Goal: Communication & Community: Answer question/provide support

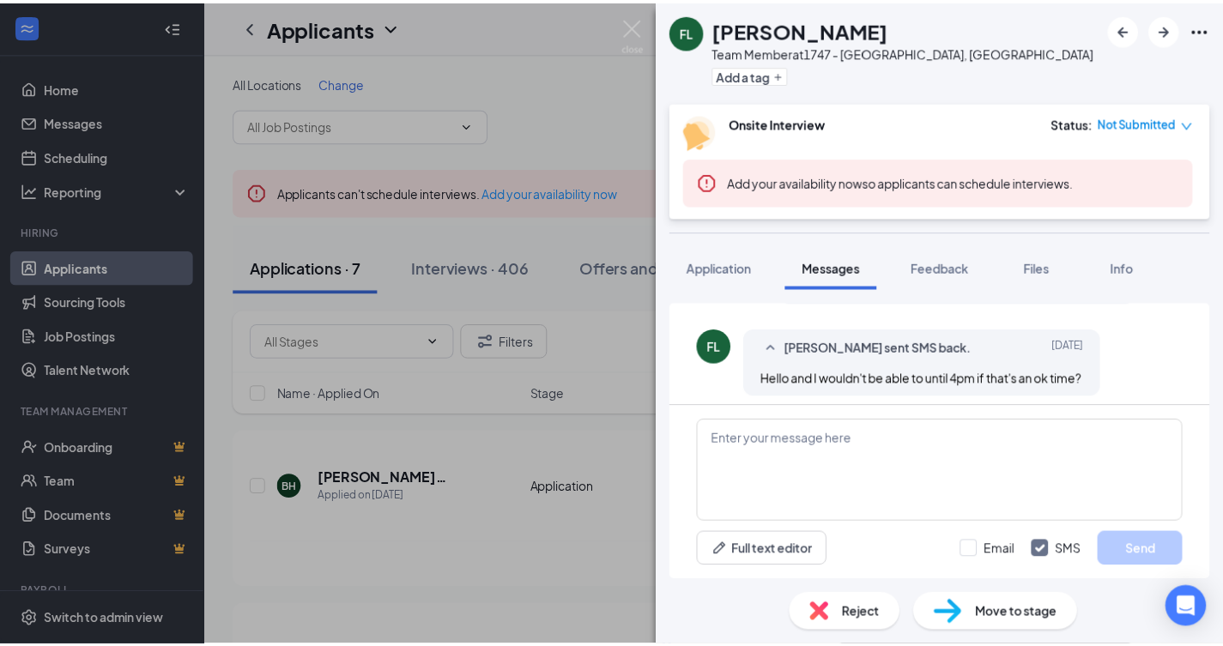
scroll to position [555, 0]
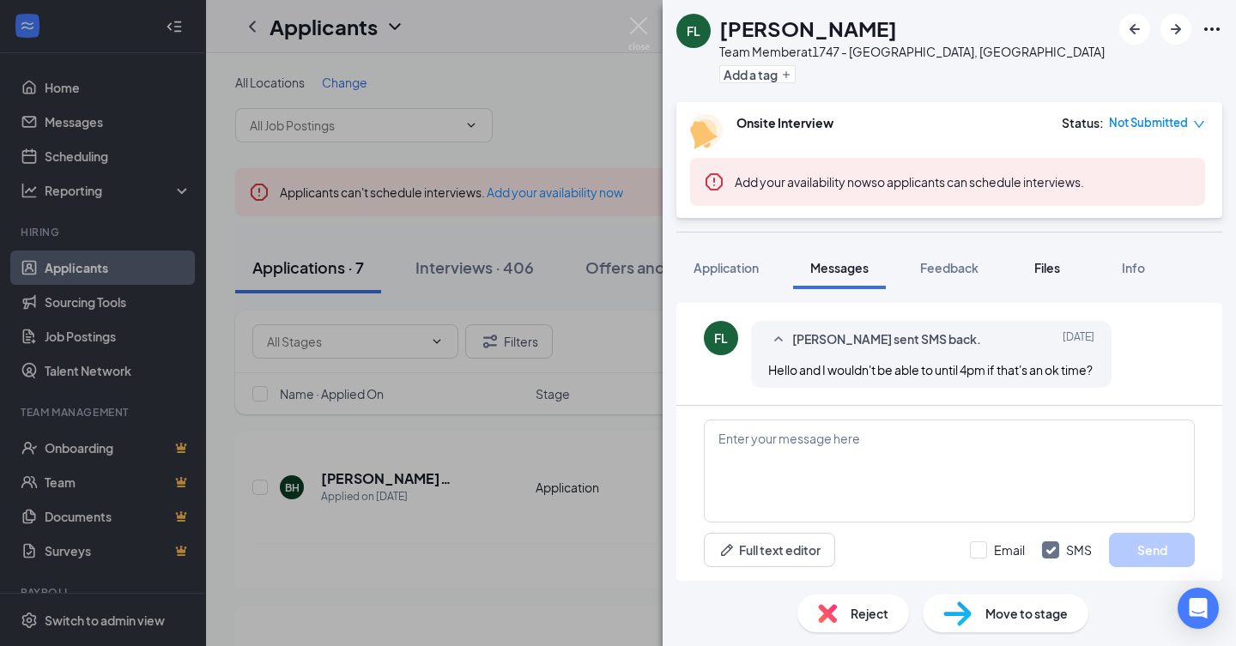
click at [1032, 266] on div "Files" at bounding box center [1047, 267] width 34 height 17
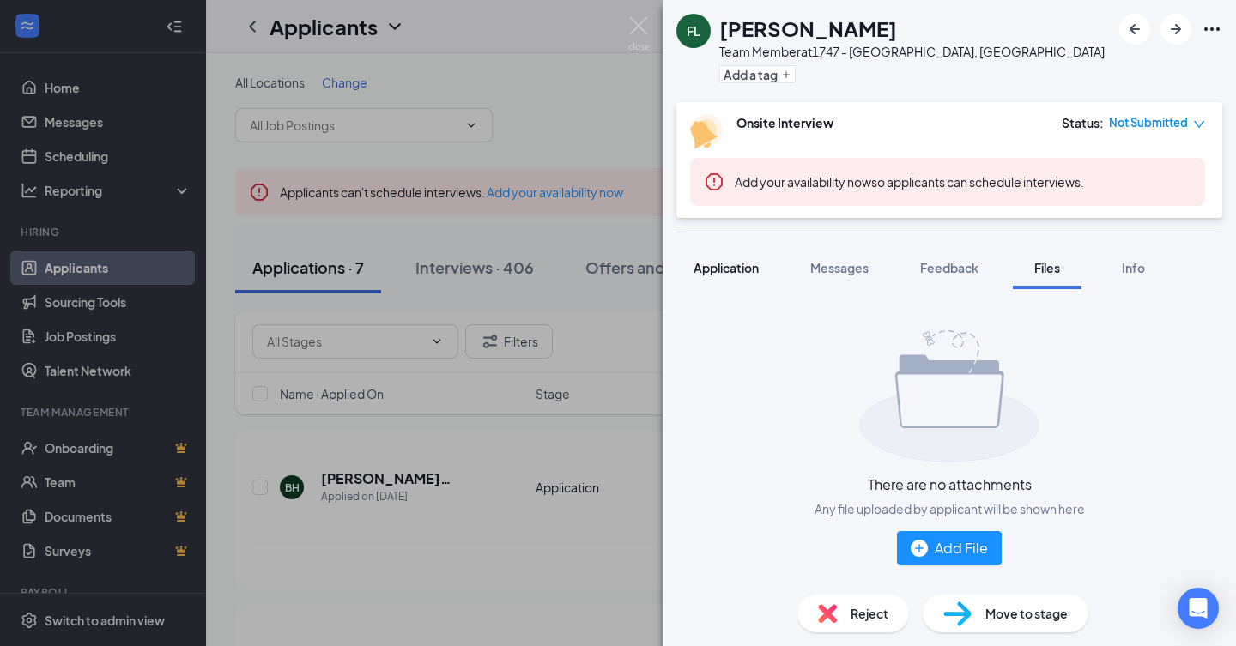
click at [715, 276] on div "Application" at bounding box center [726, 267] width 65 height 17
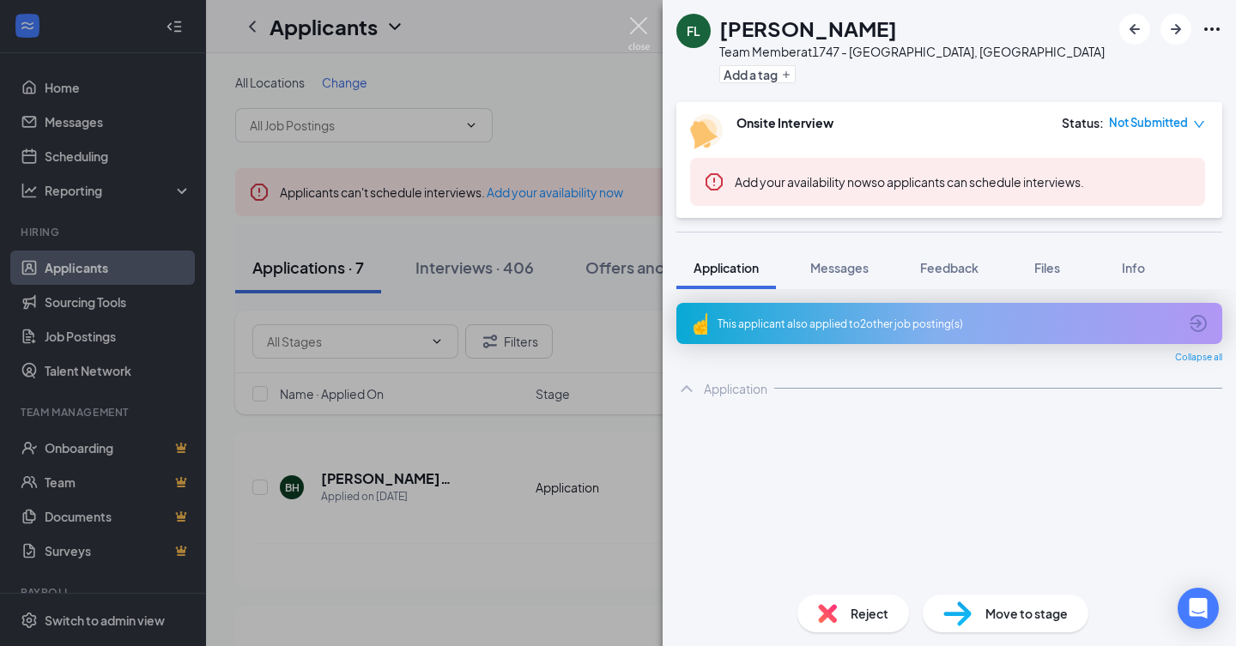
click at [630, 28] on img at bounding box center [638, 33] width 21 height 33
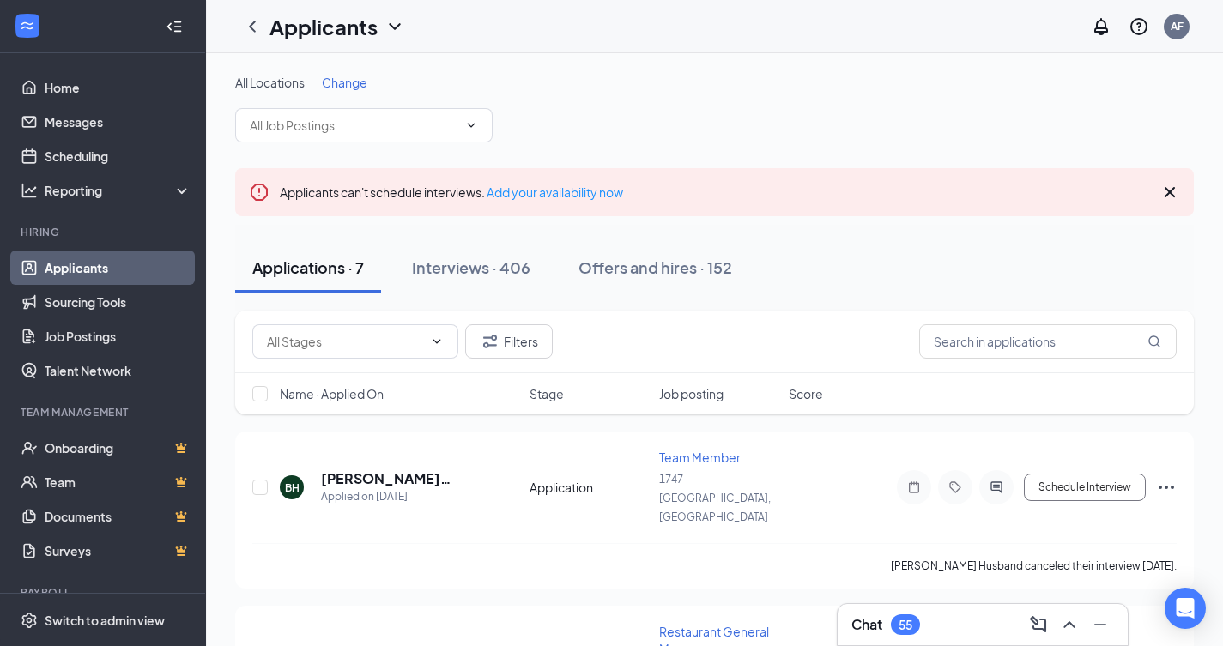
click at [351, 81] on span "Change" at bounding box center [344, 82] width 45 height 15
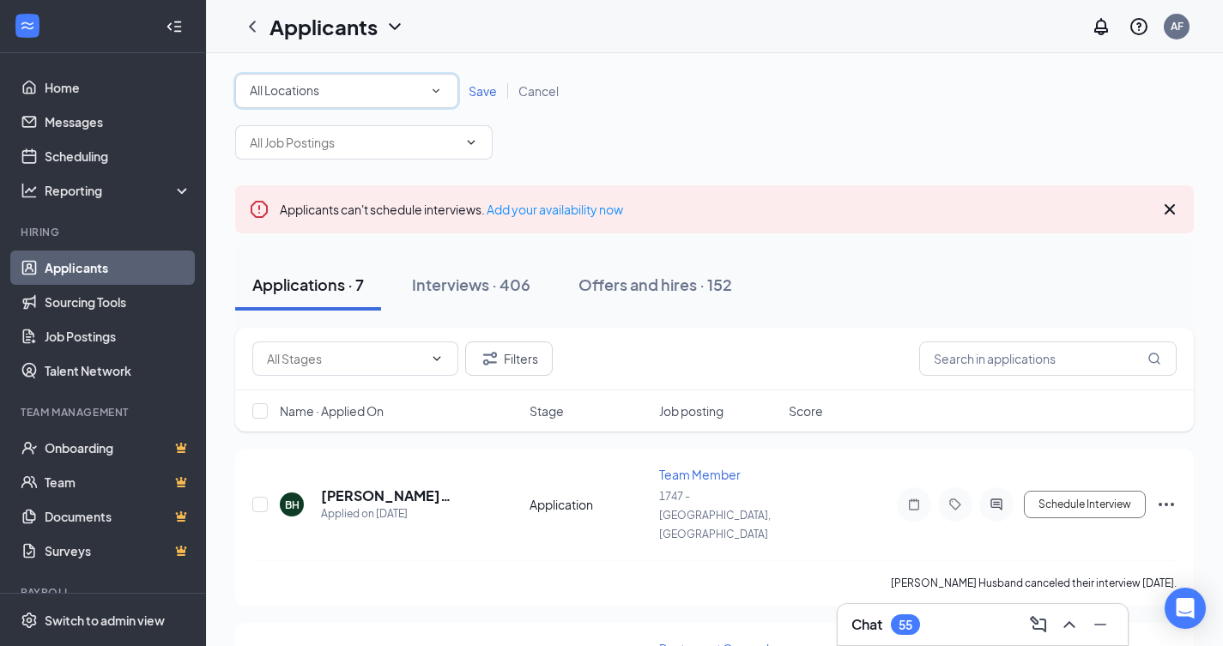
click at [450, 95] on div "All Locations All Locations" at bounding box center [346, 91] width 223 height 34
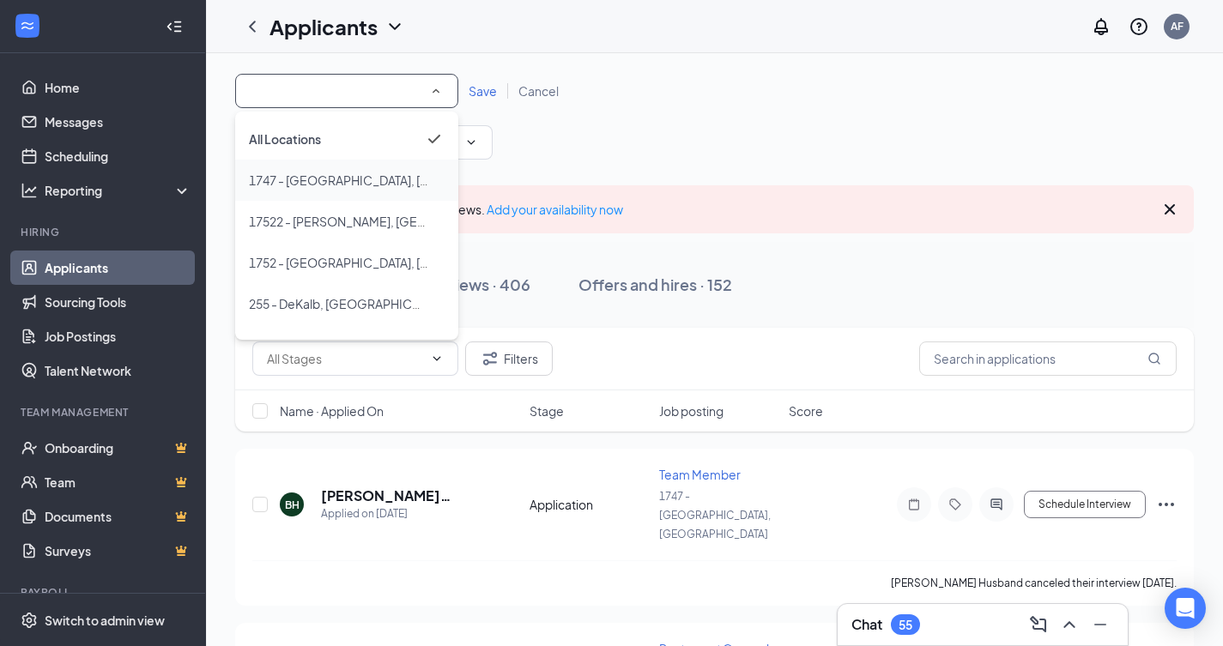
click at [336, 179] on span "1747 - [GEOGRAPHIC_DATA], [GEOGRAPHIC_DATA]" at bounding box center [395, 180] width 293 height 15
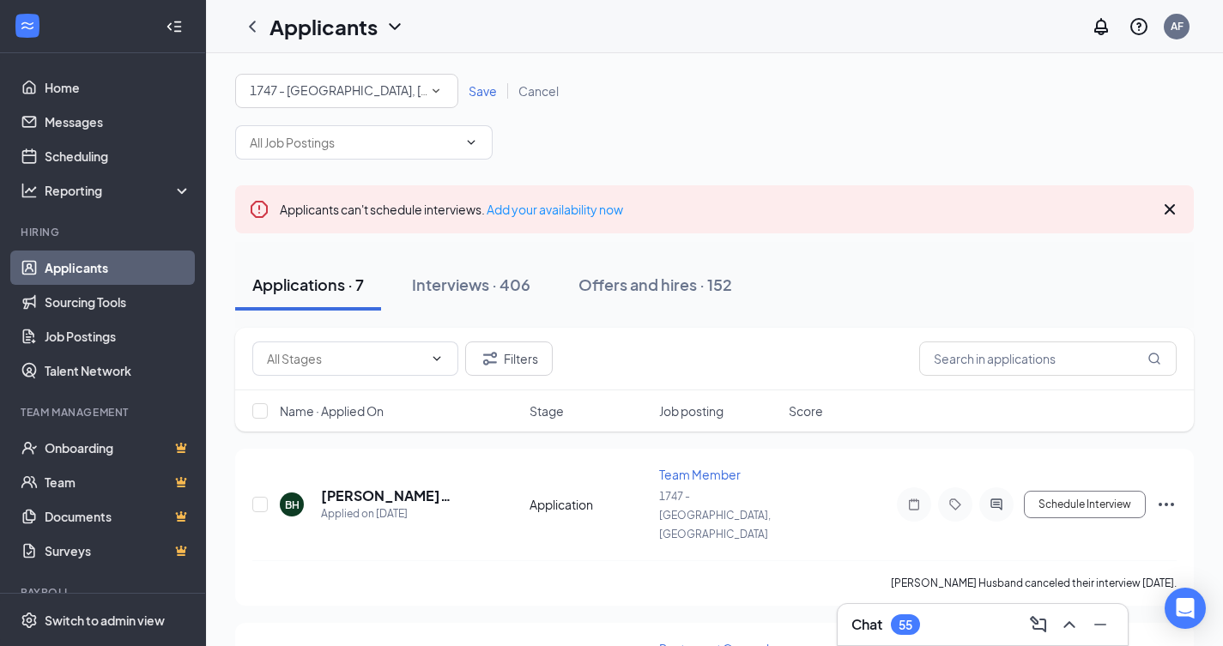
click at [486, 93] on span "Save" at bounding box center [483, 90] width 28 height 15
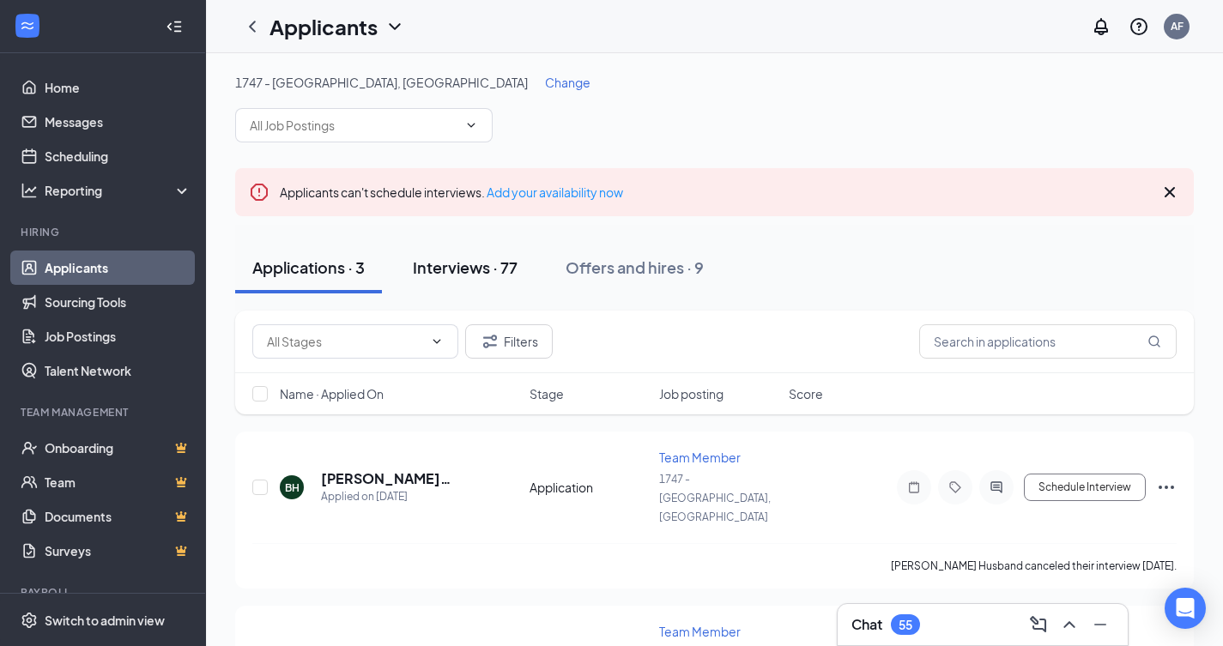
click at [500, 284] on button "Interviews · 77" at bounding box center [465, 268] width 139 height 52
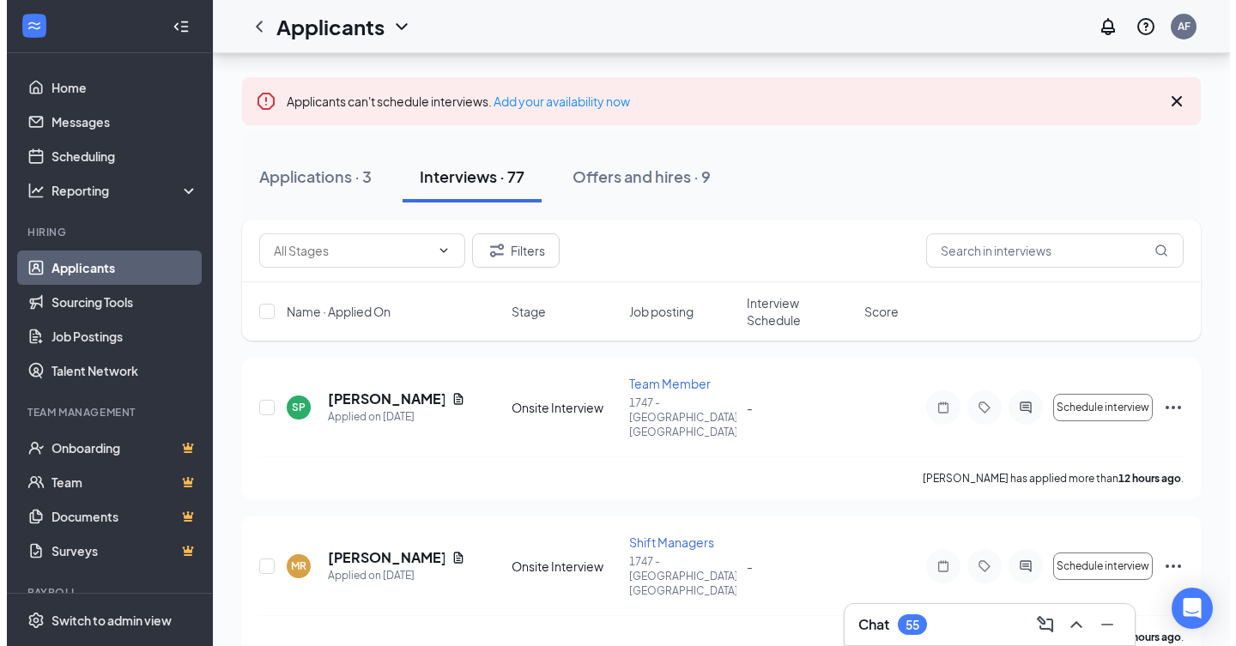
scroll to position [172, 0]
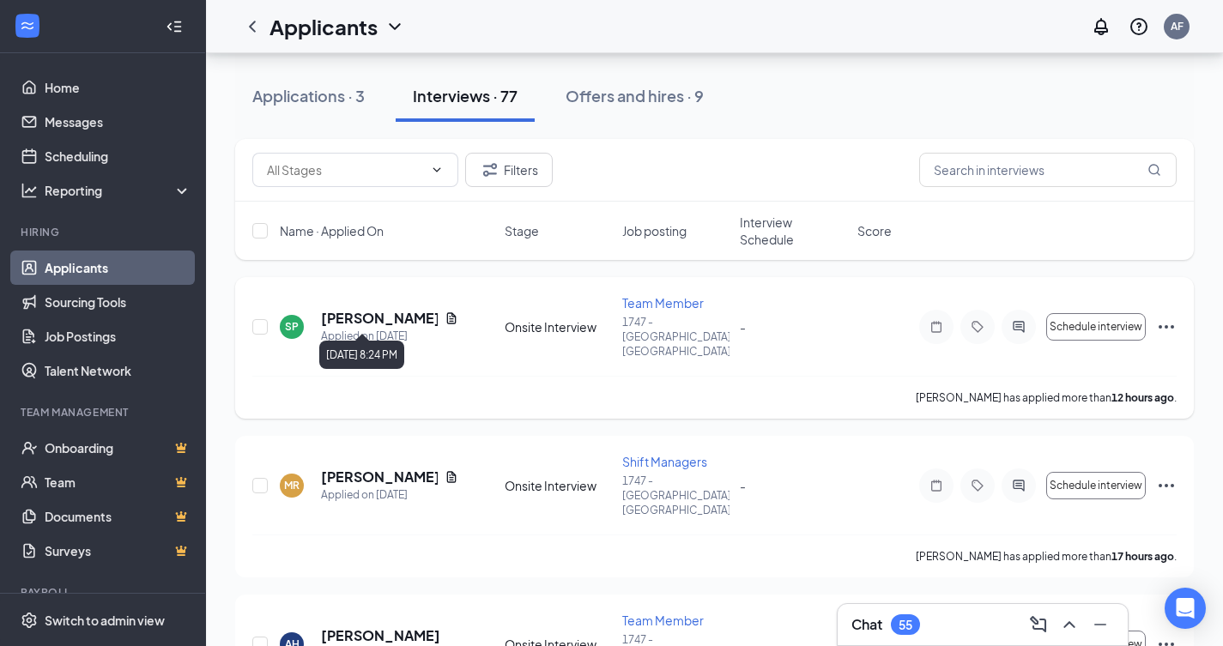
click at [445, 312] on icon "Document" at bounding box center [452, 319] width 14 height 14
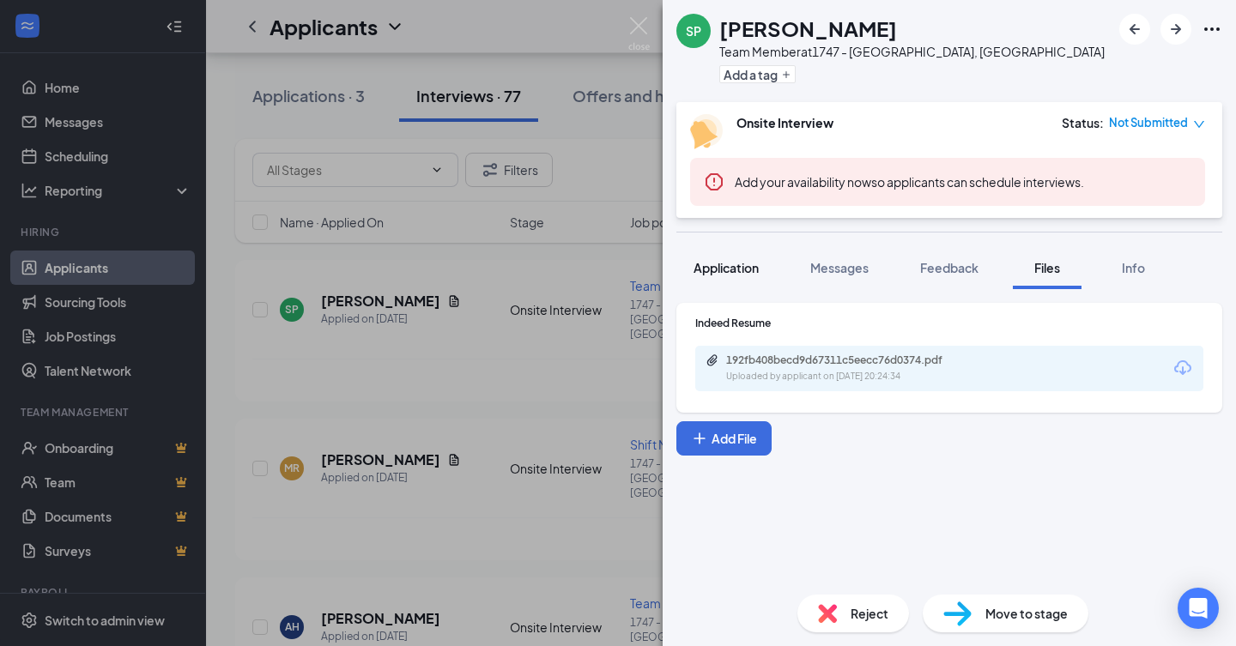
click at [743, 277] on button "Application" at bounding box center [726, 267] width 100 height 43
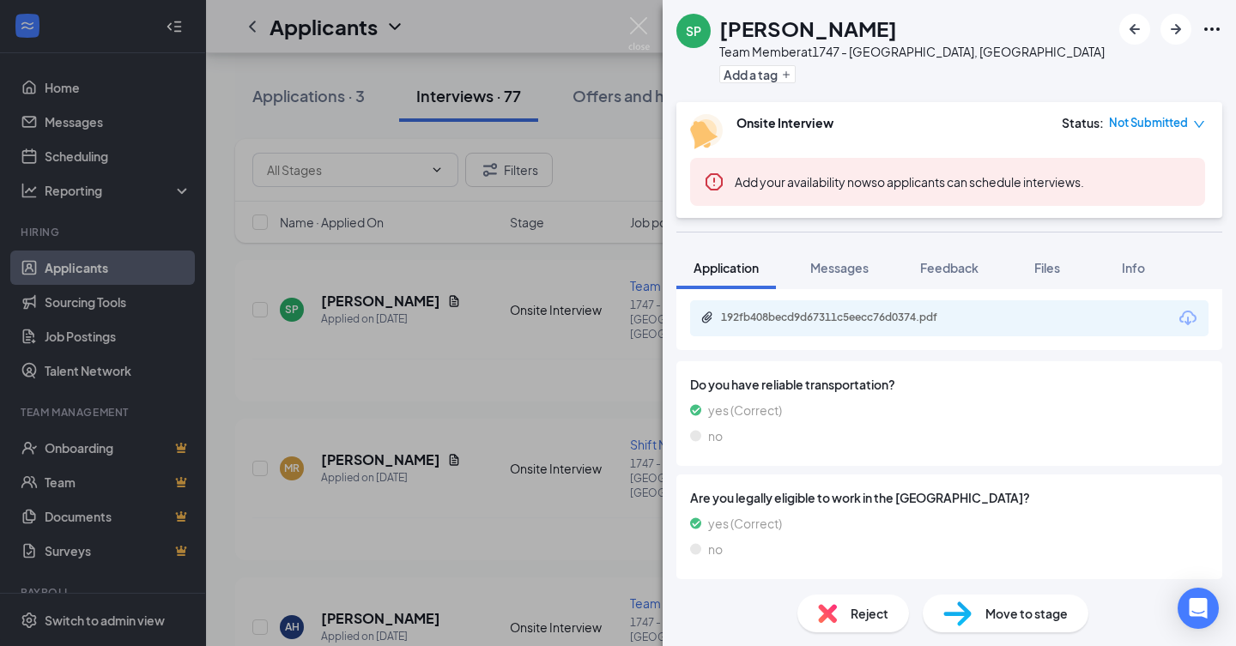
scroll to position [767, 0]
click at [1074, 262] on button "Files" at bounding box center [1047, 267] width 69 height 43
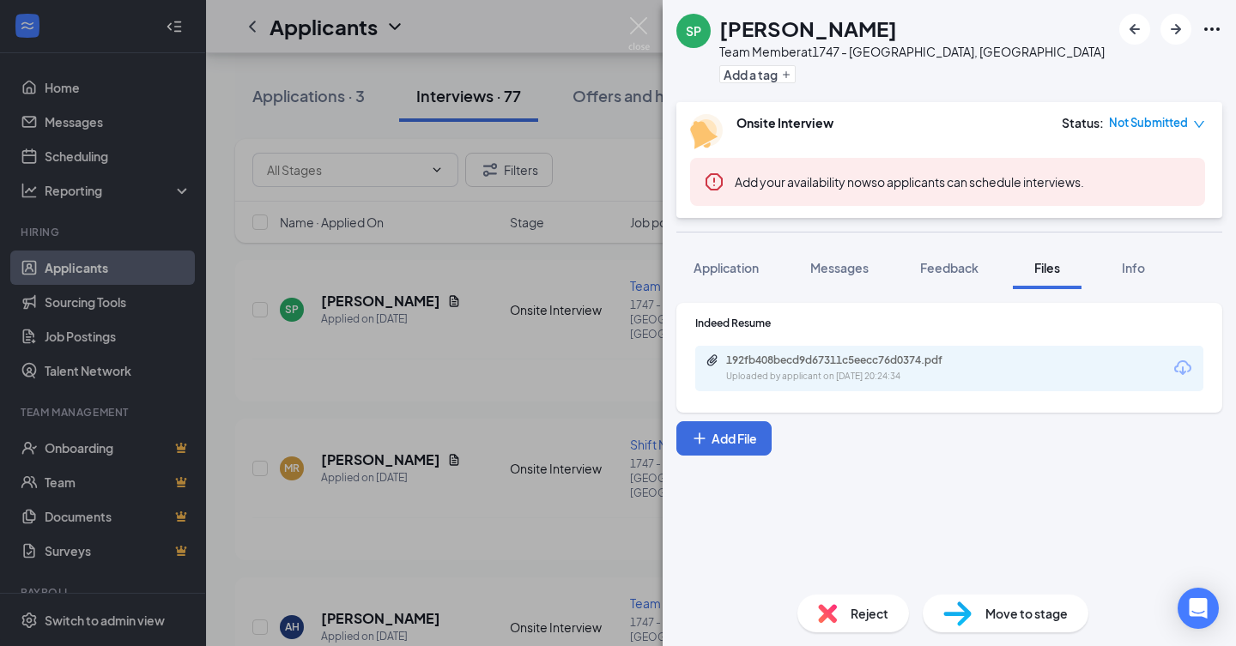
click at [788, 357] on div "192fb408becd9d67311c5eecc76d0374.pdf" at bounding box center [846, 361] width 240 height 14
click at [464, 478] on div "SP Stephon Patrick Team Member at 1747 - Ottawa, IL Add a tag Onsite Interview …" at bounding box center [618, 323] width 1236 height 646
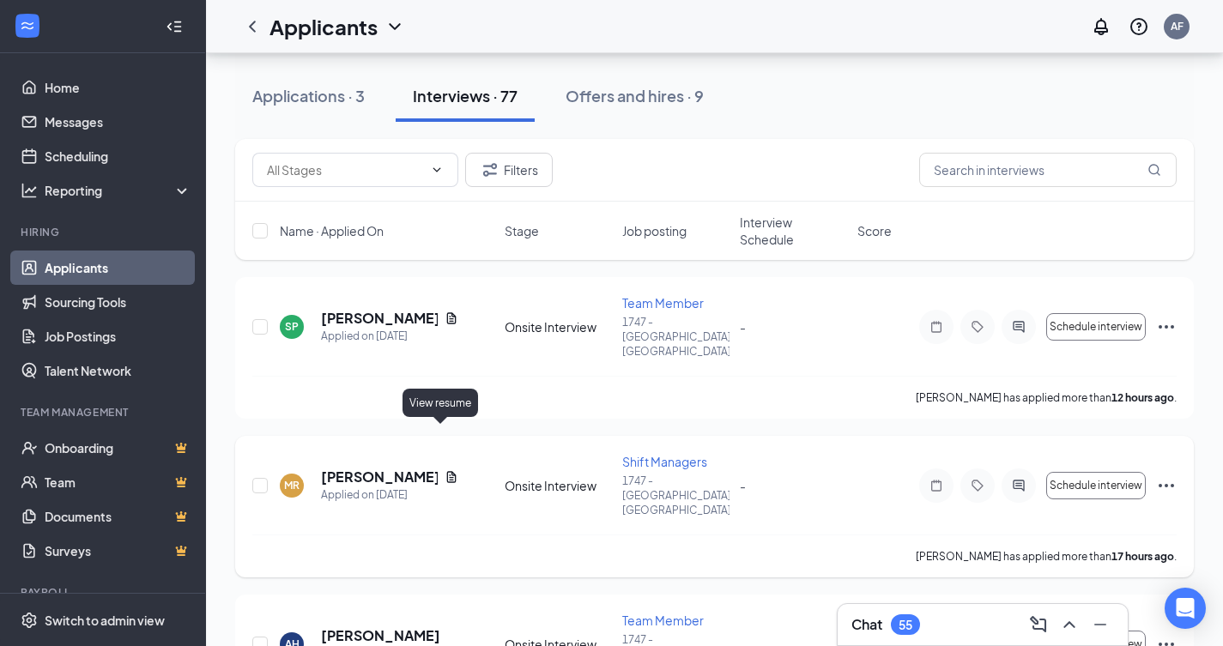
click at [445, 470] on icon "Document" at bounding box center [452, 477] width 14 height 14
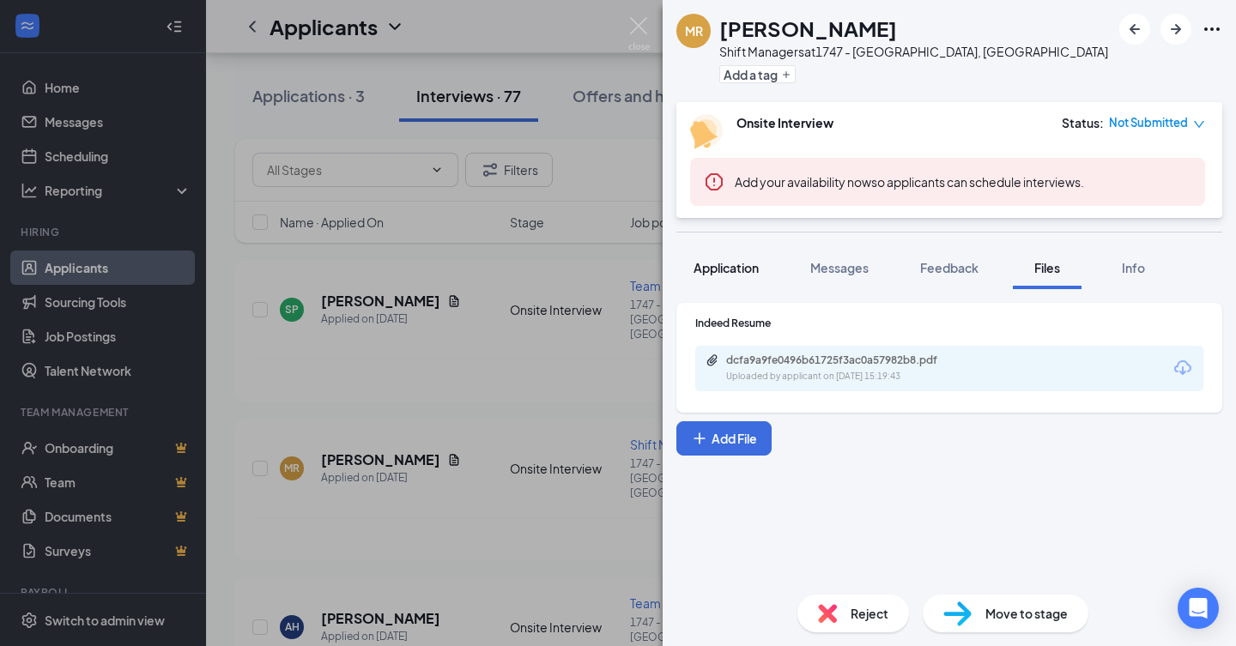
drag, startPoint x: 774, startPoint y: 284, endPoint x: 766, endPoint y: 279, distance: 10.0
click at [768, 282] on button "Application" at bounding box center [726, 267] width 100 height 43
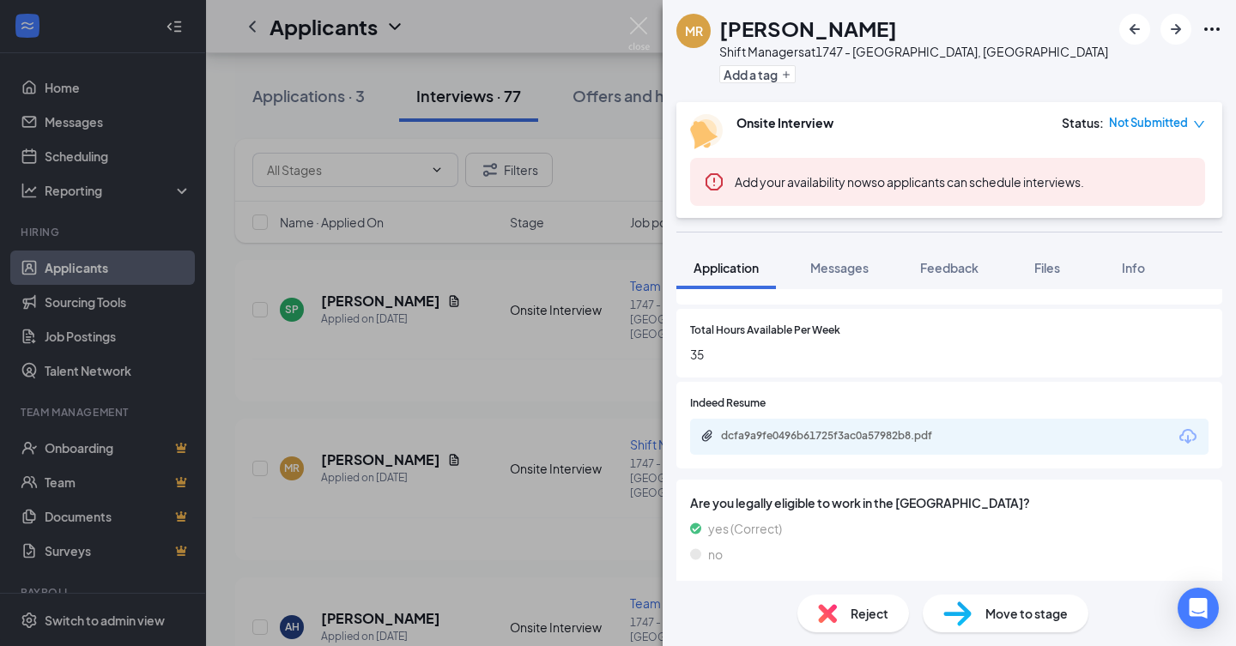
scroll to position [718, 0]
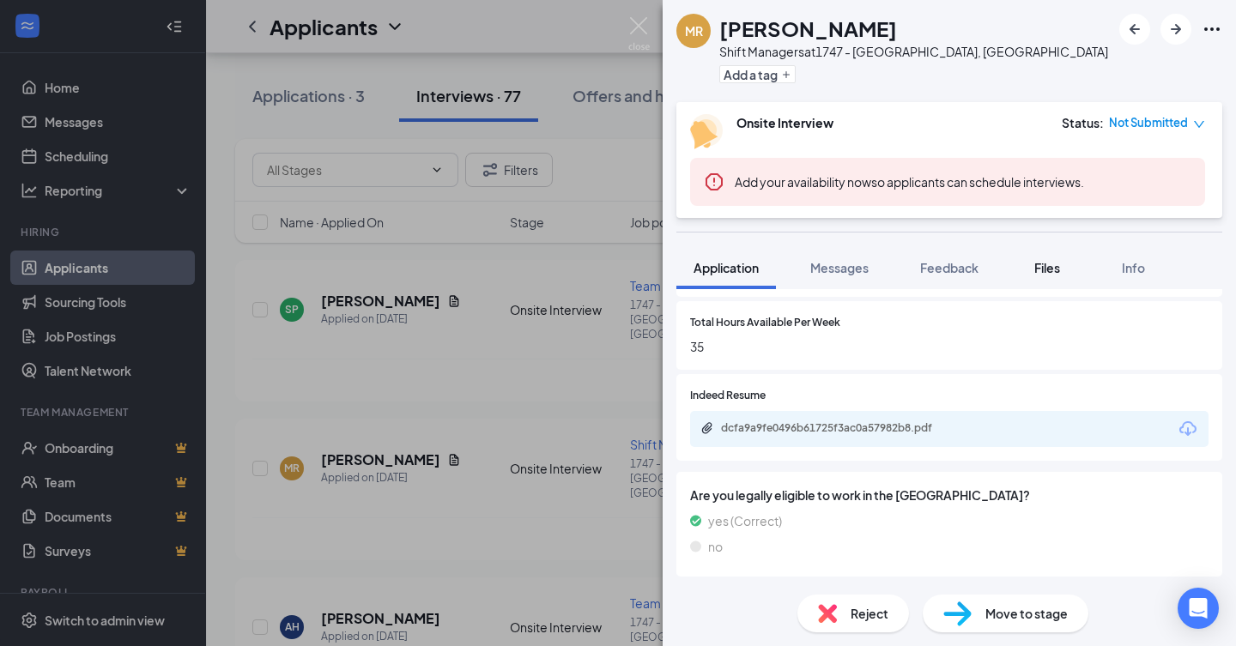
click at [1070, 263] on button "Files" at bounding box center [1047, 267] width 69 height 43
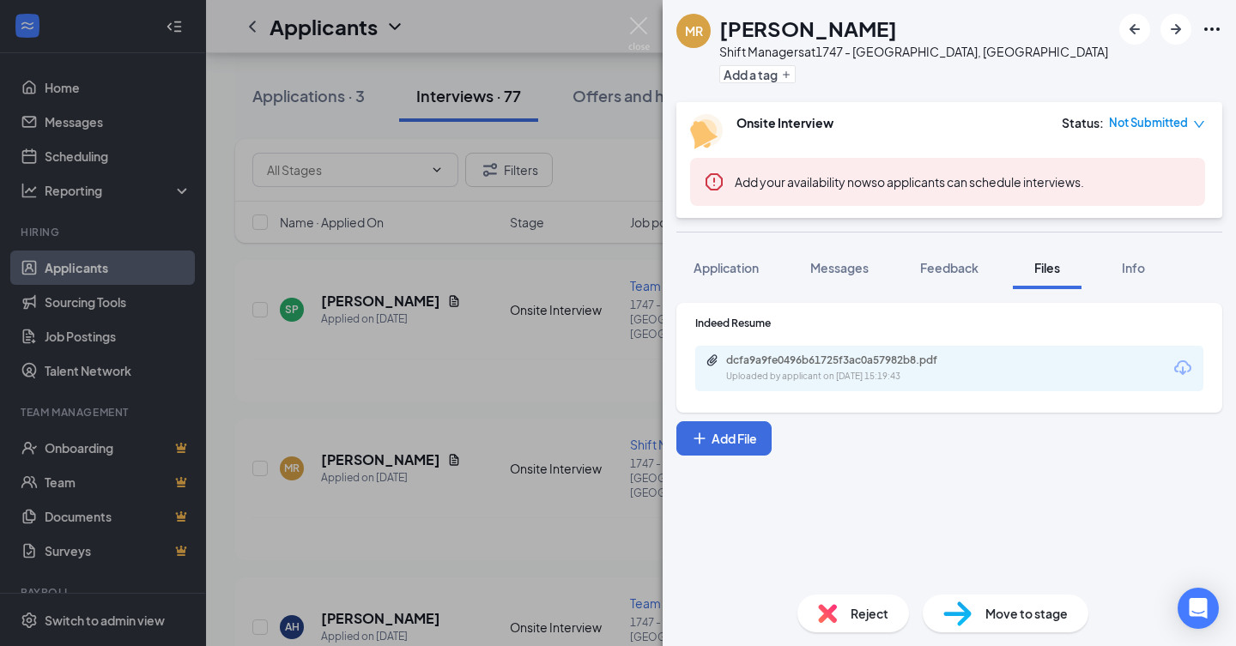
click at [865, 350] on div "dcfa9a9fe0496b61725f3ac0a57982b8.pdf Uploaded by applicant on Aug 25, 2025 at 1…" at bounding box center [949, 368] width 508 height 45
click at [865, 354] on div "dcfa9a9fe0496b61725f3ac0a57982b8.pdf Uploaded by applicant on Aug 25, 2025 at 1…" at bounding box center [949, 368] width 508 height 45
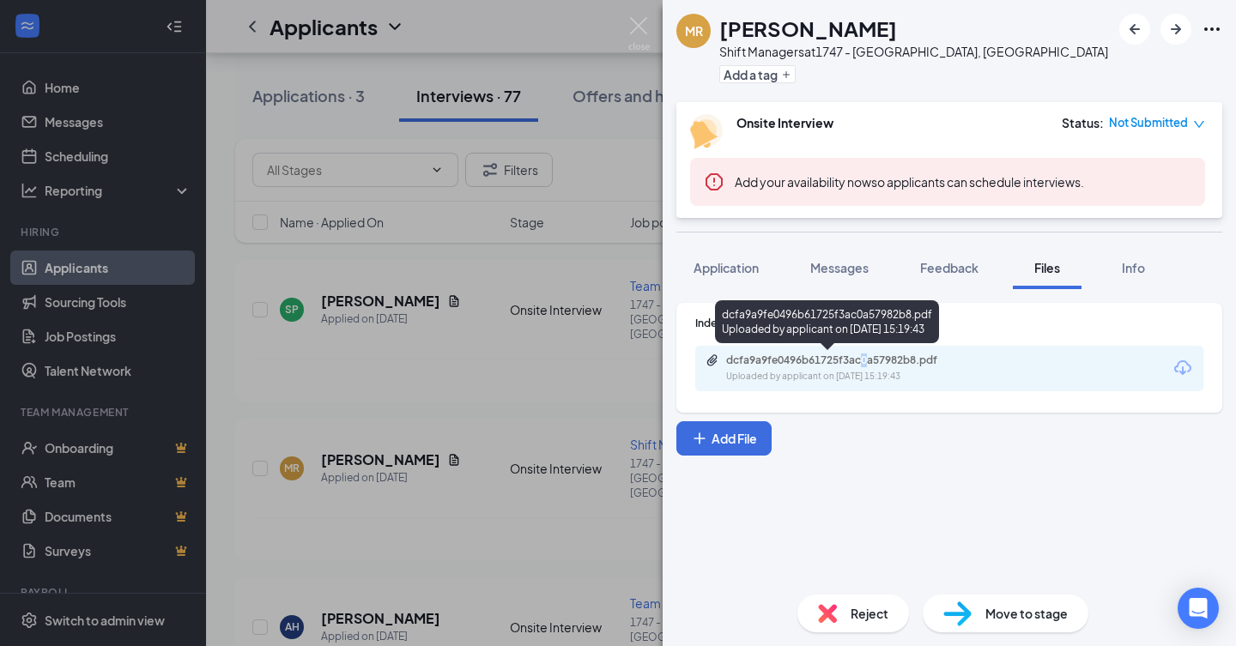
click at [865, 356] on div "dcfa9a9fe0496b61725f3ac0a57982b8.pdf" at bounding box center [846, 361] width 240 height 14
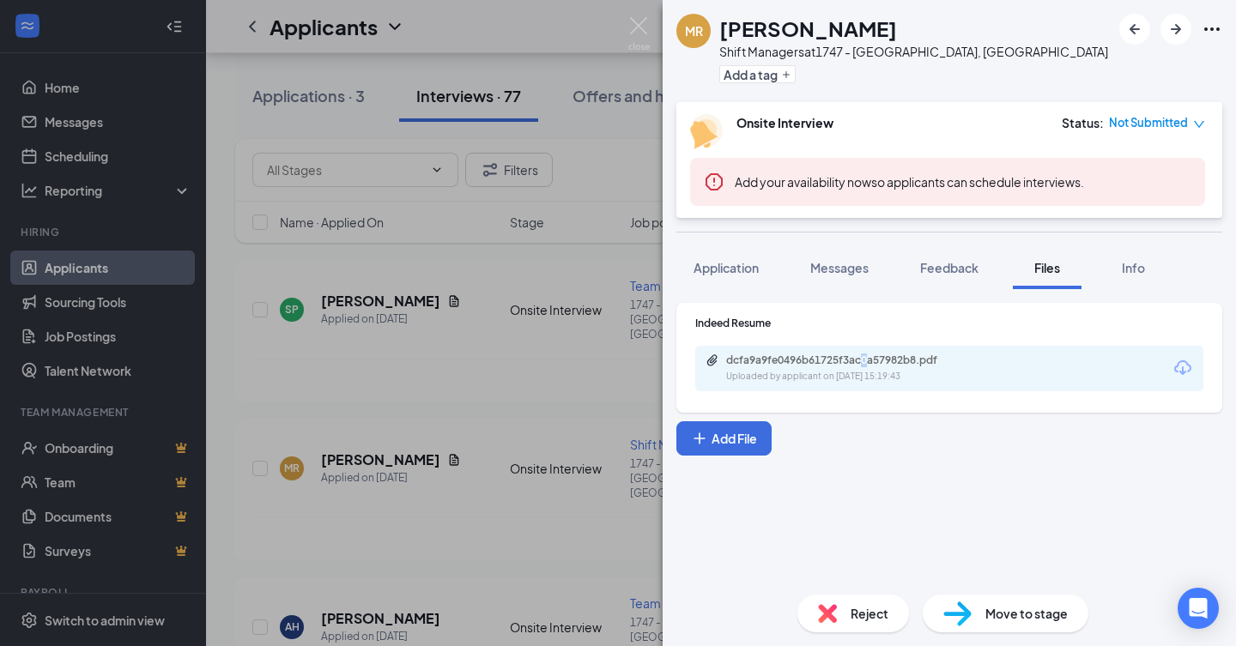
click at [503, 336] on div "MR Marcus Ragland Shift Managers at 1747 - Ottawa, IL Add a tag Onsite Intervie…" at bounding box center [618, 323] width 1236 height 646
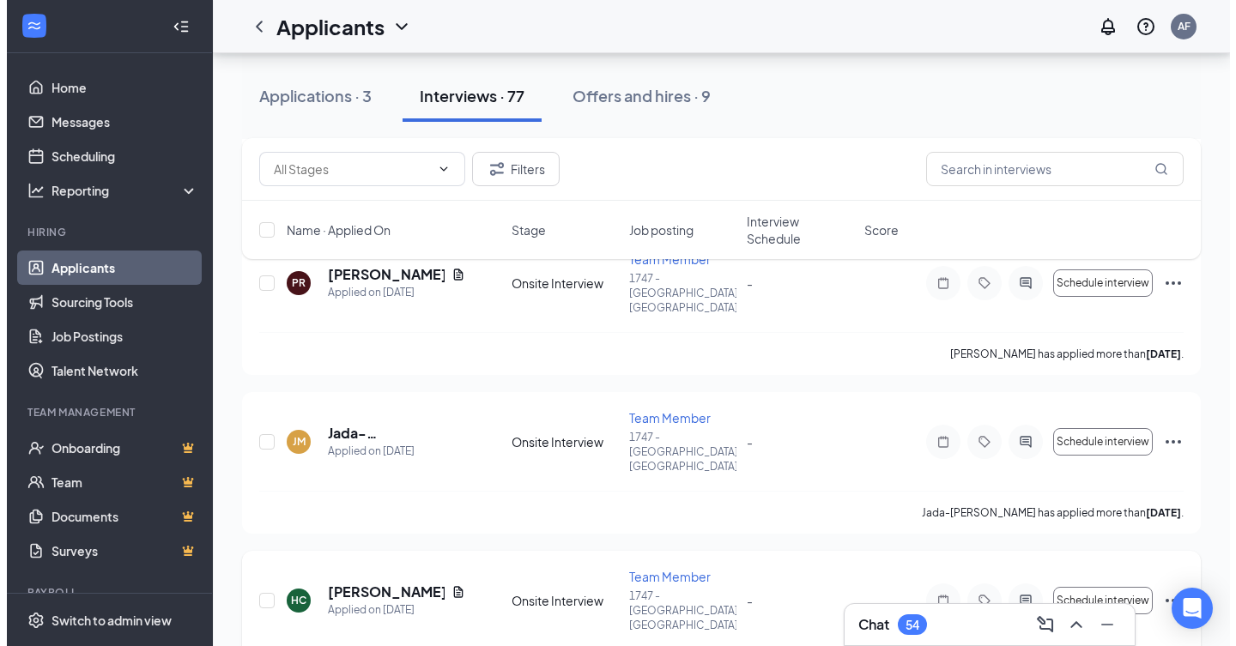
scroll to position [858, 0]
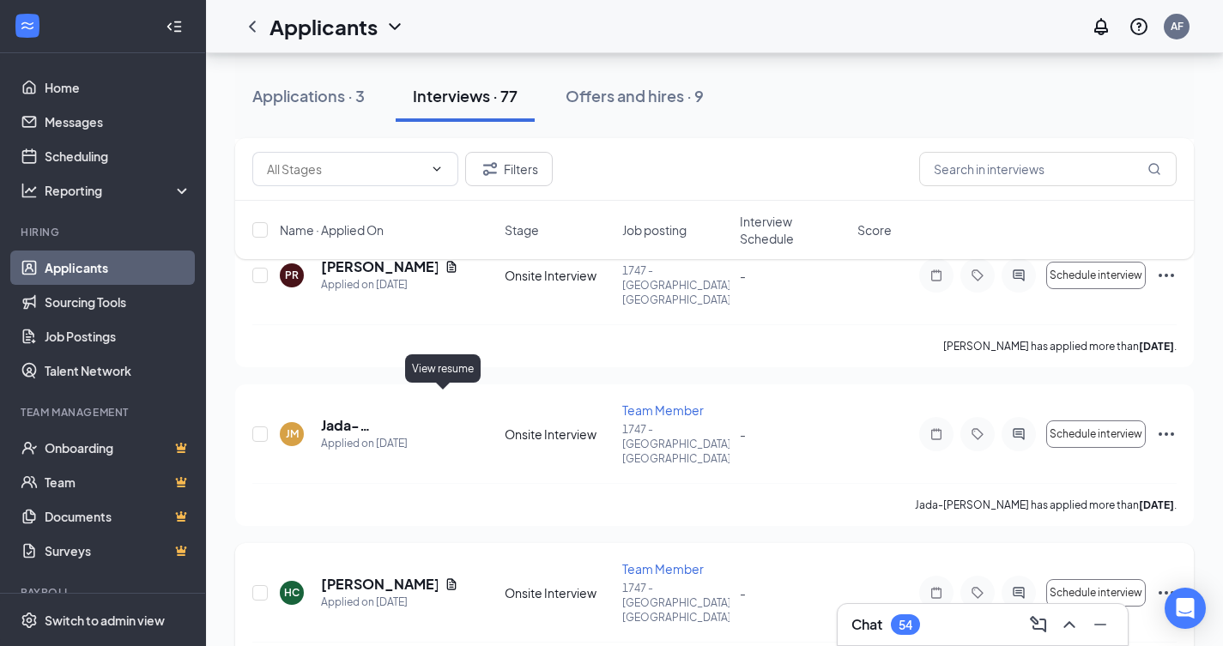
click at [445, 578] on icon "Document" at bounding box center [452, 585] width 14 height 14
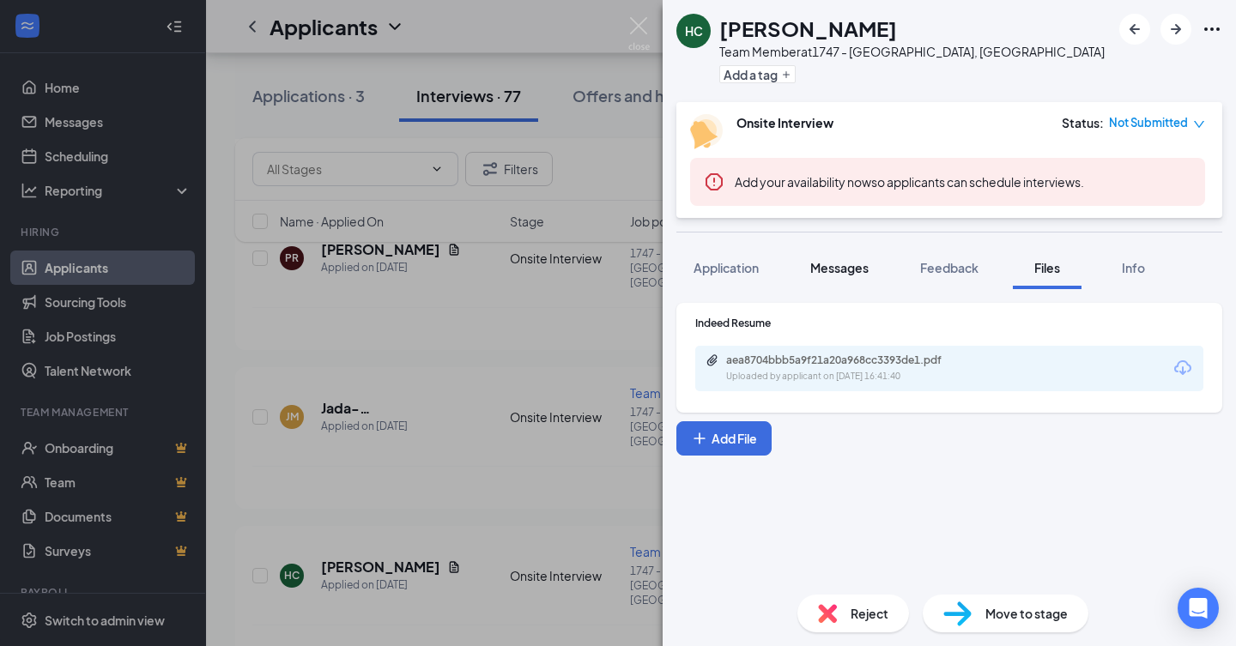
click at [841, 259] on button "Messages" at bounding box center [839, 267] width 93 height 43
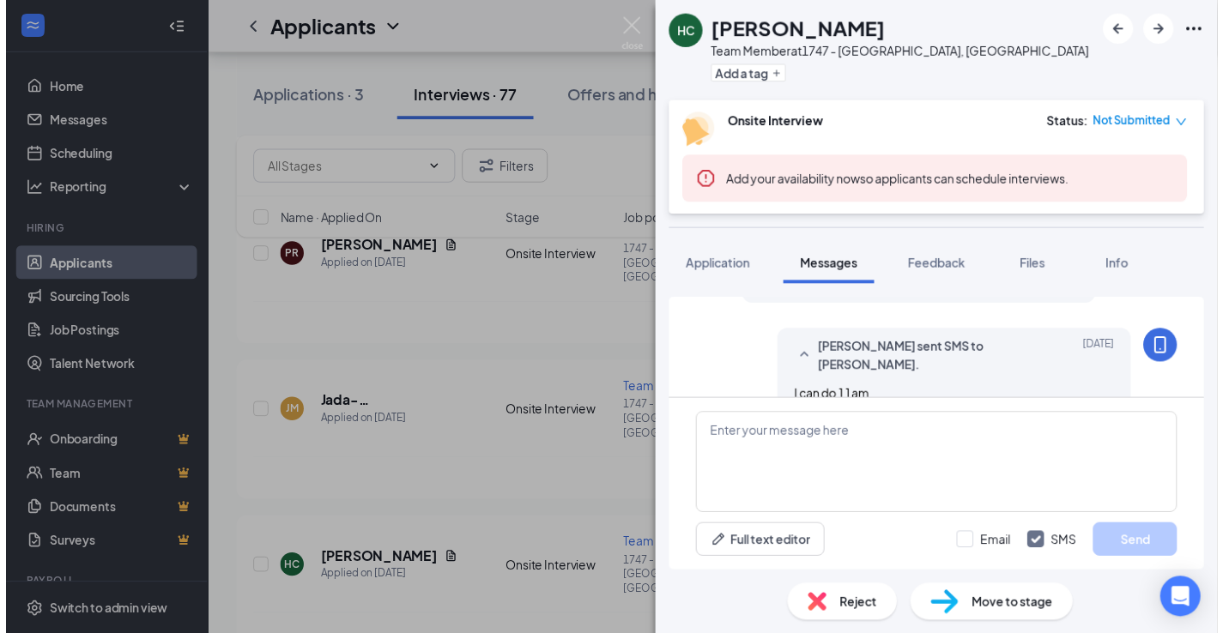
scroll to position [664, 0]
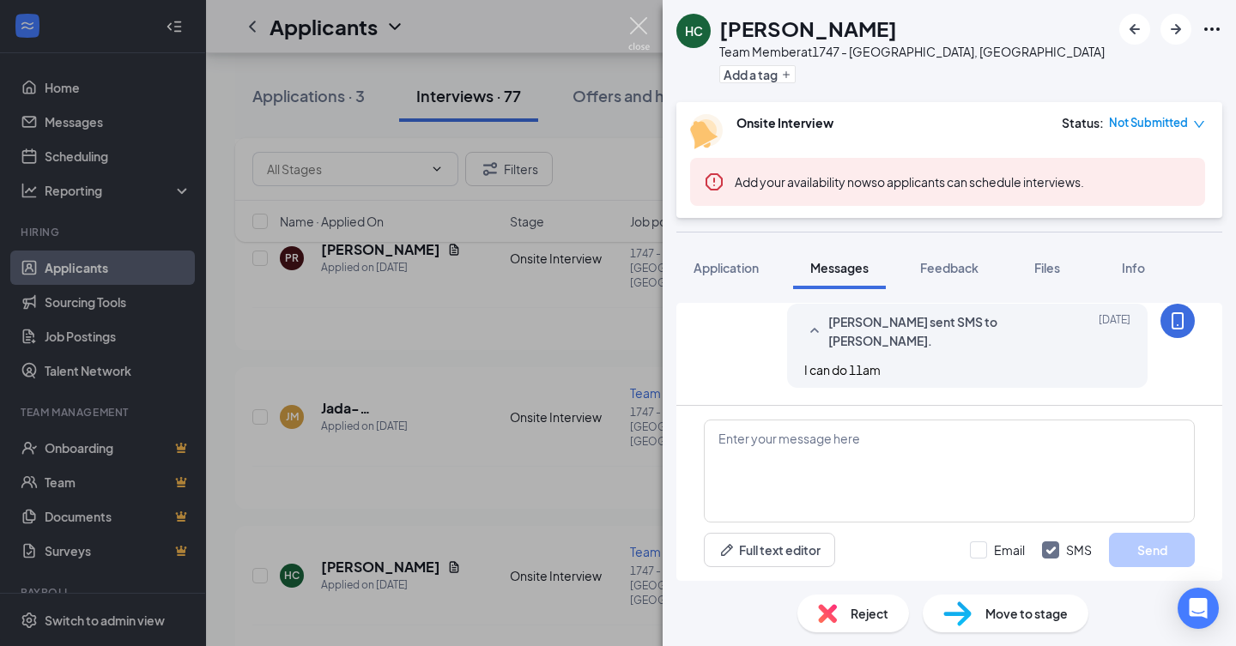
click at [633, 33] on img at bounding box center [638, 33] width 21 height 33
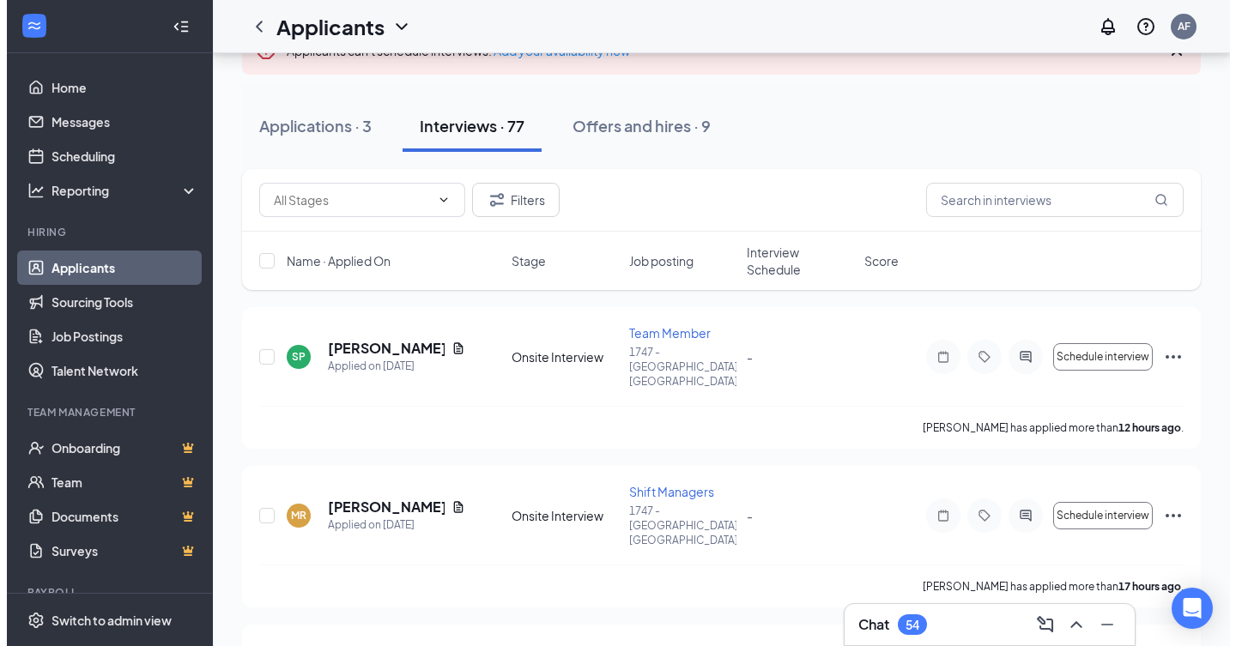
scroll to position [172, 0]
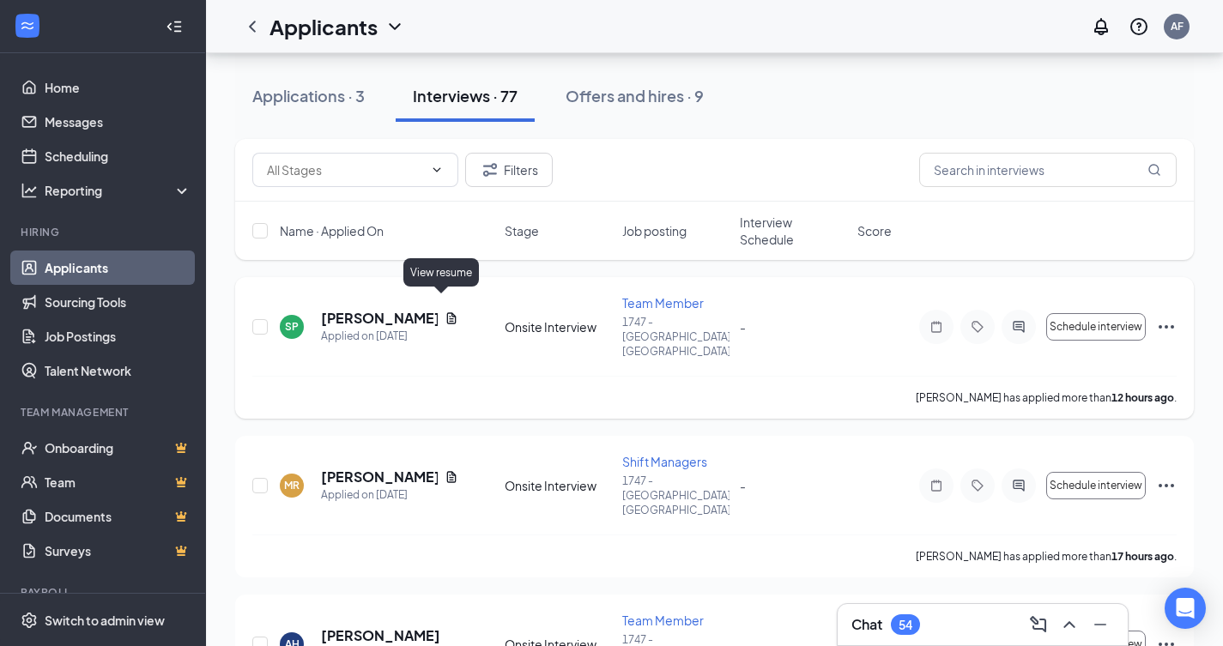
click at [447, 312] on icon "Document" at bounding box center [451, 317] width 9 height 11
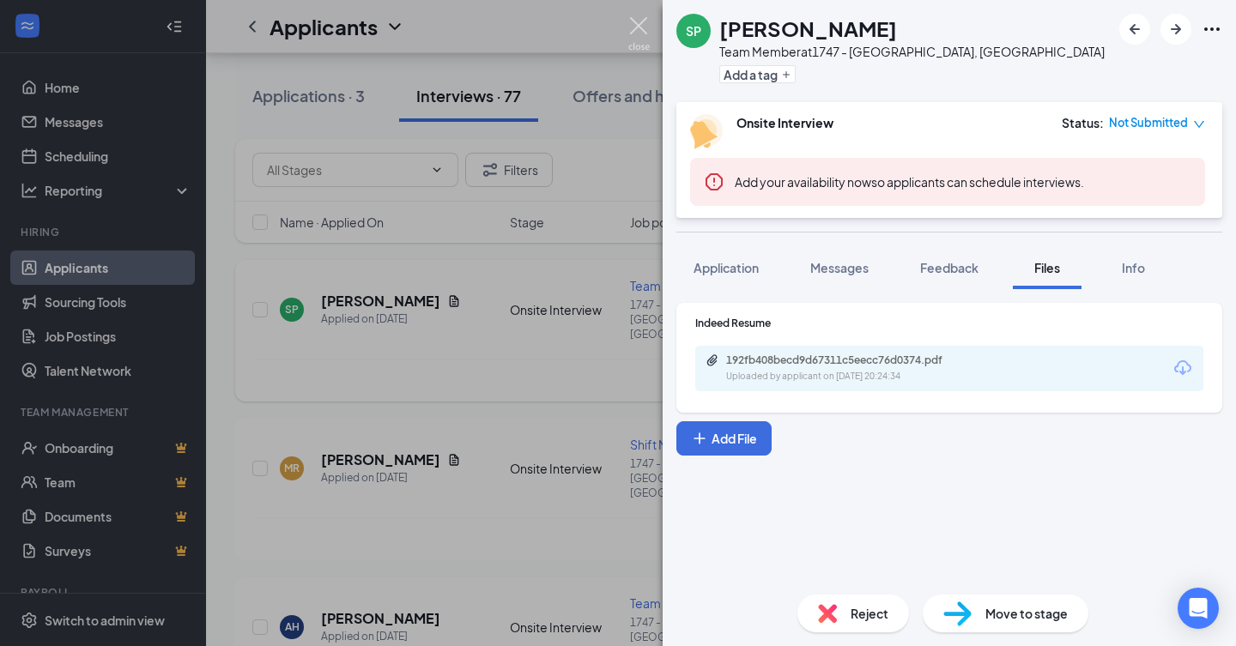
click at [633, 34] on img at bounding box center [638, 33] width 21 height 33
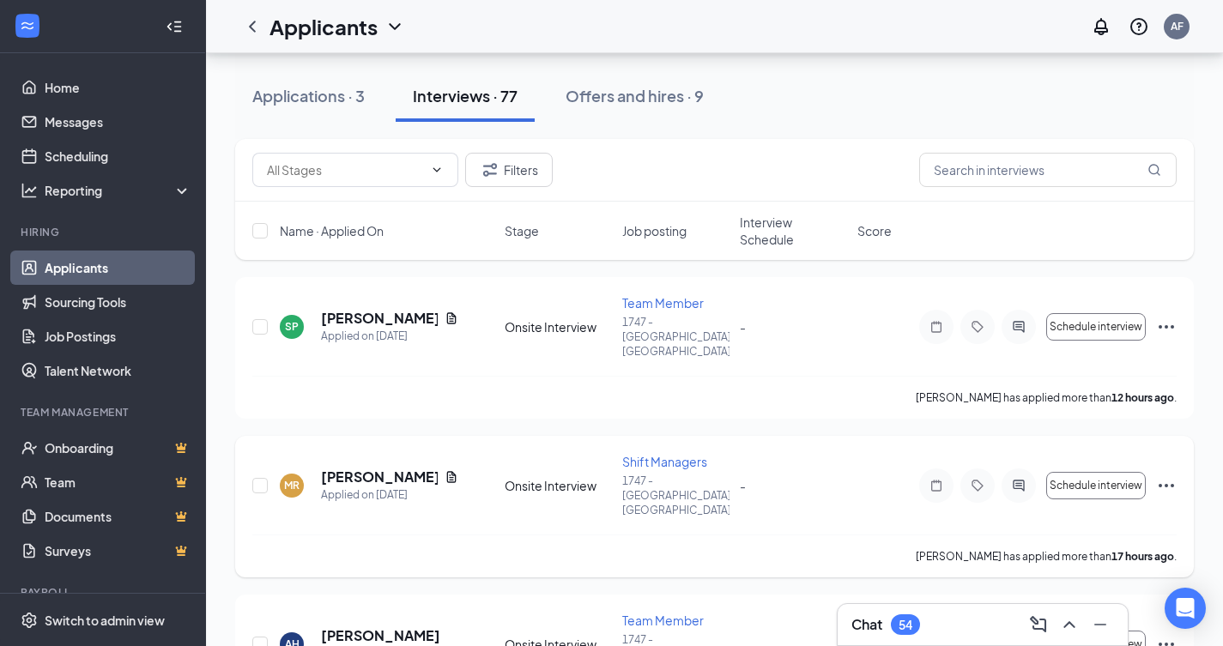
click at [433, 436] on div "MR Marcus Ragland Applied on Aug 25 Onsite Interview Shift Managers 1747 - Otta…" at bounding box center [714, 507] width 959 height 142
click at [445, 470] on icon "Document" at bounding box center [452, 477] width 14 height 14
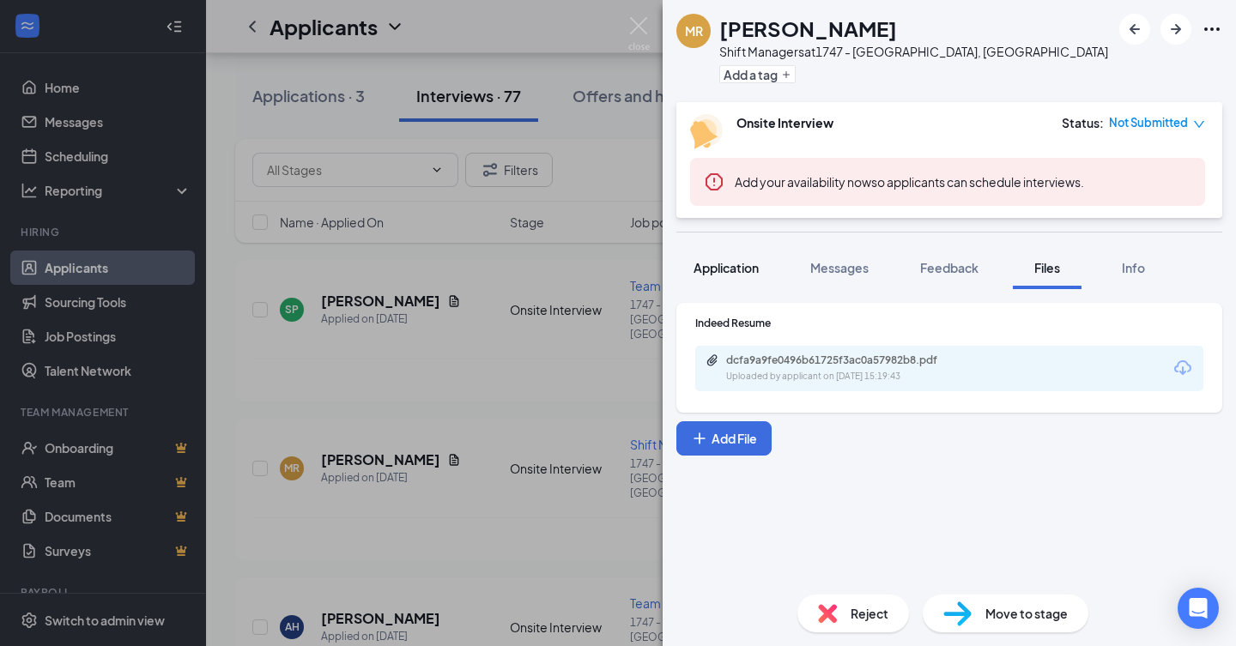
click at [749, 263] on span "Application" at bounding box center [726, 267] width 65 height 15
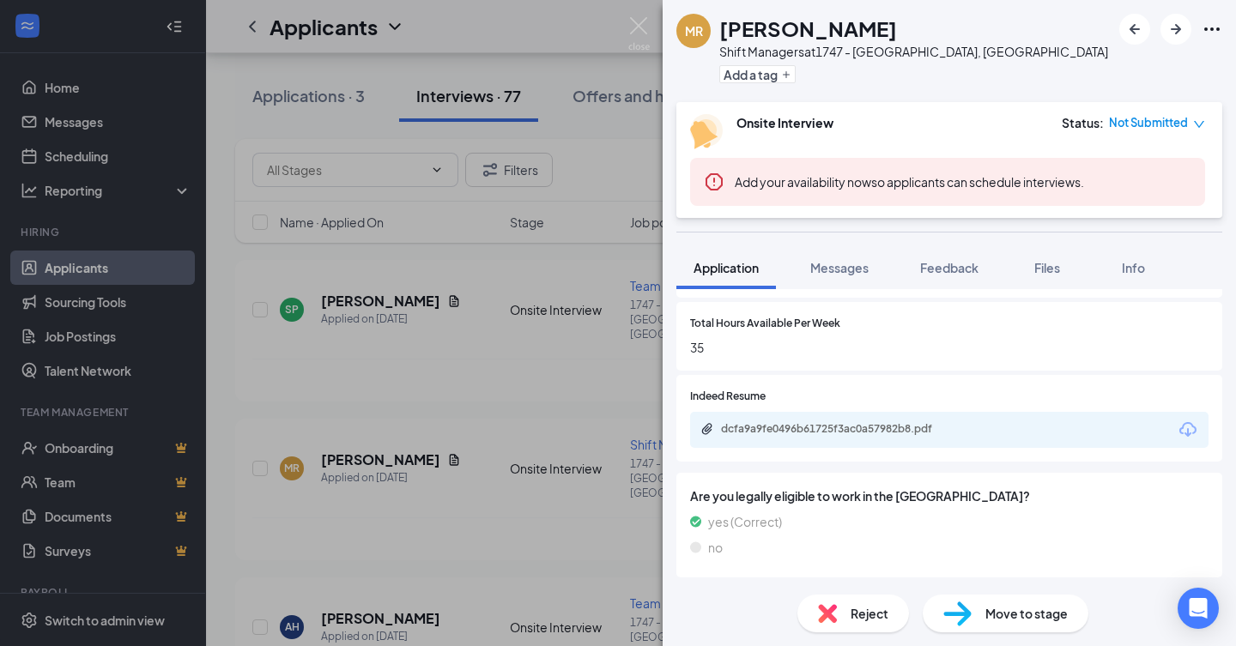
scroll to position [718, 0]
click at [846, 275] on span "Messages" at bounding box center [839, 267] width 58 height 15
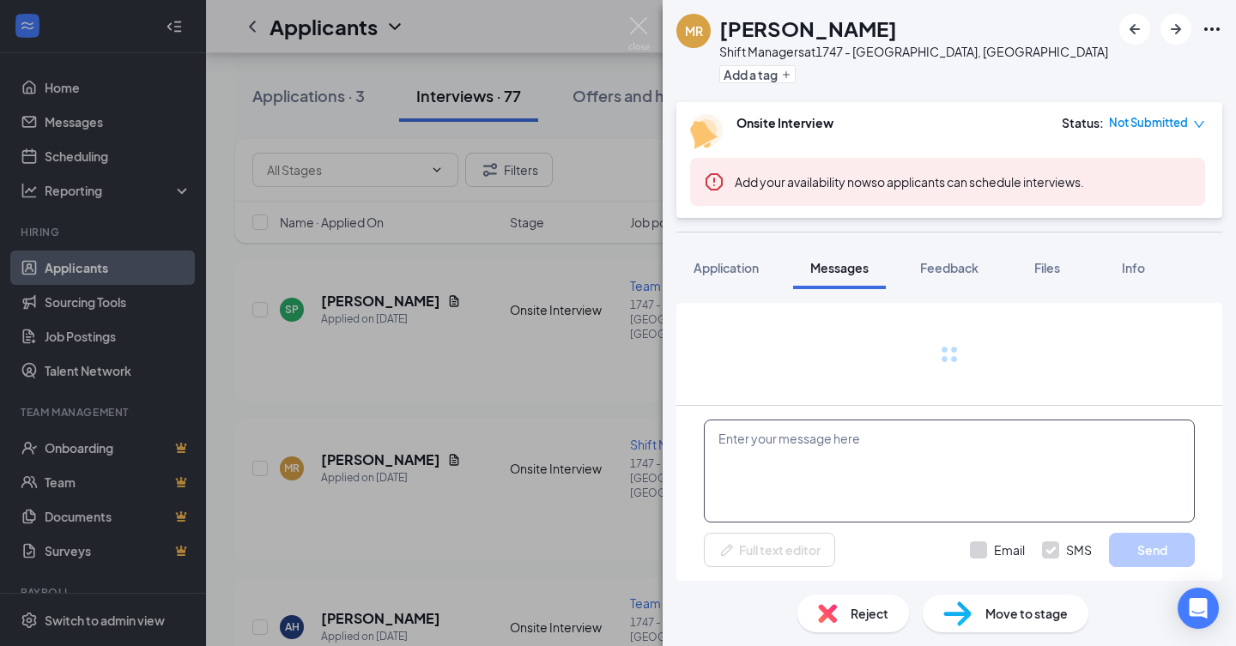
click at [903, 489] on textarea at bounding box center [949, 471] width 491 height 103
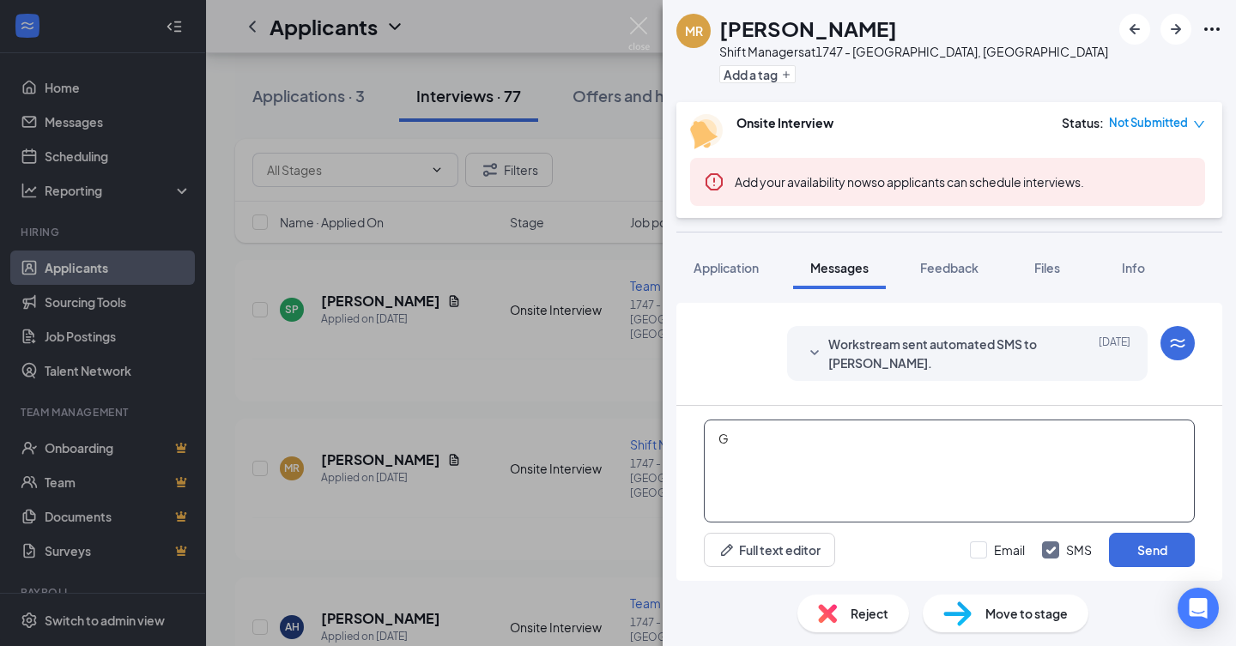
scroll to position [332, 0]
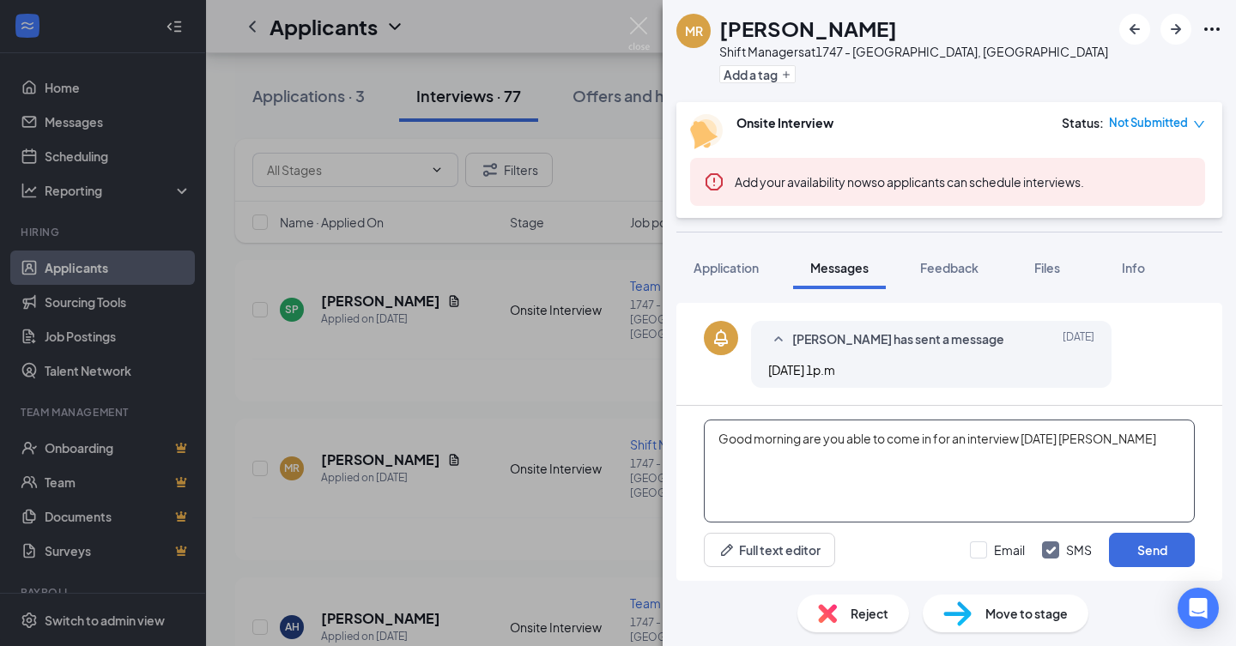
drag, startPoint x: 1108, startPoint y: 422, endPoint x: 1103, endPoint y: 438, distance: 16.3
click at [1105, 433] on div "Good morning are you able to come in for an interview today ast Full text edito…" at bounding box center [949, 493] width 546 height 175
click at [1103, 438] on textarea "Good morning are you able to come in for an interview today ast" at bounding box center [949, 471] width 491 height 103
type textarea "Good morning are you able to come in for an interview today at 1pm?"
click at [1136, 540] on button "Send" at bounding box center [1152, 550] width 86 height 34
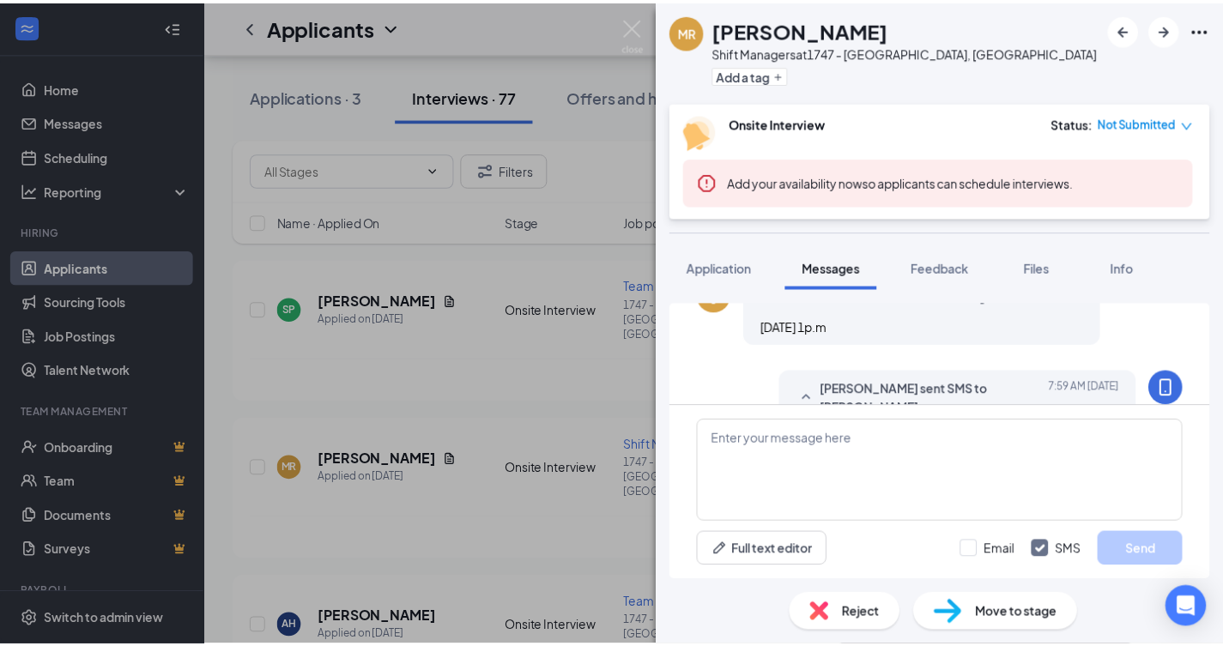
scroll to position [461, 0]
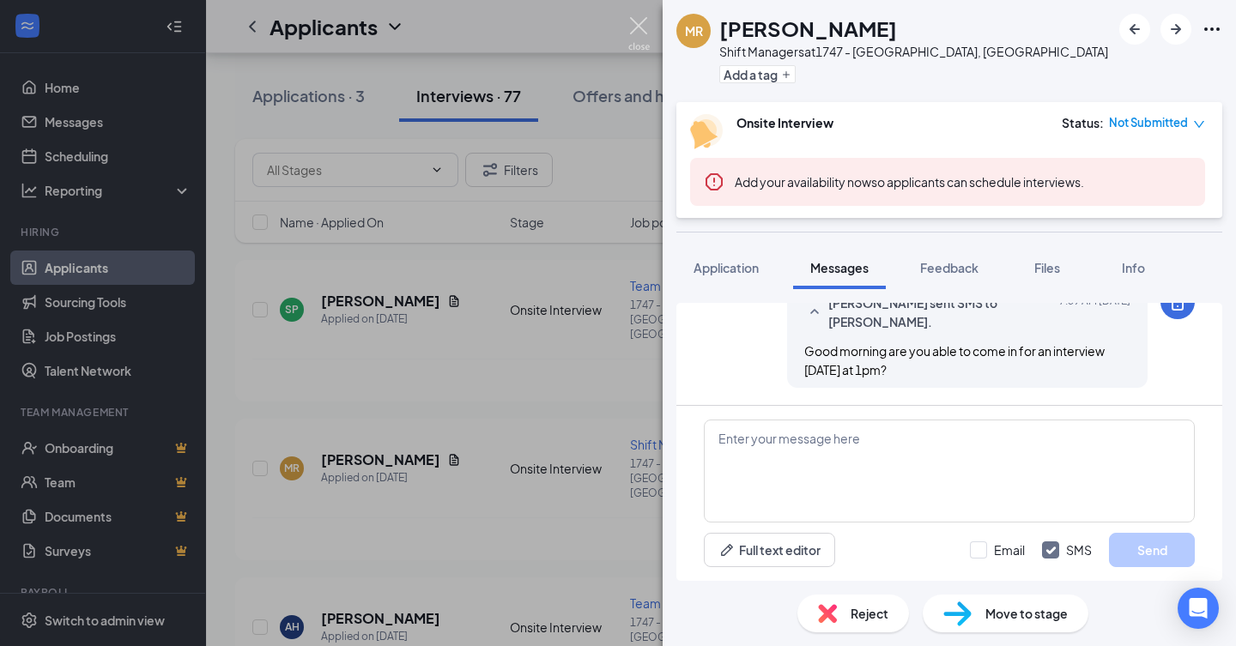
click at [635, 17] on img at bounding box center [638, 33] width 21 height 33
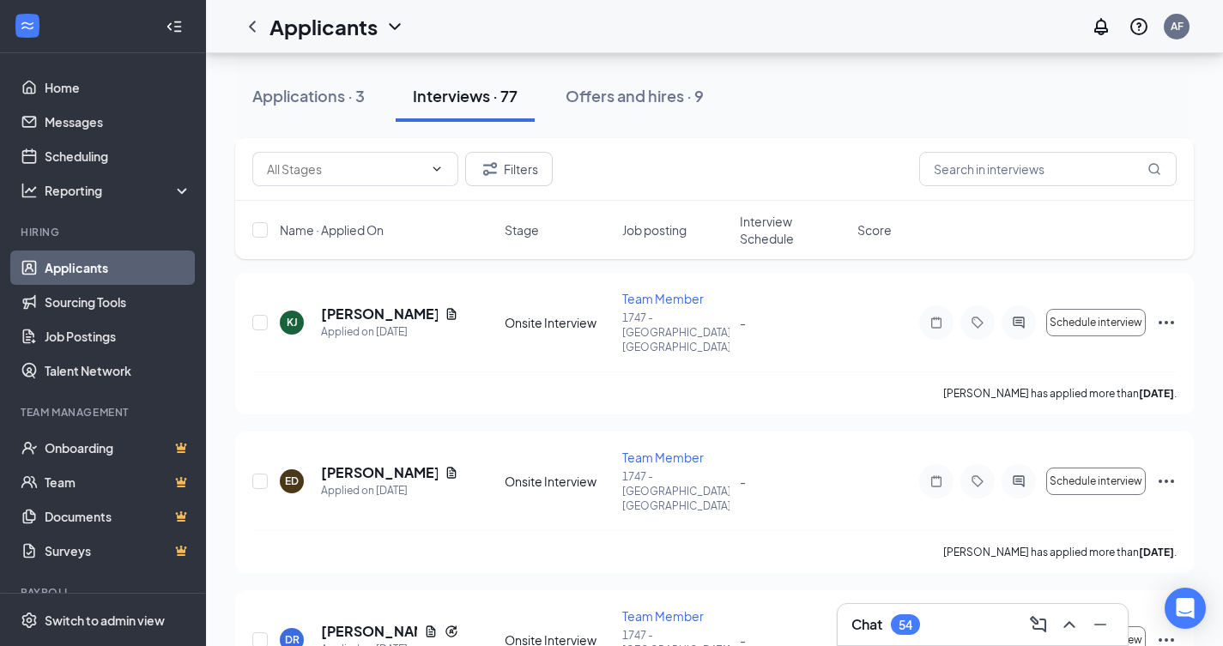
scroll to position [1373, 0]
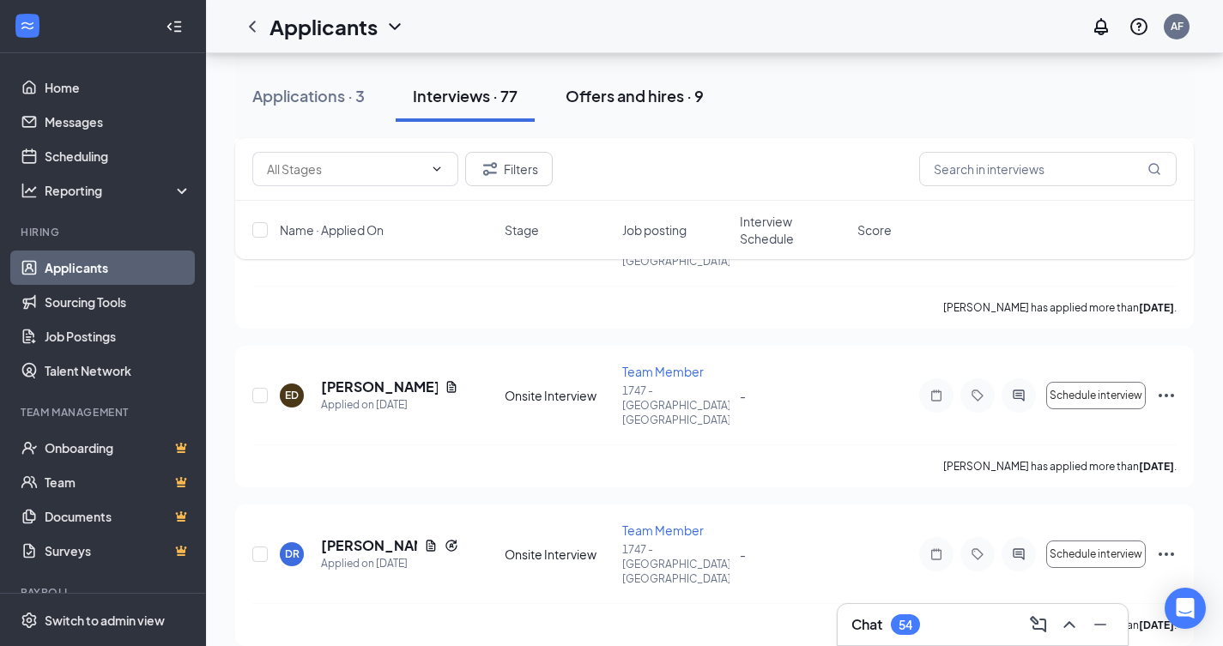
click at [665, 100] on div "Offers and hires · 9" at bounding box center [635, 95] width 138 height 21
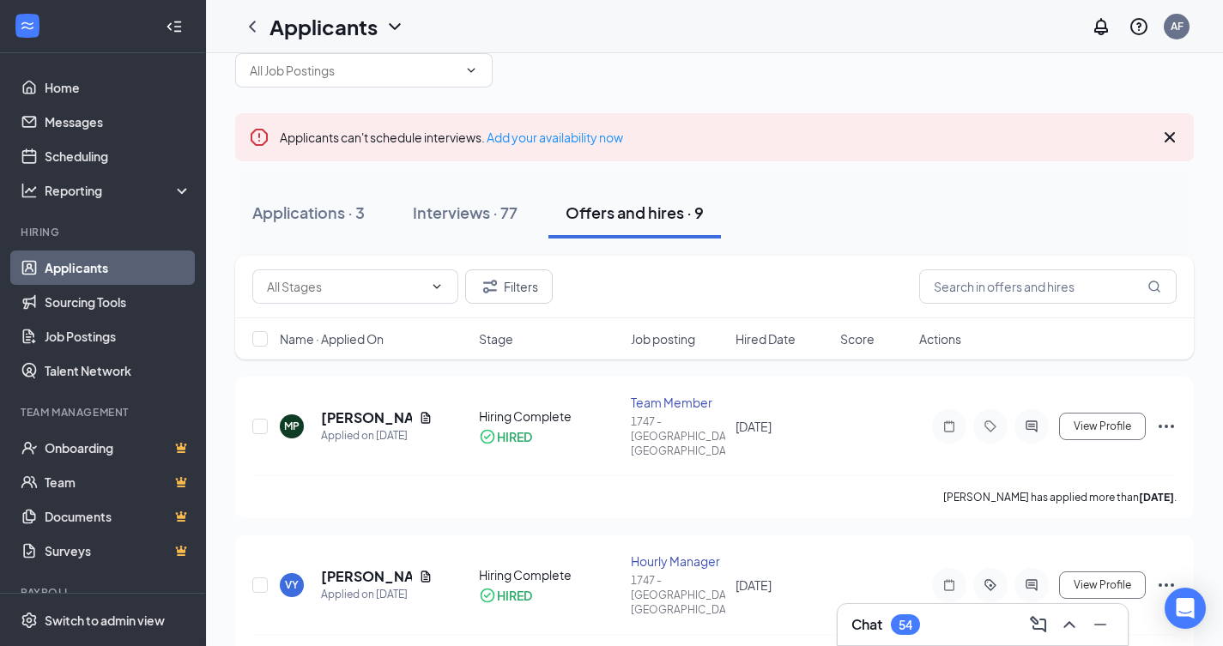
scroll to position [86, 0]
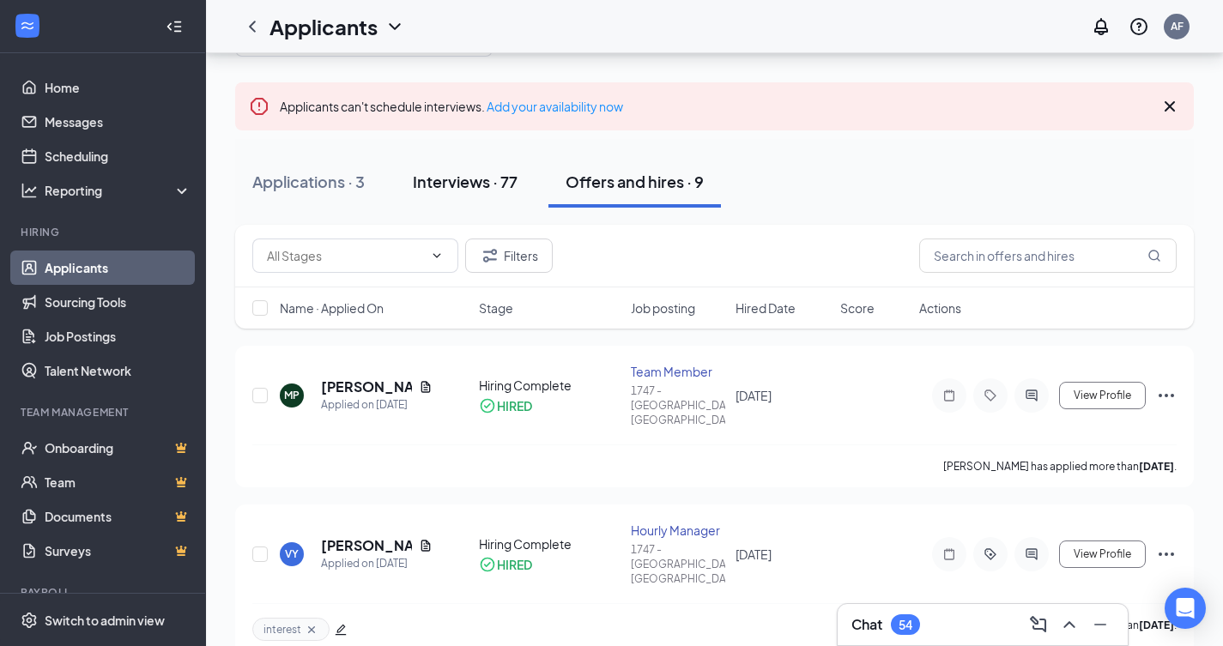
click at [493, 191] on div "Interviews · 77" at bounding box center [465, 181] width 105 height 21
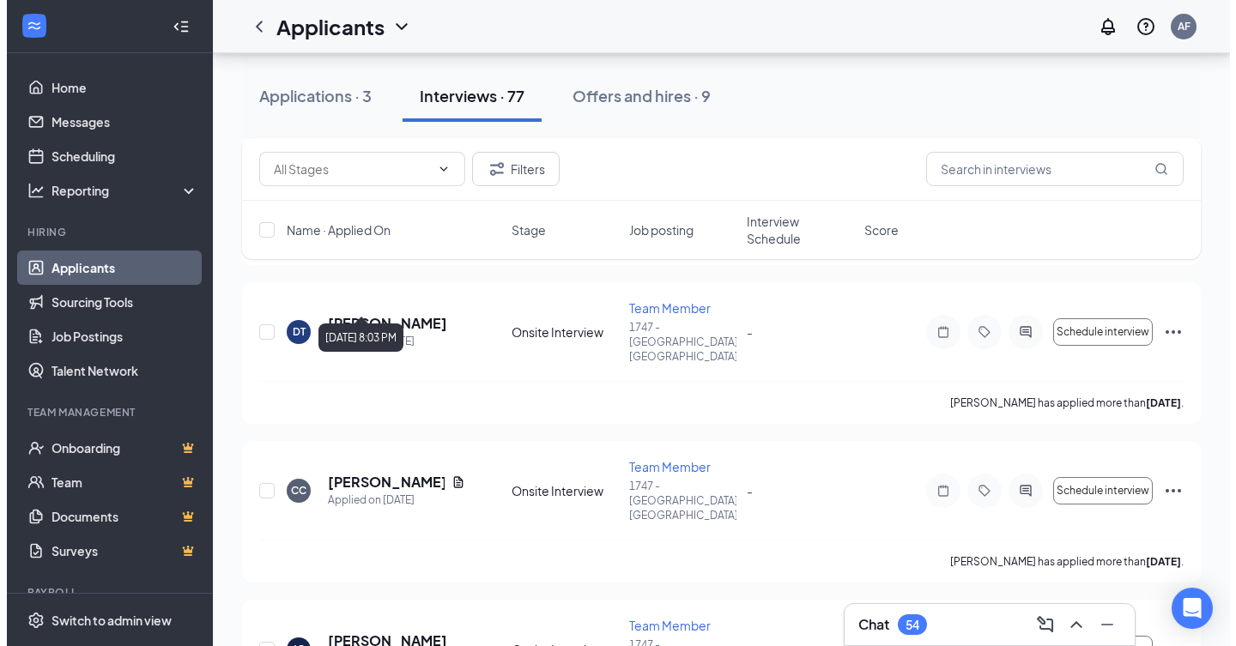
scroll to position [1803, 0]
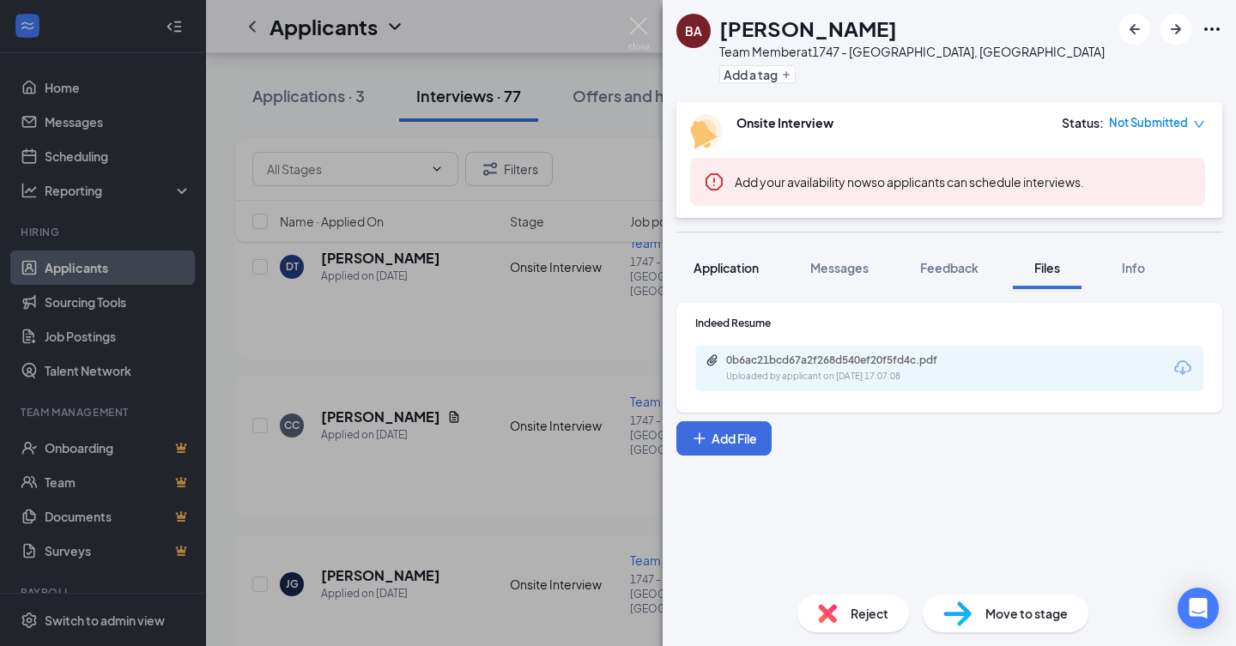
click at [755, 267] on span "Application" at bounding box center [726, 267] width 65 height 15
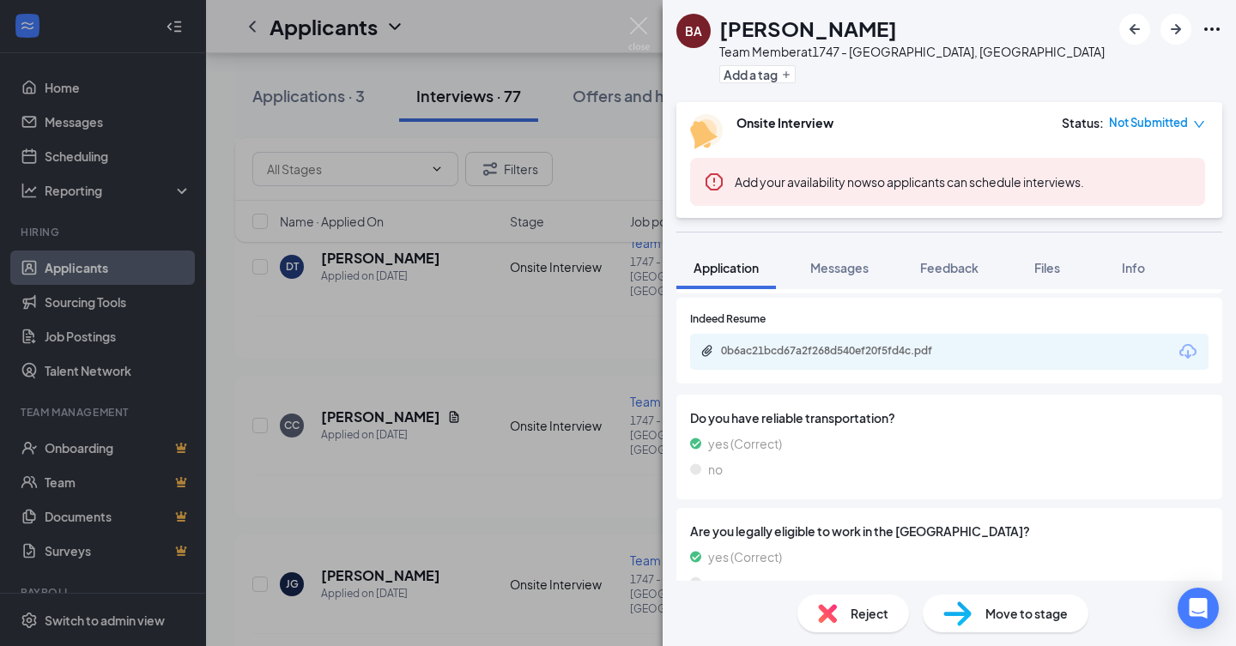
scroll to position [815, 0]
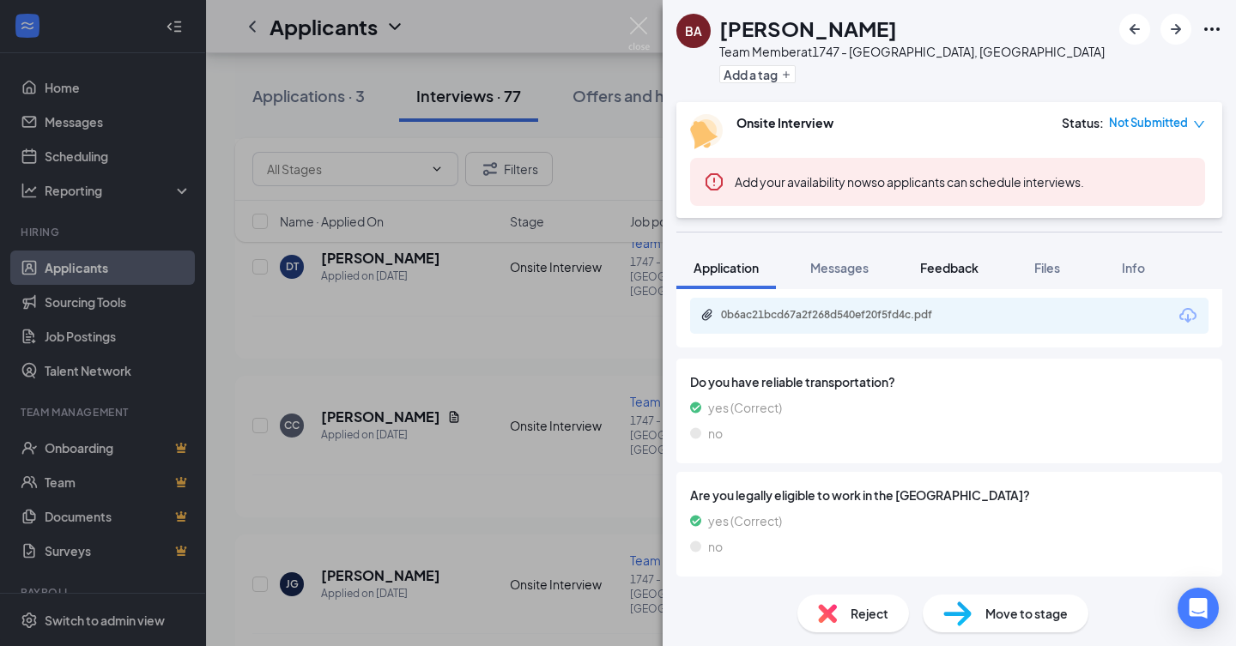
drag, startPoint x: 1040, startPoint y: 265, endPoint x: 965, endPoint y: 269, distance: 74.8
click at [1040, 265] on span "Files" at bounding box center [1047, 267] width 26 height 15
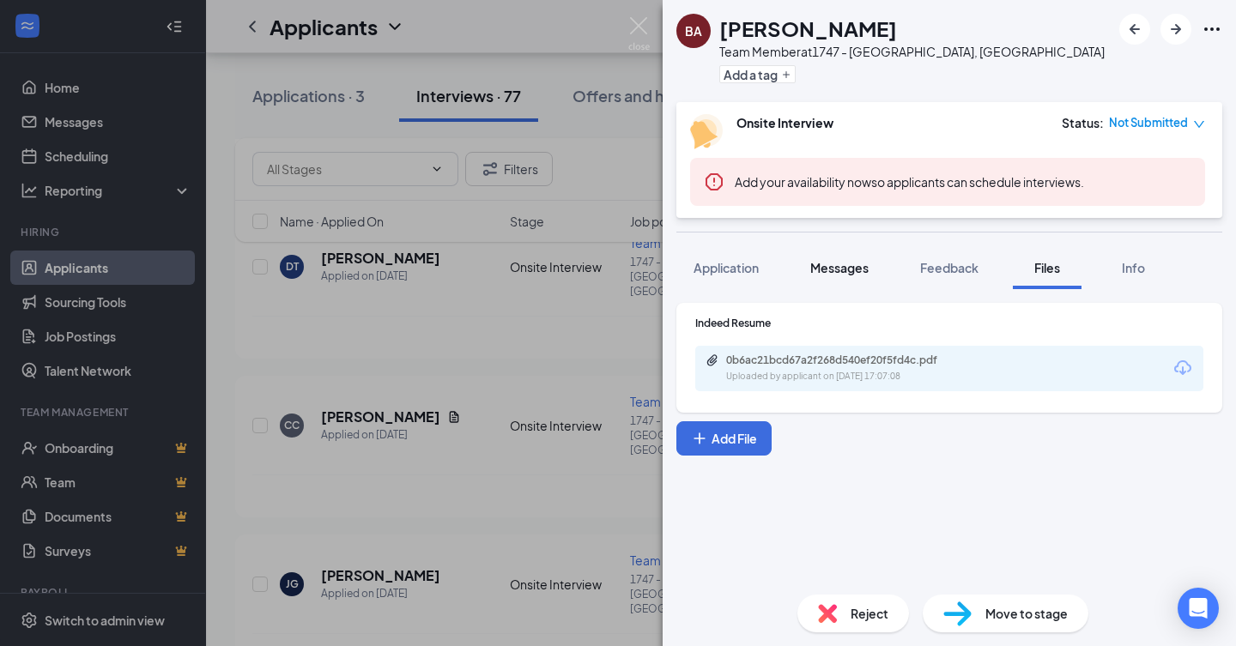
click at [864, 268] on span "Messages" at bounding box center [839, 267] width 58 height 15
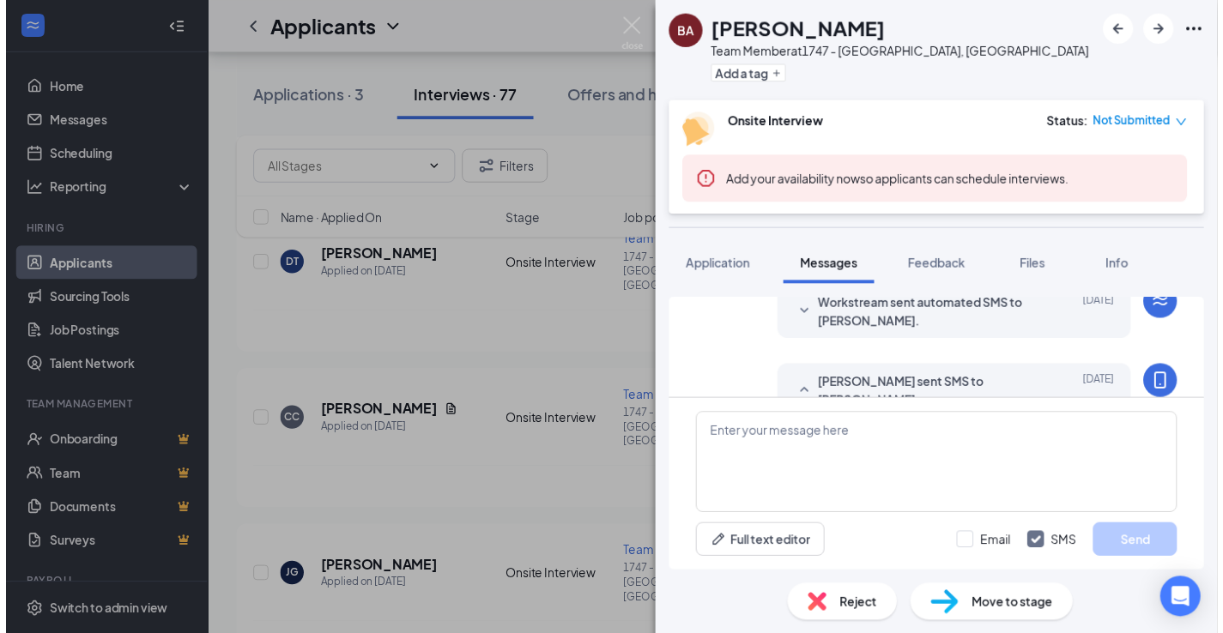
scroll to position [368, 0]
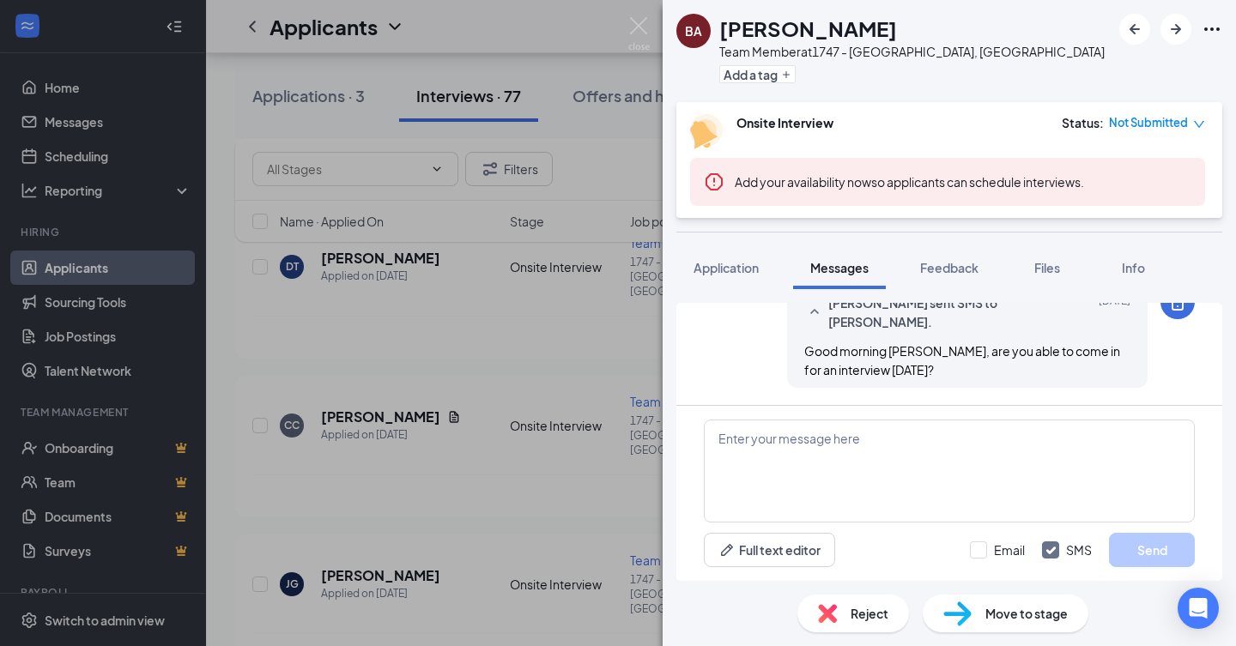
click at [1038, 273] on span "Files" at bounding box center [1047, 267] width 26 height 15
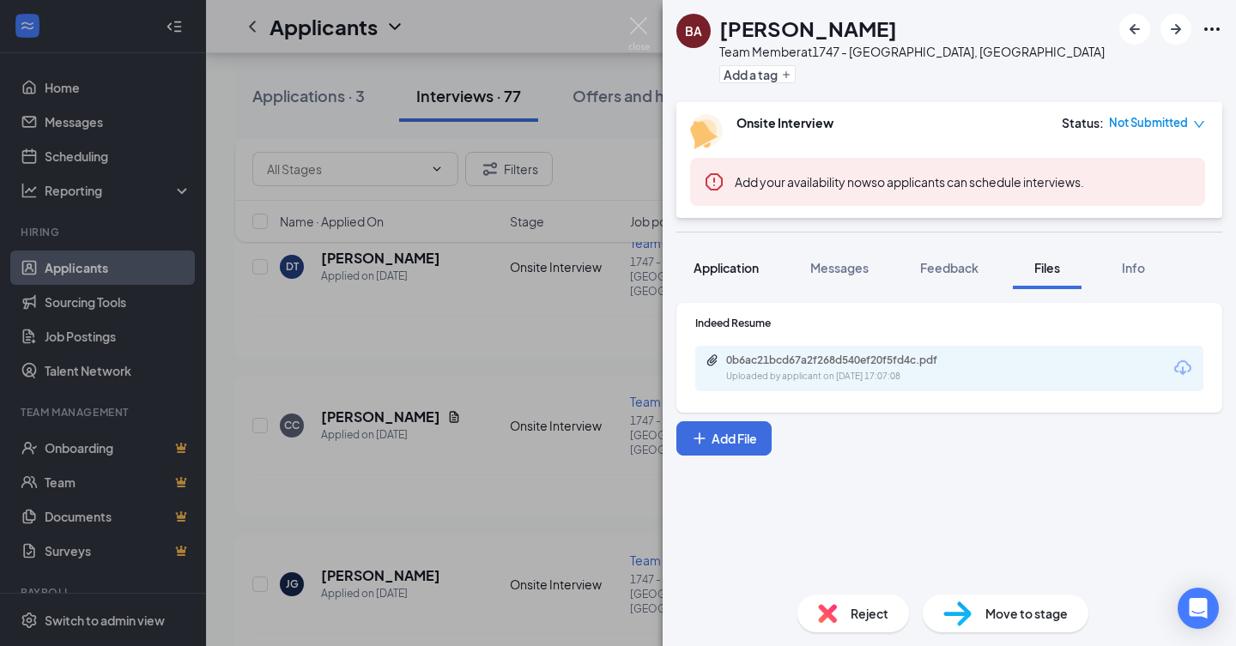
click at [737, 257] on button "Application" at bounding box center [726, 267] width 100 height 43
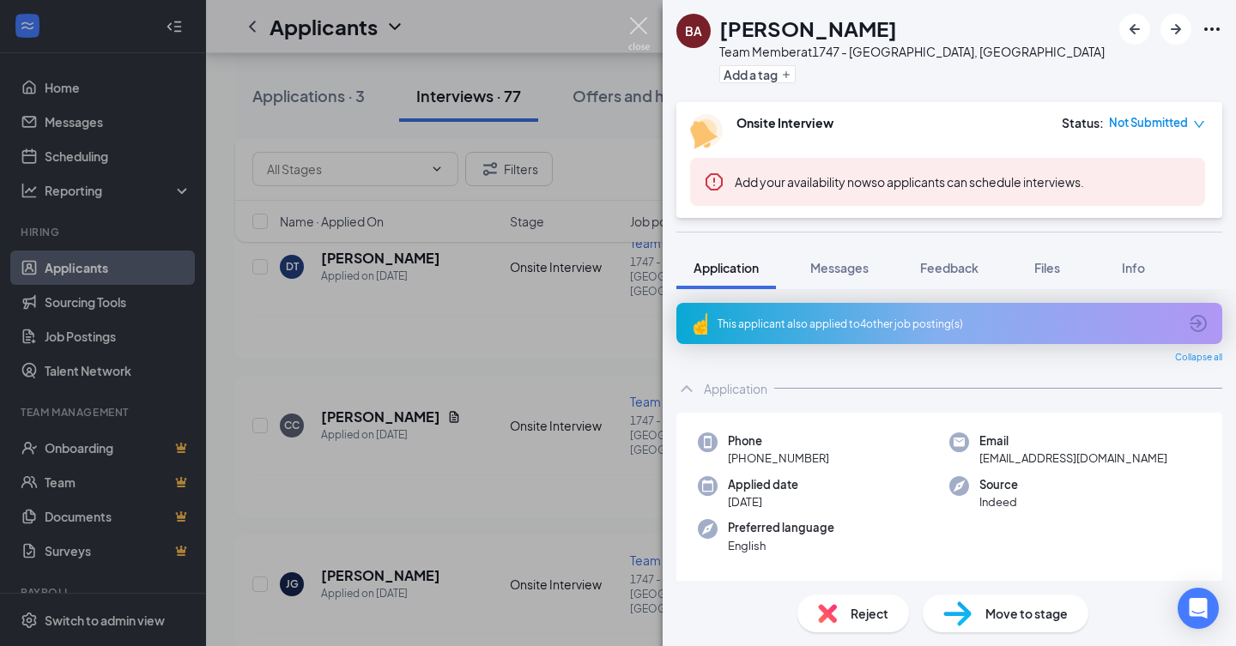
click at [649, 29] on img at bounding box center [638, 33] width 21 height 33
click at [639, 22] on div "Applicants AF" at bounding box center [721, 26] width 1030 height 53
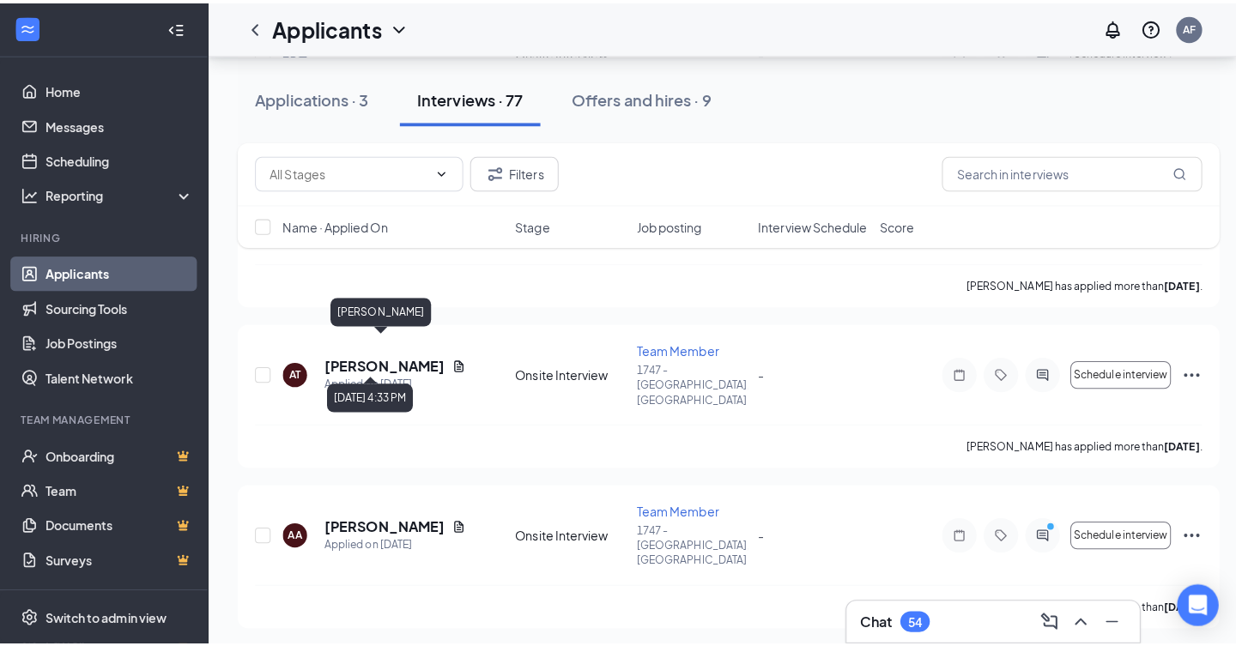
scroll to position [2403, 0]
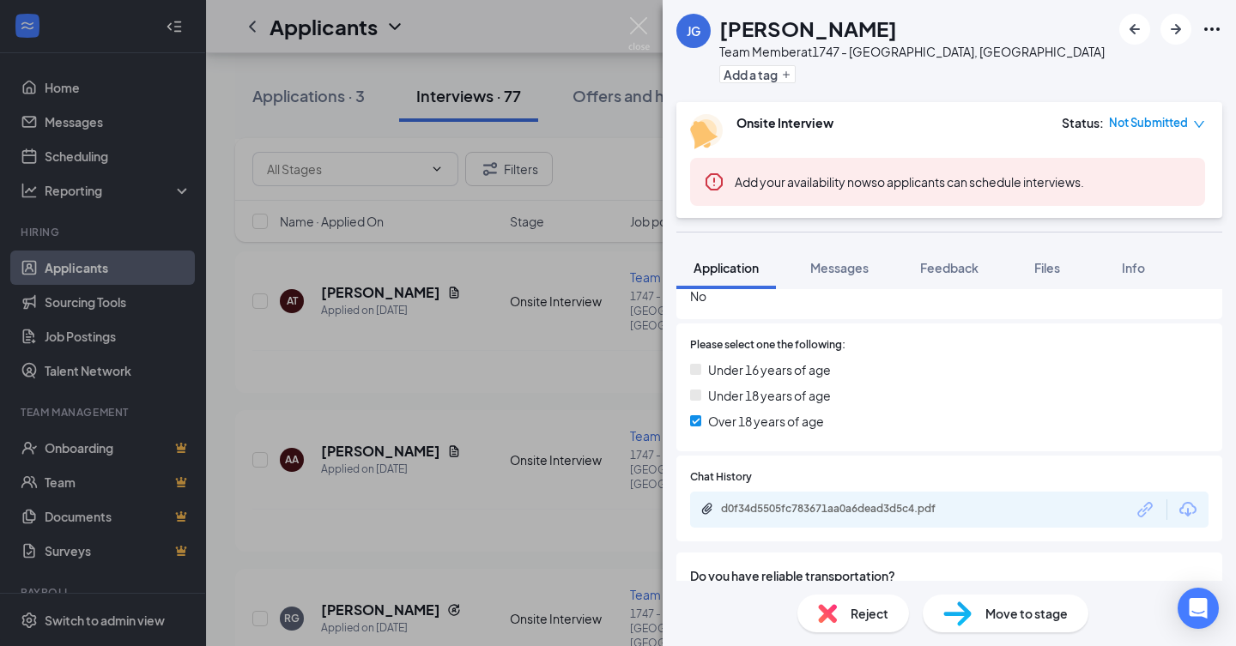
scroll to position [509, 0]
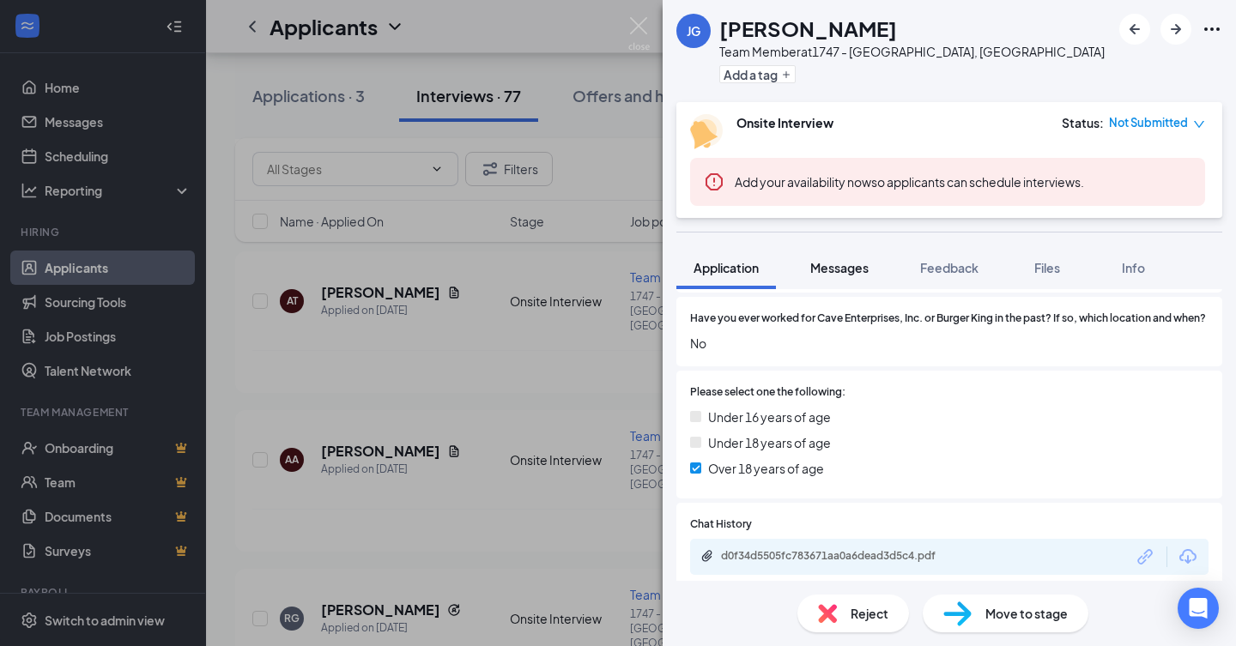
click at [838, 282] on button "Messages" at bounding box center [839, 267] width 93 height 43
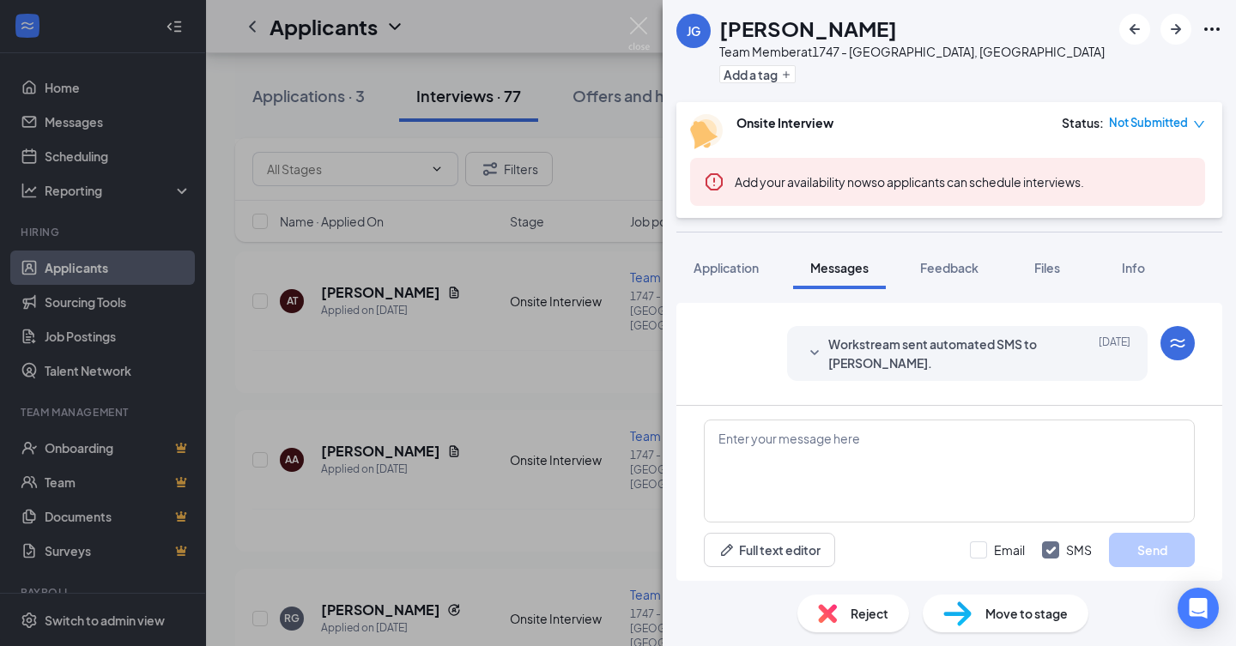
scroll to position [332, 0]
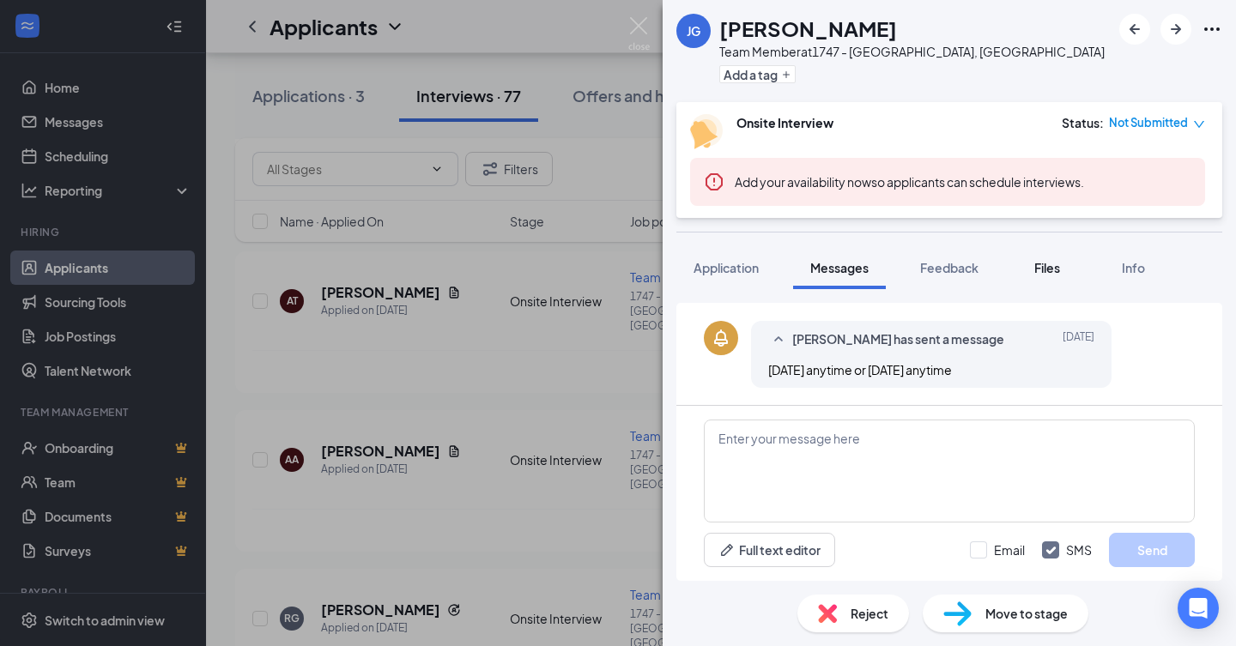
click at [1035, 270] on div "Files" at bounding box center [1047, 267] width 34 height 17
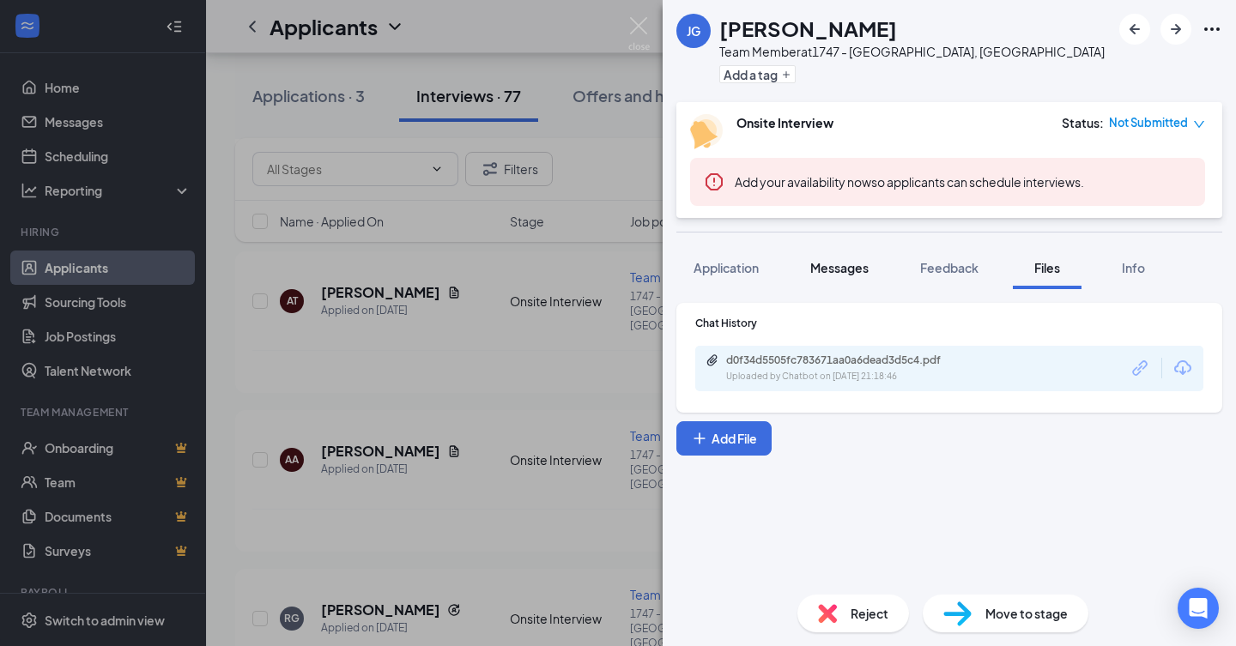
click at [840, 271] on span "Messages" at bounding box center [839, 267] width 58 height 15
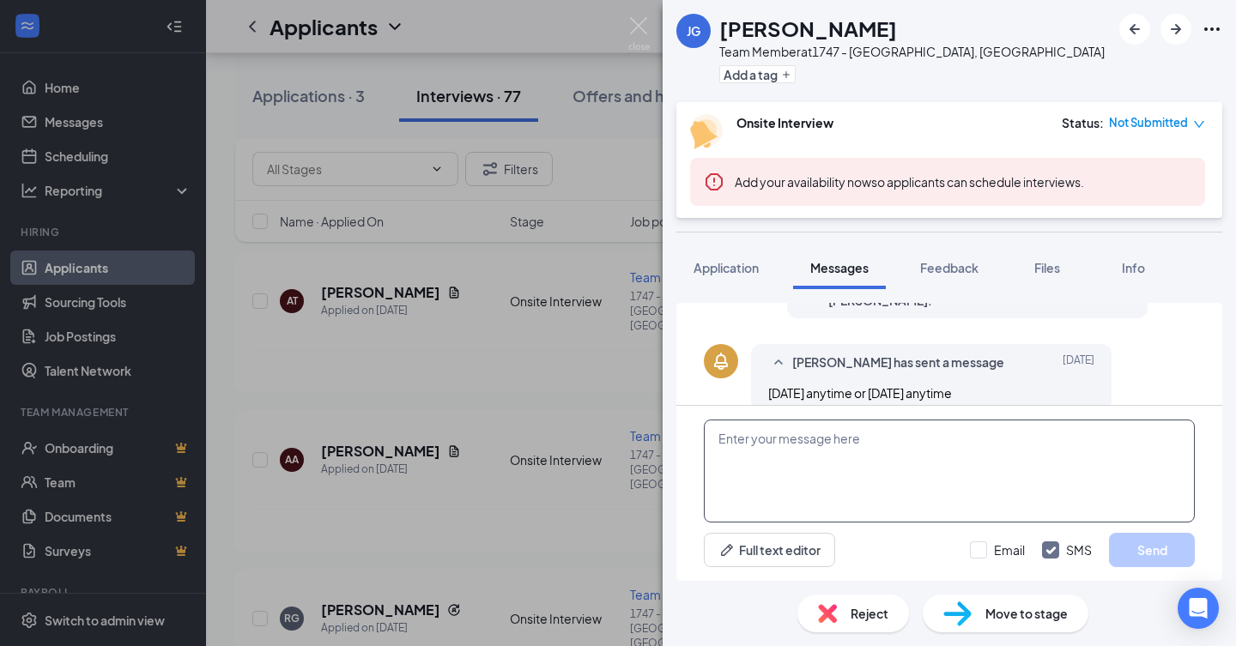
click at [917, 469] on textarea at bounding box center [949, 471] width 491 height 103
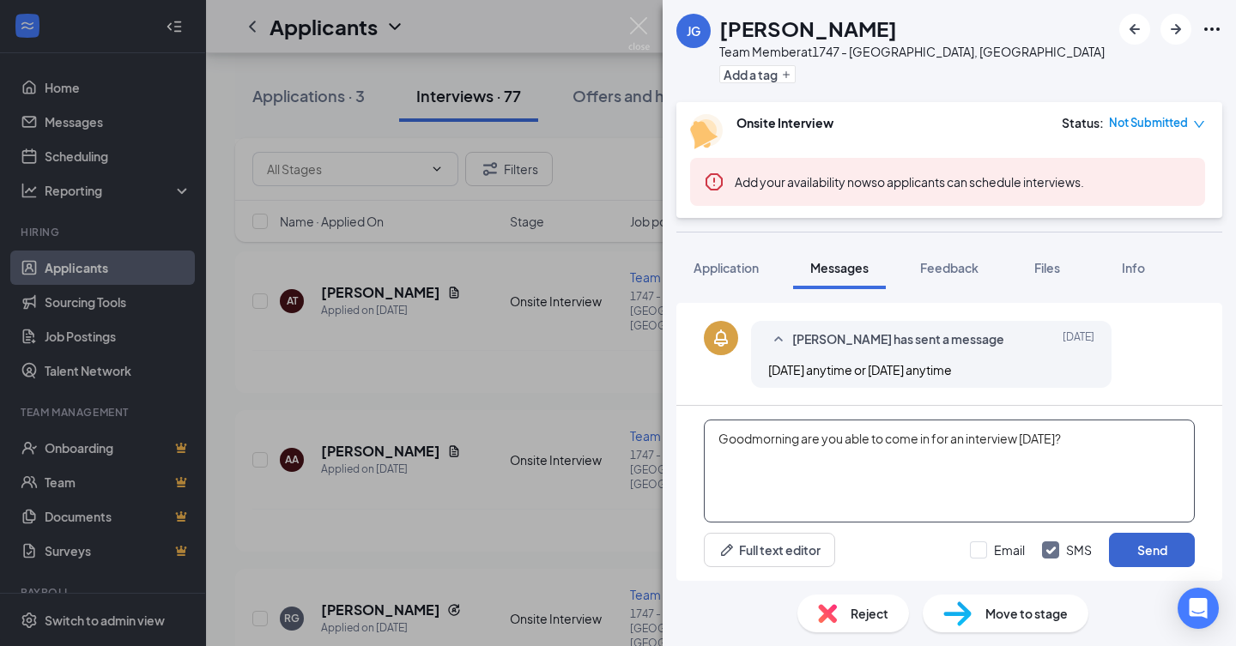
type textarea "Goodmorning are you able to come in for an interview today?"
click at [1140, 544] on button "Send" at bounding box center [1152, 550] width 86 height 34
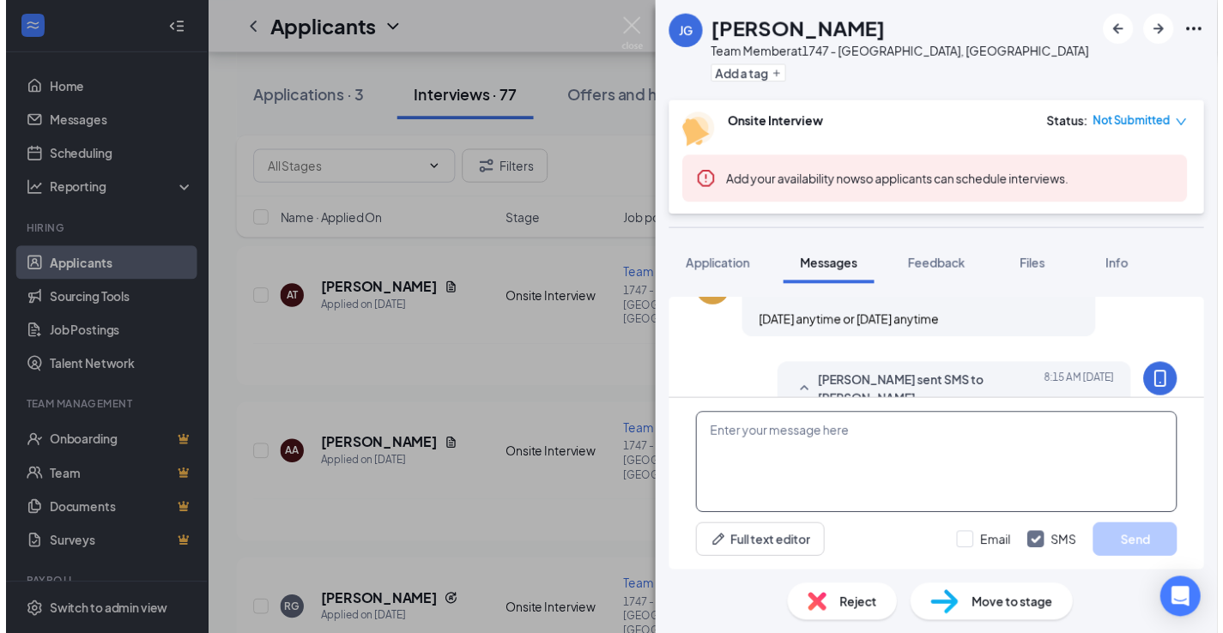
scroll to position [461, 0]
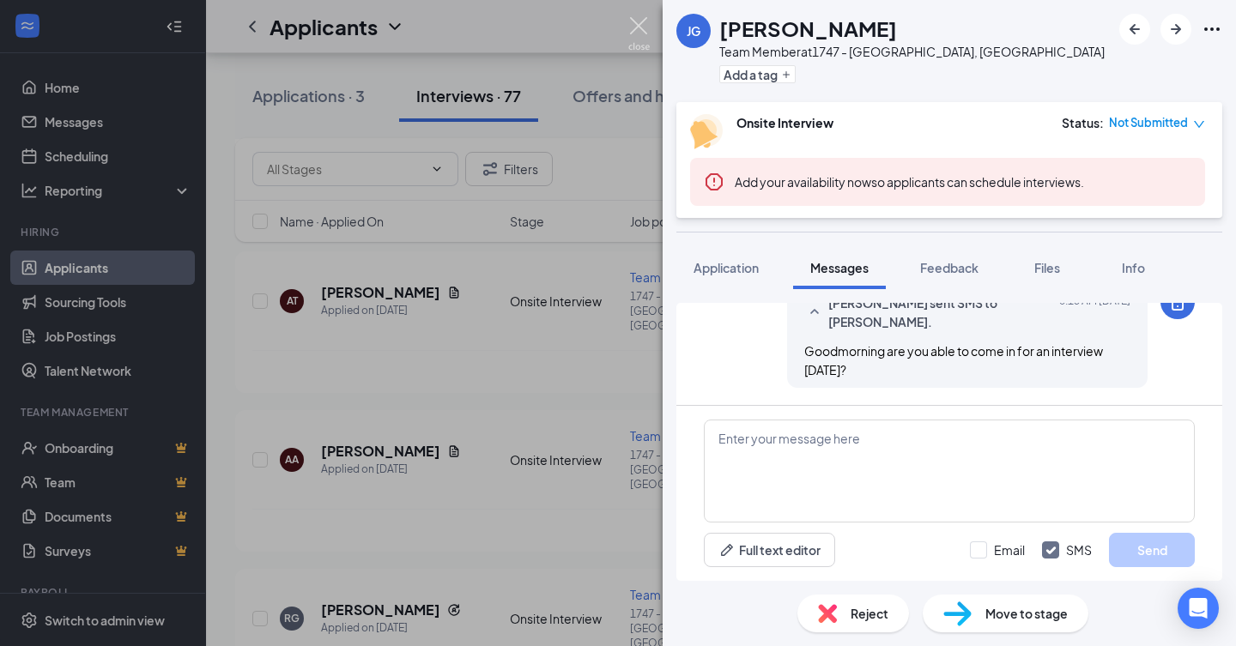
click at [646, 22] on img at bounding box center [638, 33] width 21 height 33
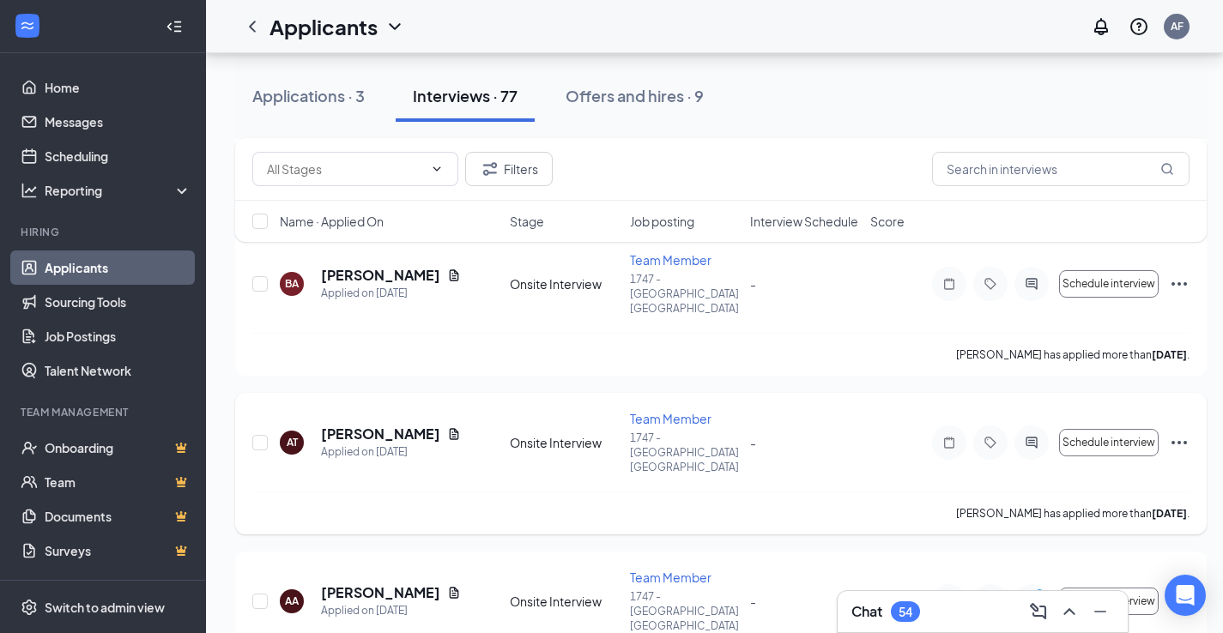
scroll to position [1974, 0]
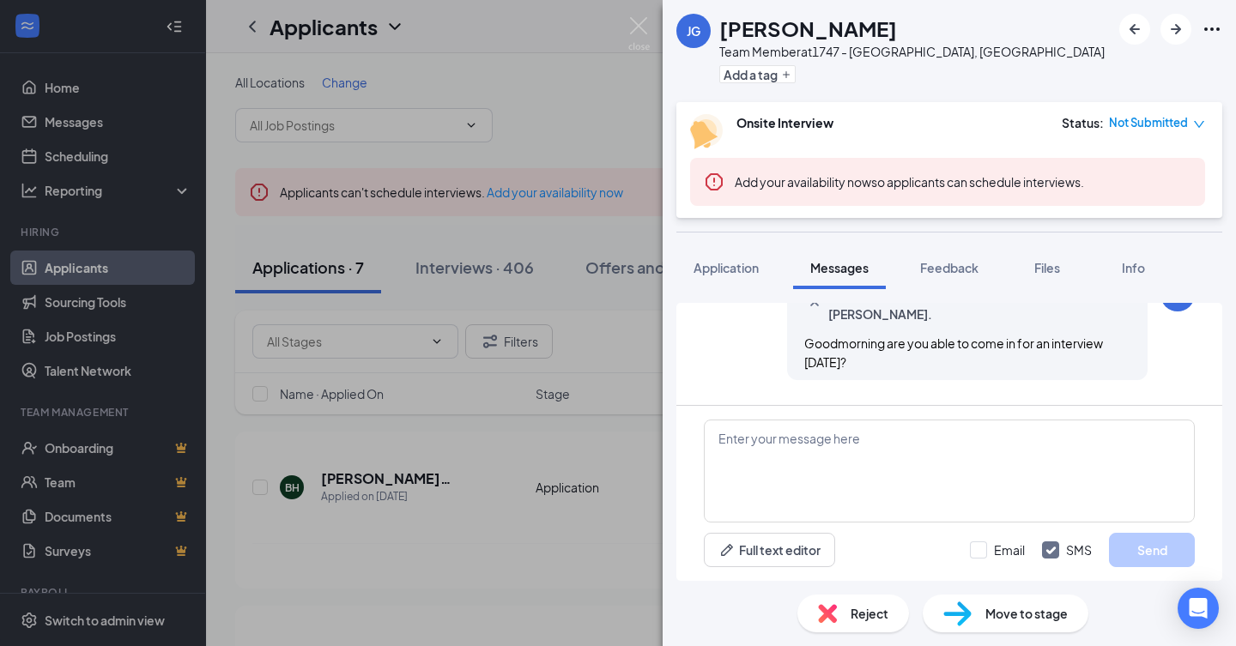
scroll to position [554, 0]
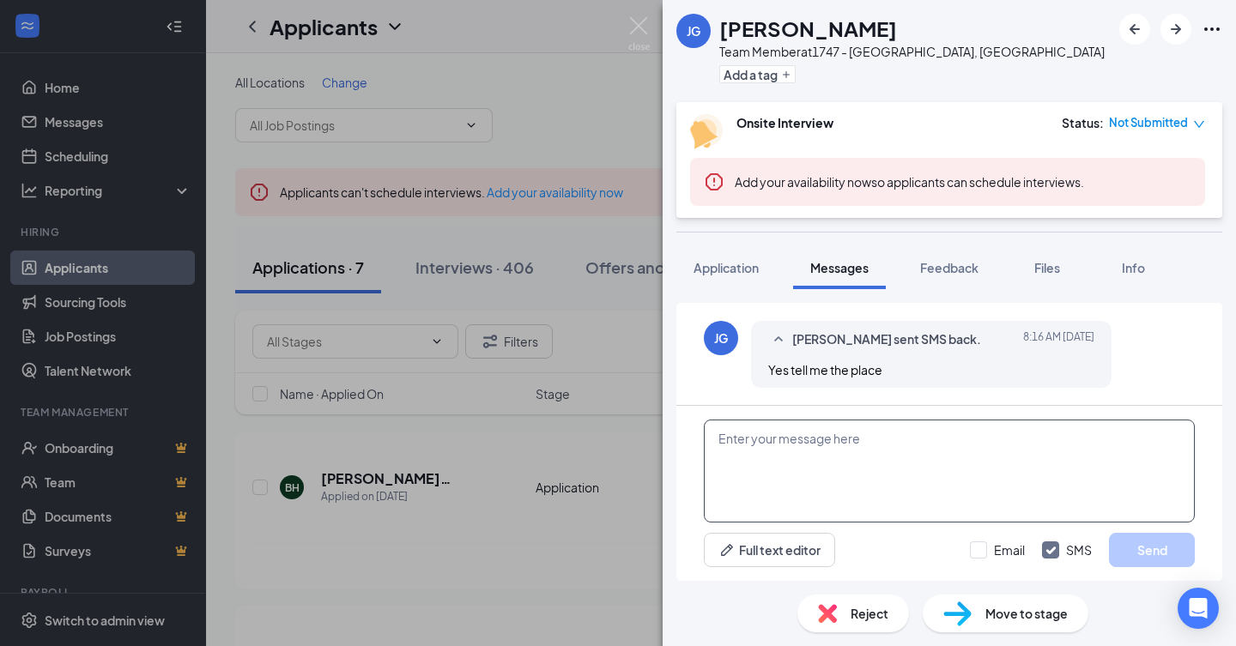
click at [869, 446] on textarea at bounding box center [949, 471] width 491 height 103
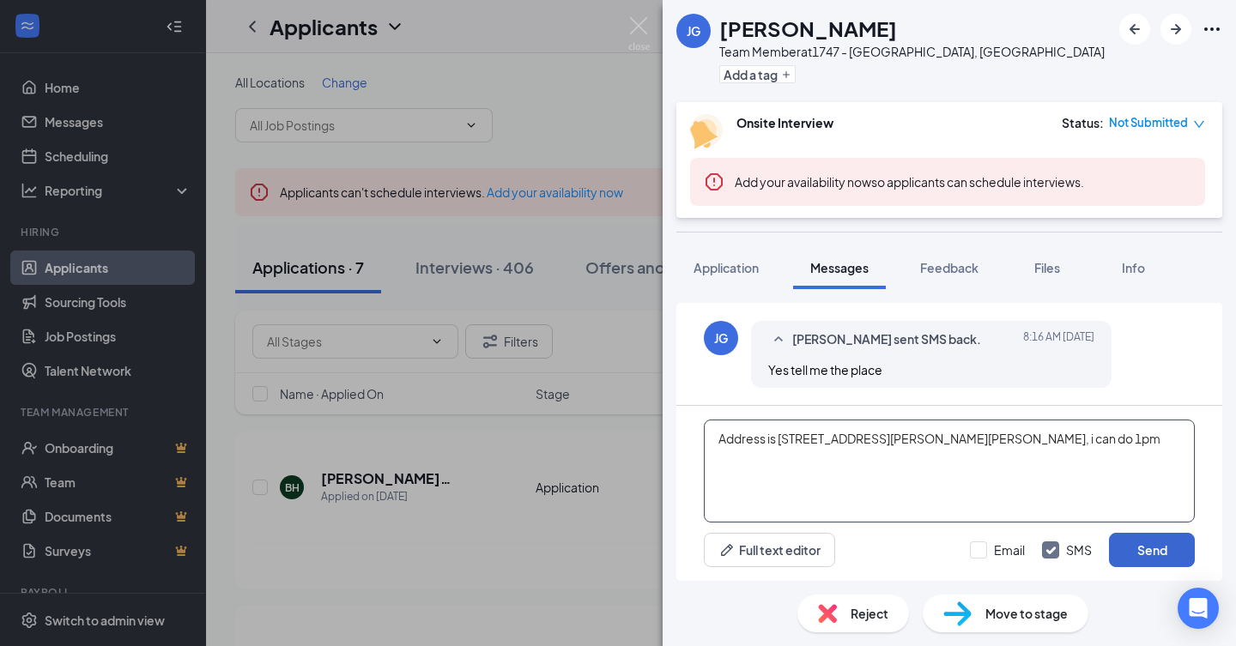
type textarea "Address is 209 E Norris Dr Ottawa IL, i can do 1pm"
click at [1124, 546] on button "Send" at bounding box center [1152, 550] width 86 height 34
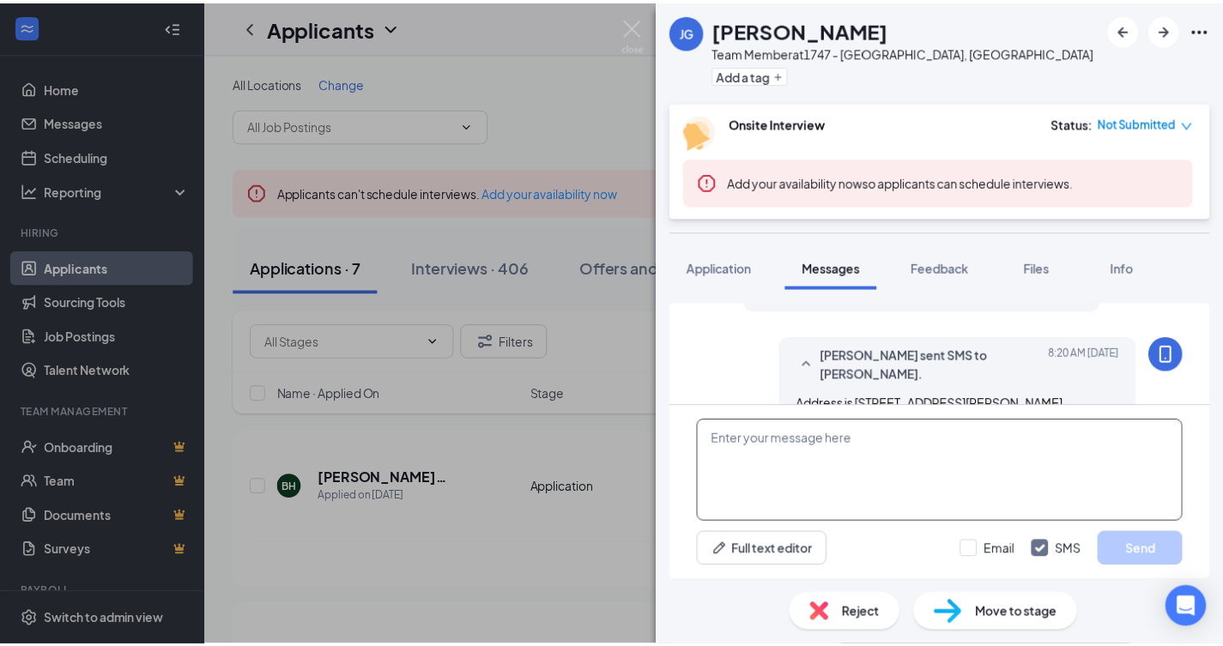
scroll to position [664, 0]
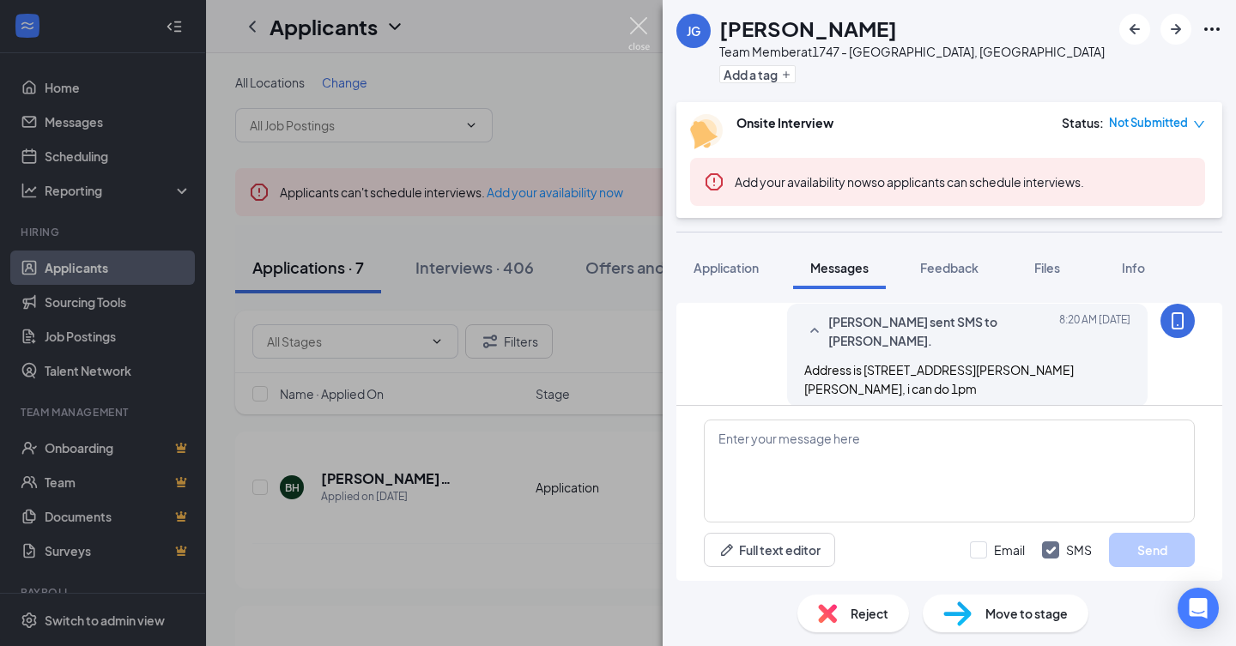
click at [644, 27] on img at bounding box center [638, 33] width 21 height 33
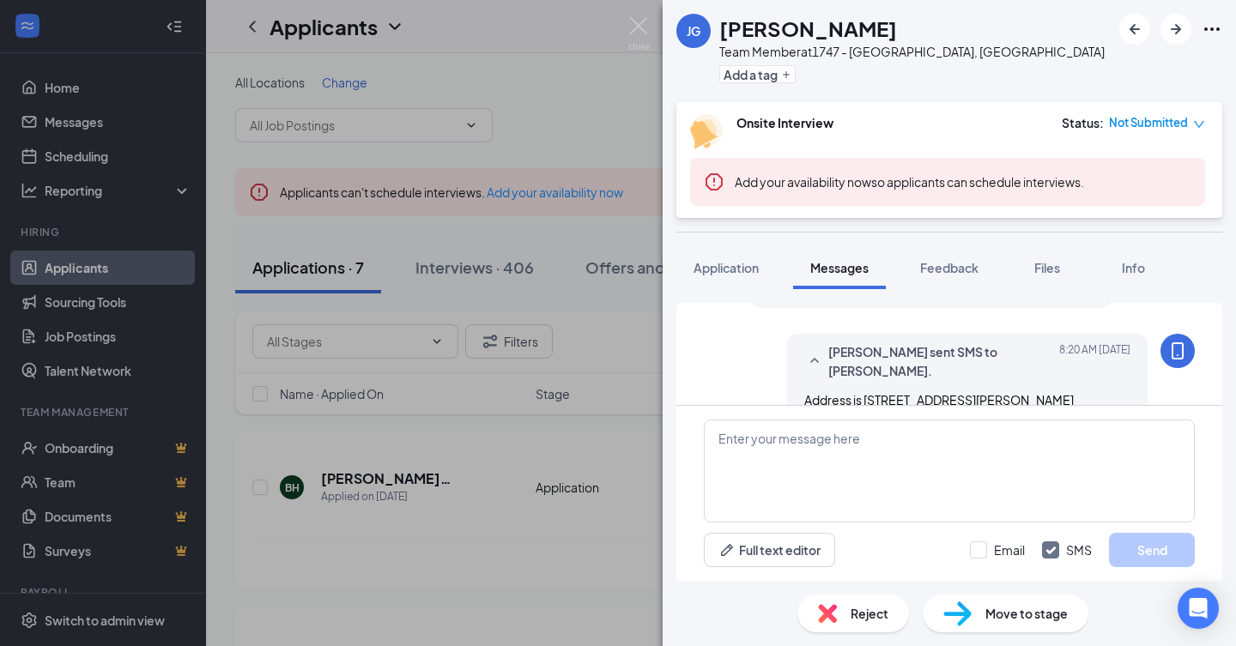
scroll to position [664, 0]
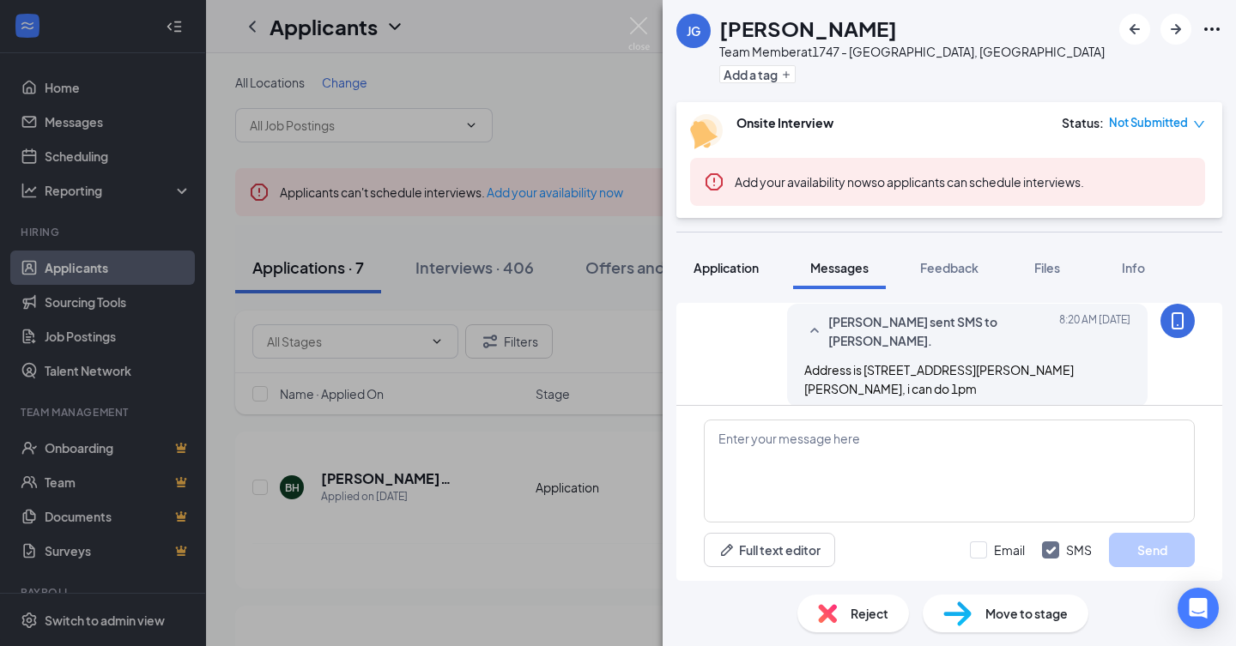
click at [753, 269] on span "Application" at bounding box center [726, 267] width 65 height 15
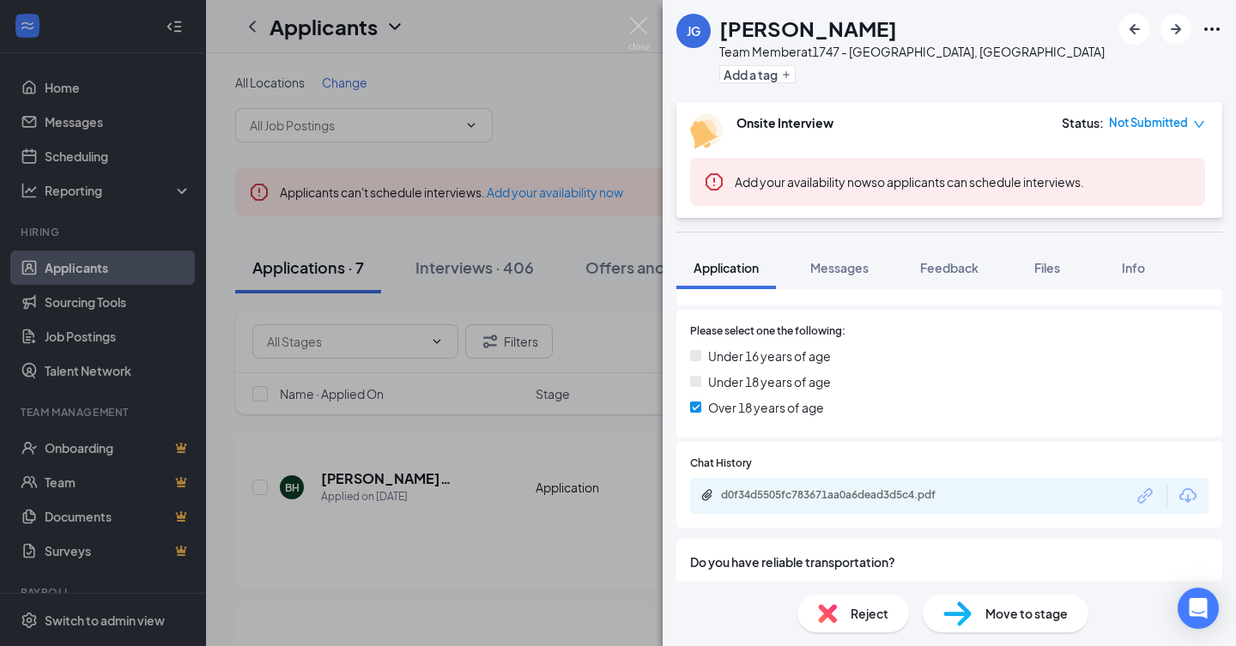
scroll to position [601, 0]
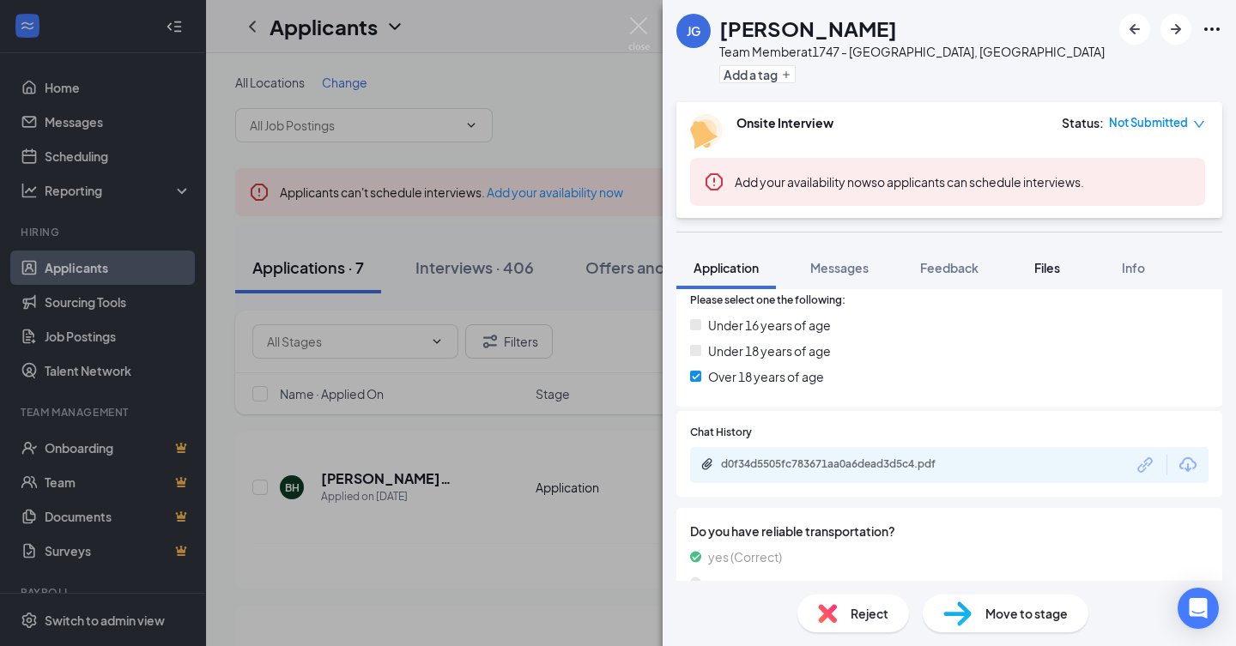
click at [1041, 274] on span "Files" at bounding box center [1047, 267] width 26 height 15
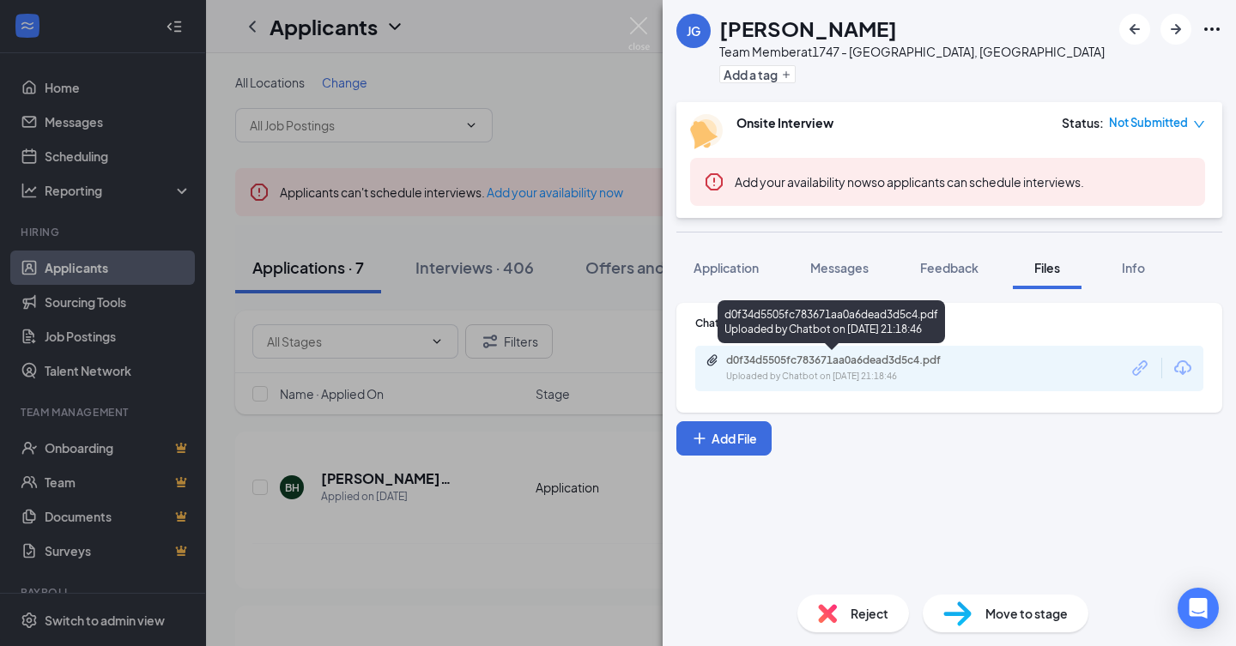
click at [834, 363] on div "d0f34d5505fc783671aa0a6dead3d5c4.pdf" at bounding box center [846, 361] width 240 height 14
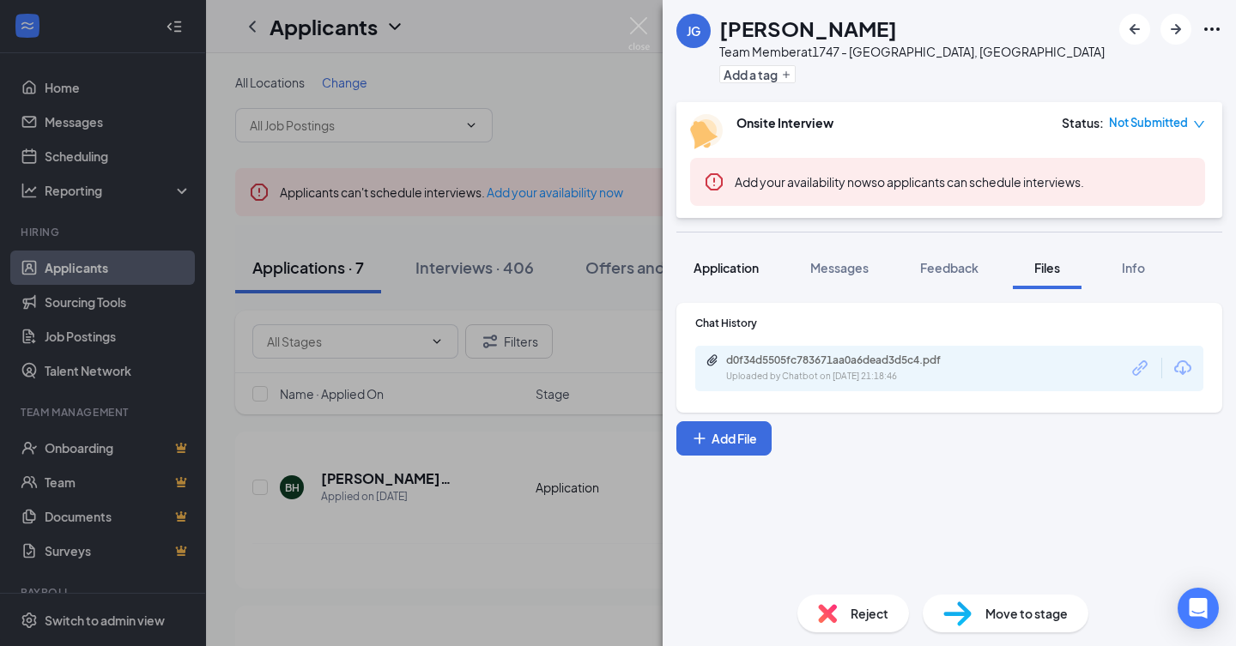
click at [764, 269] on button "Application" at bounding box center [726, 267] width 100 height 43
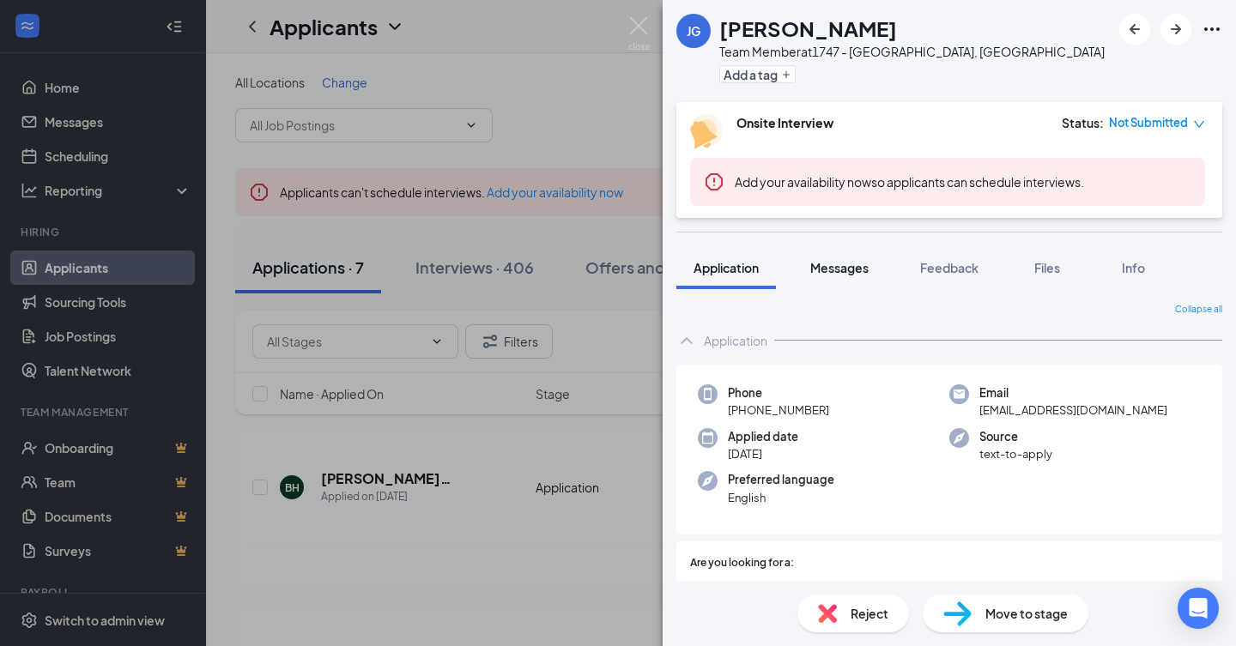
click at [824, 268] on span "Messages" at bounding box center [839, 267] width 58 height 15
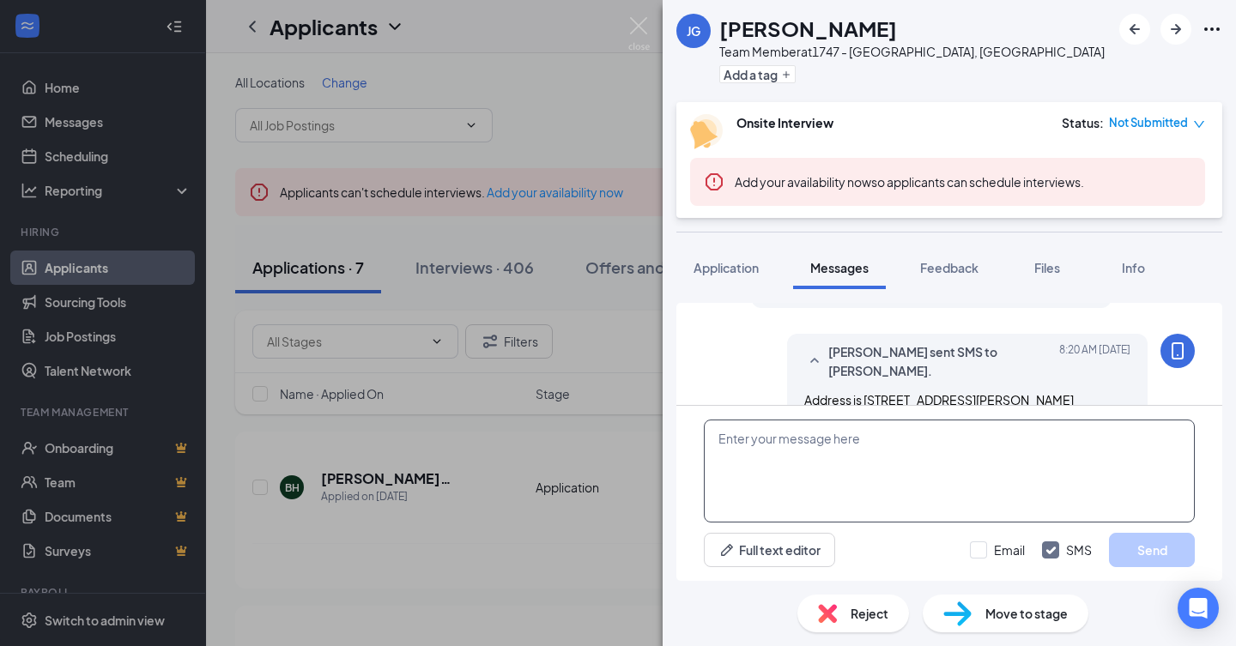
scroll to position [664, 0]
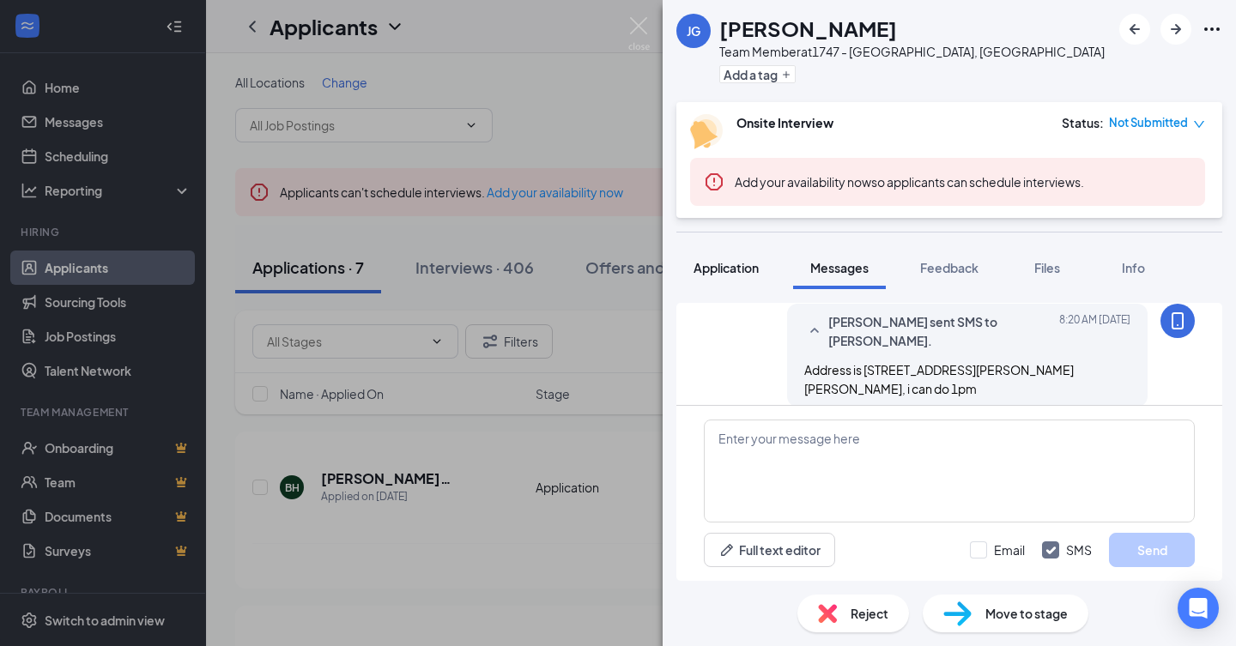
click at [765, 277] on button "Application" at bounding box center [726, 267] width 100 height 43
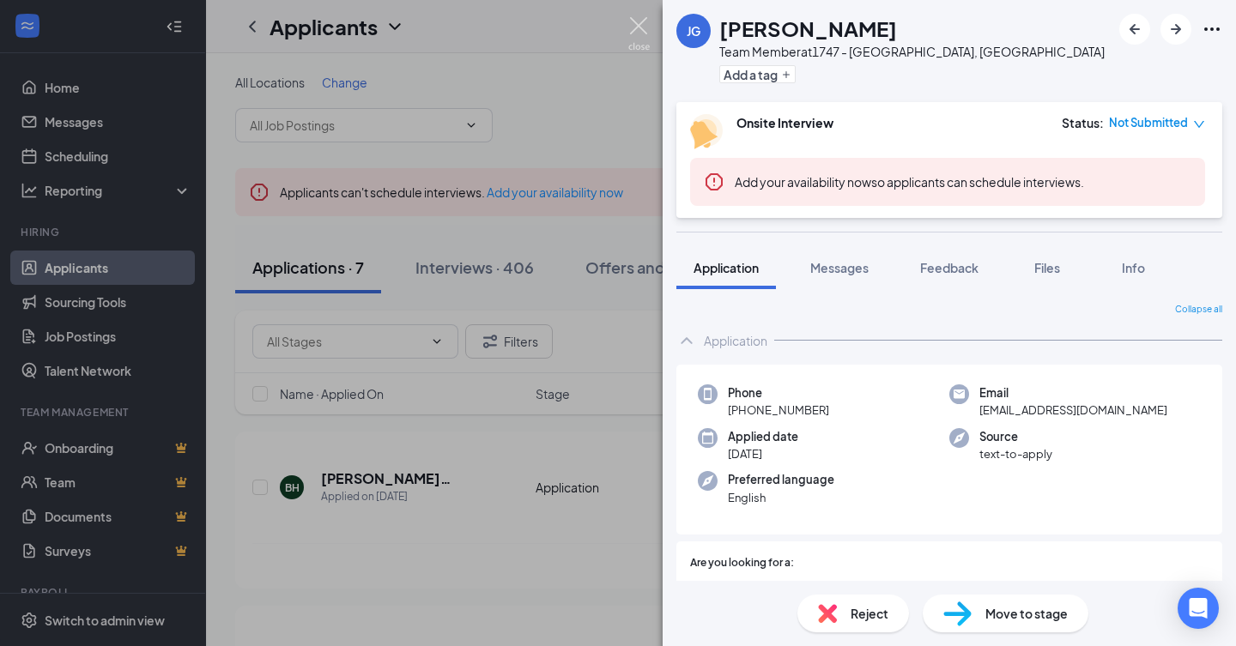
click at [646, 22] on img at bounding box center [638, 33] width 21 height 33
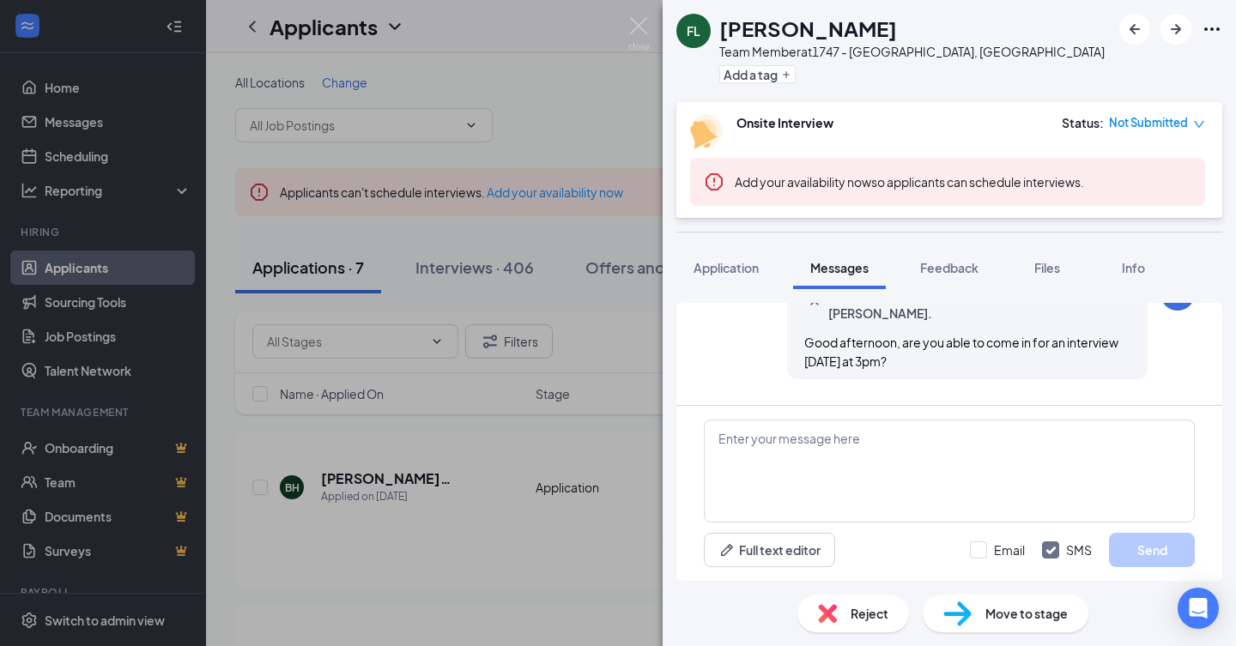
scroll to position [555, 0]
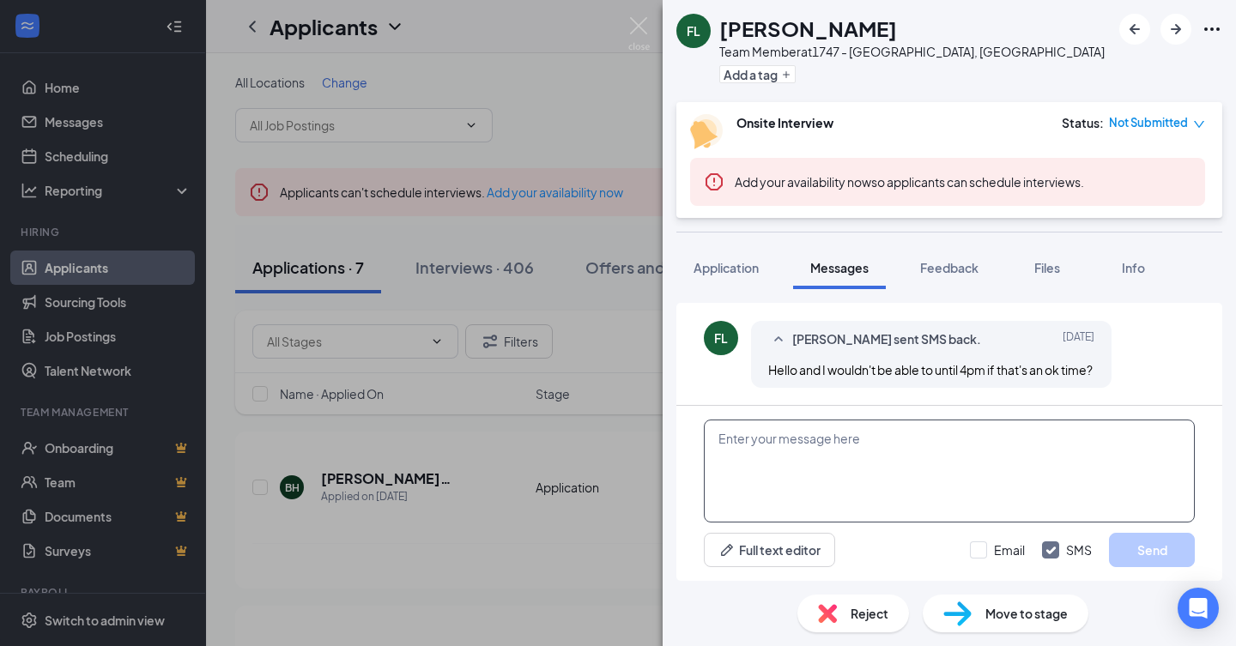
click at [852, 454] on textarea at bounding box center [949, 471] width 491 height 103
type textarea "i"
type textarea "Is 4:30pm okay?"
click at [1158, 544] on button "Send" at bounding box center [1152, 550] width 86 height 34
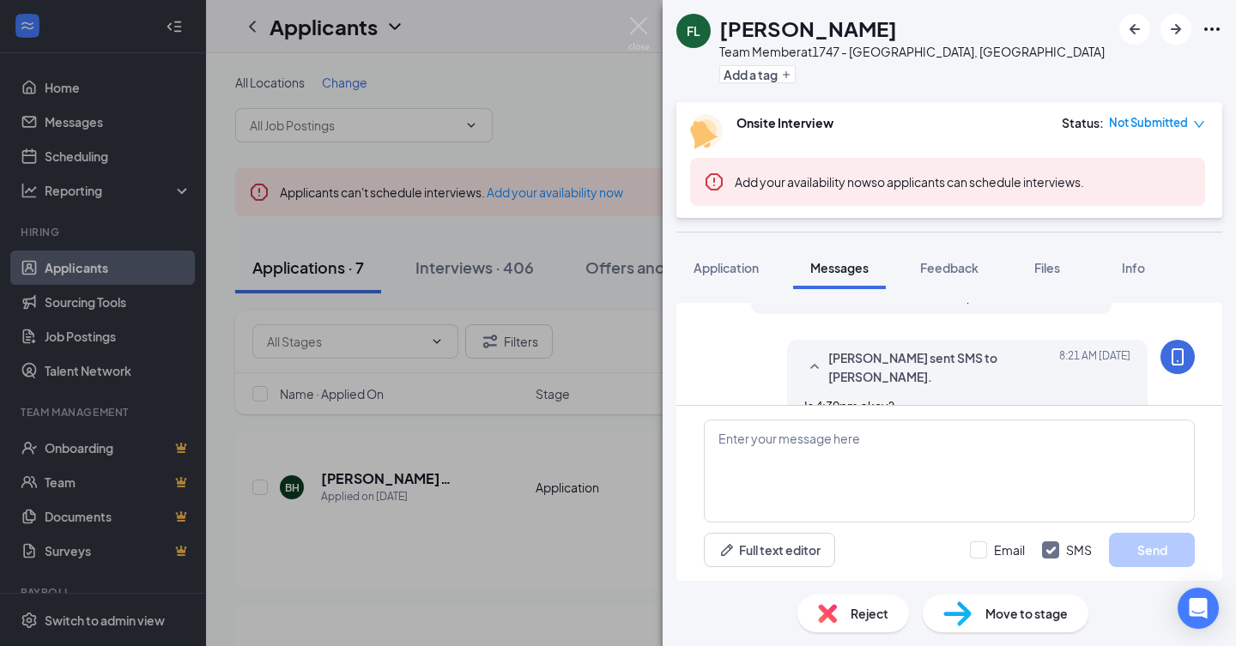
scroll to position [648, 0]
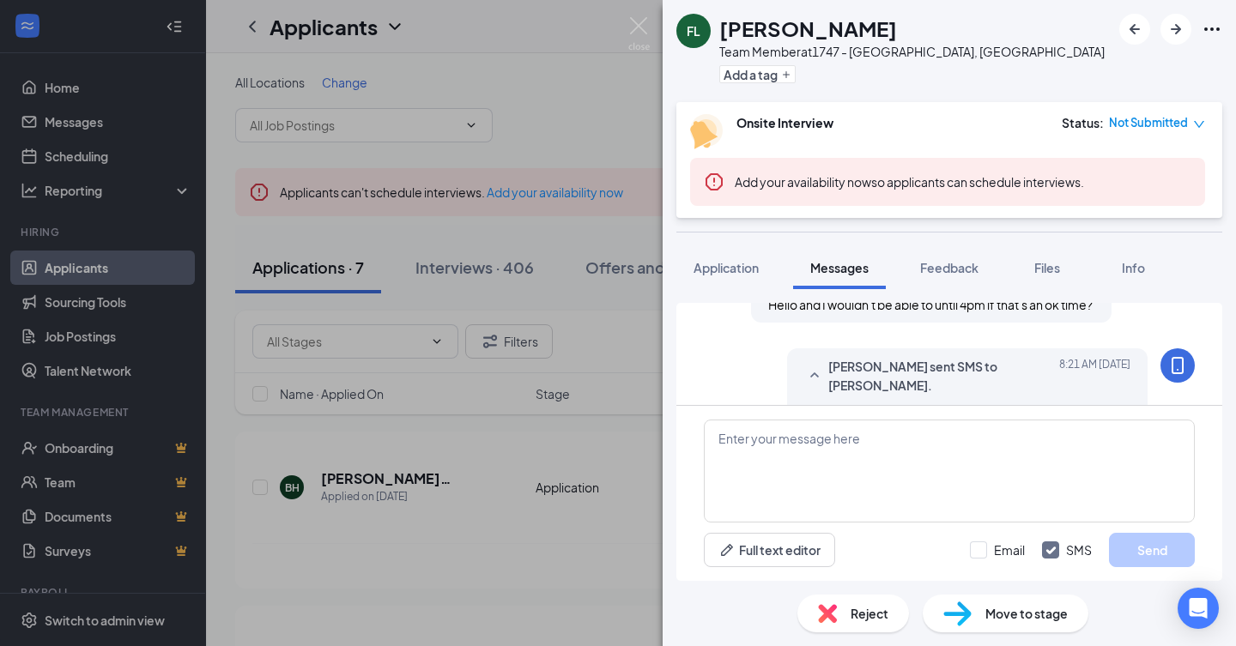
scroll to position [648, 0]
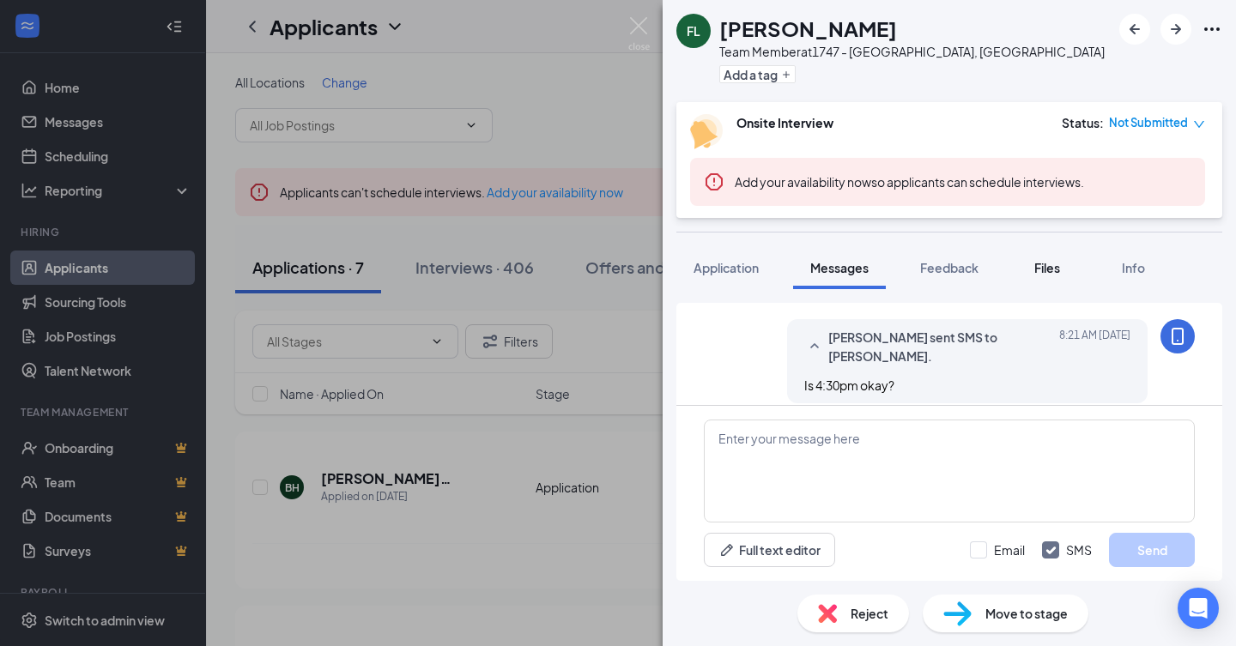
click at [1052, 262] on span "Files" at bounding box center [1047, 267] width 26 height 15
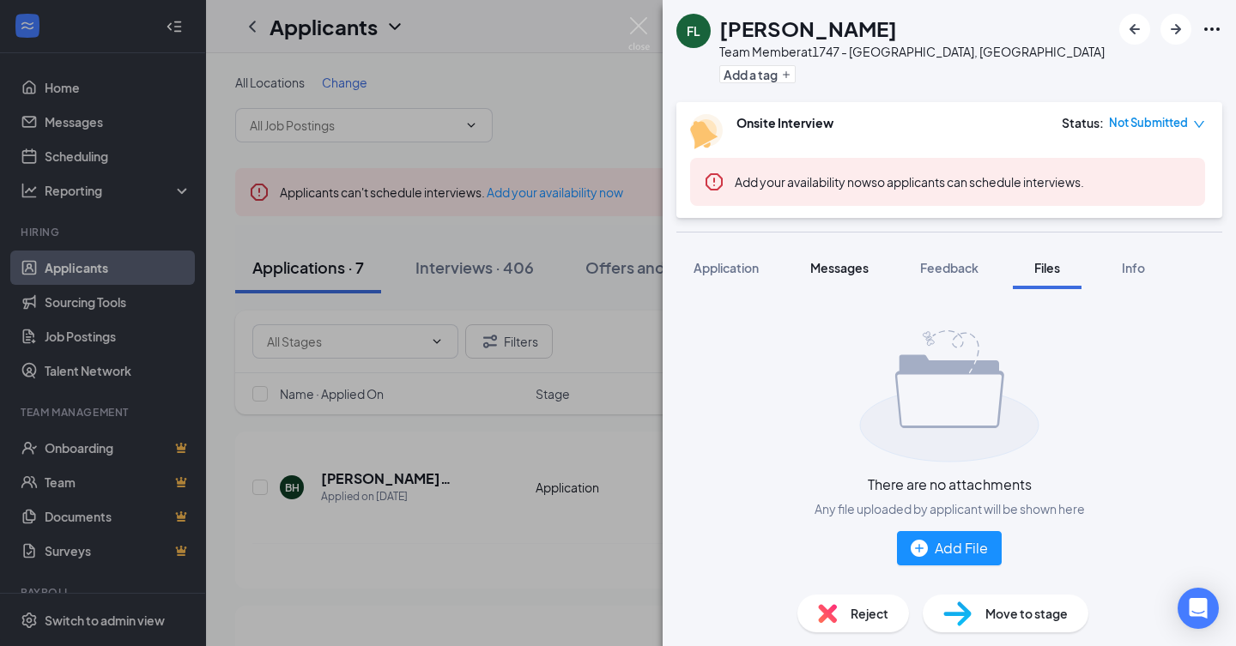
click at [836, 271] on span "Messages" at bounding box center [839, 267] width 58 height 15
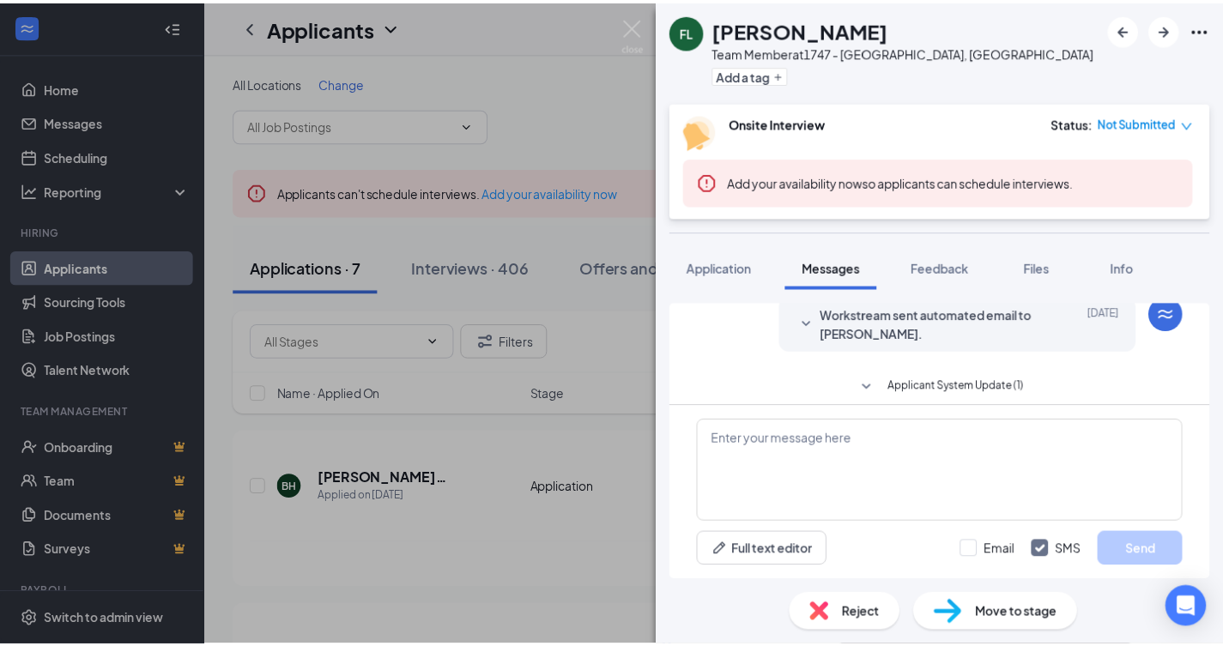
scroll to position [648, 0]
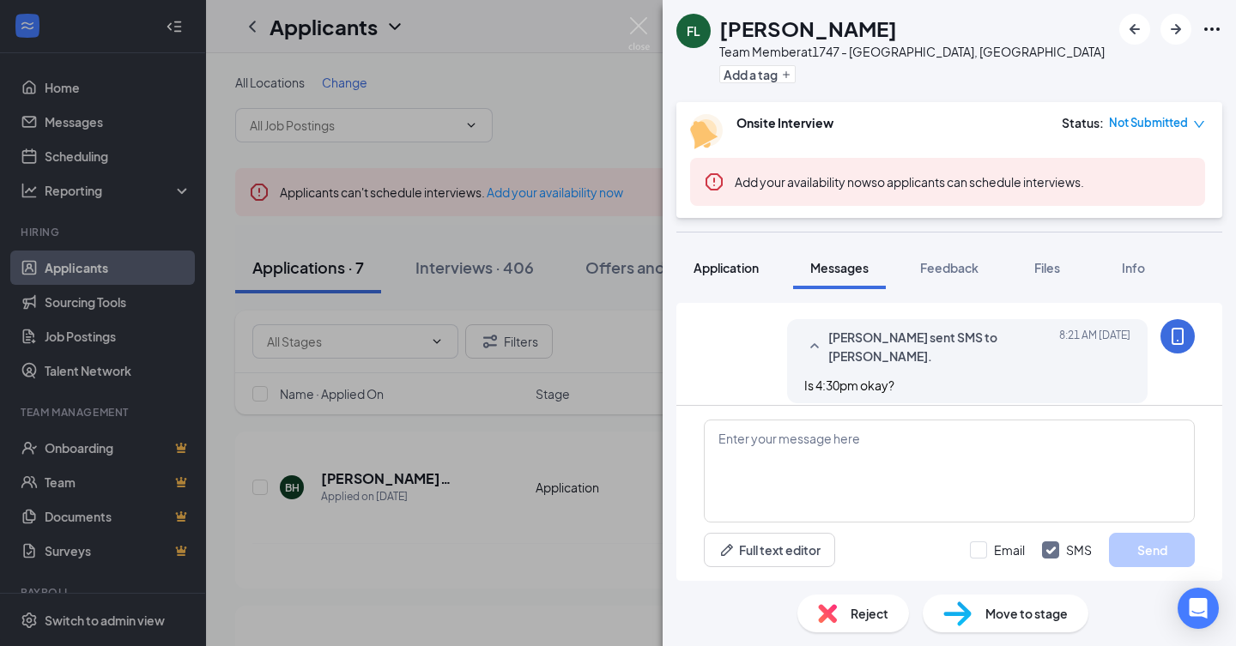
click at [757, 272] on span "Application" at bounding box center [726, 267] width 65 height 15
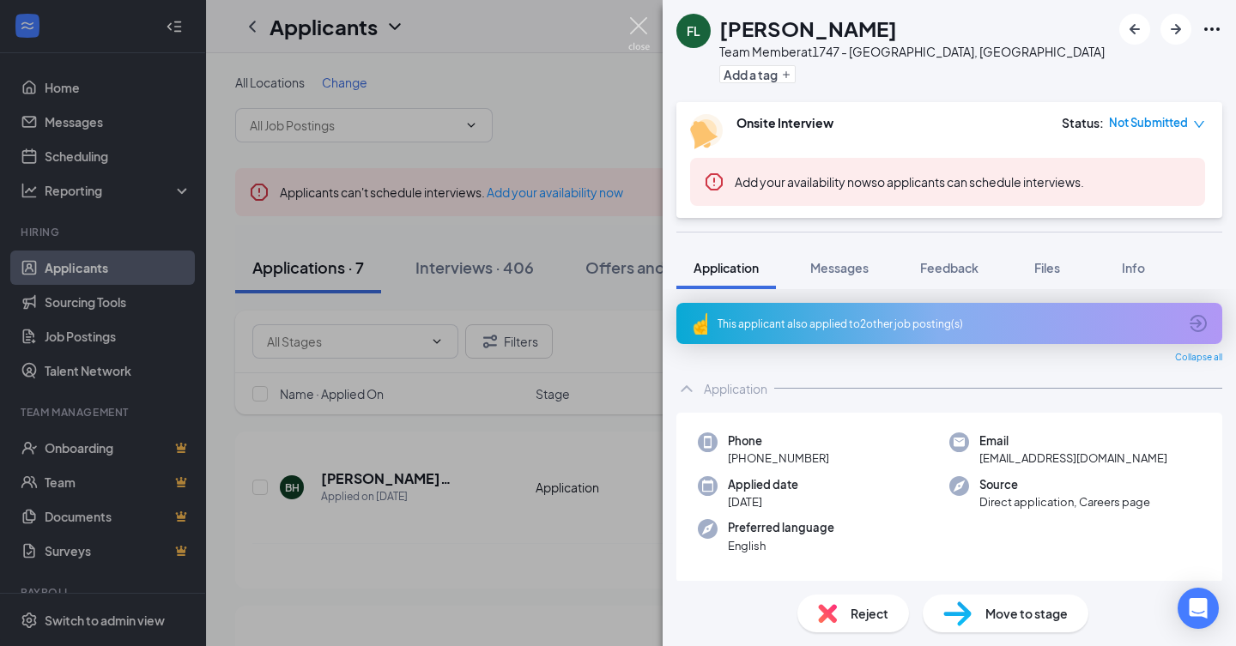
click at [642, 39] on img at bounding box center [638, 33] width 21 height 33
